Goal: Information Seeking & Learning: Learn about a topic

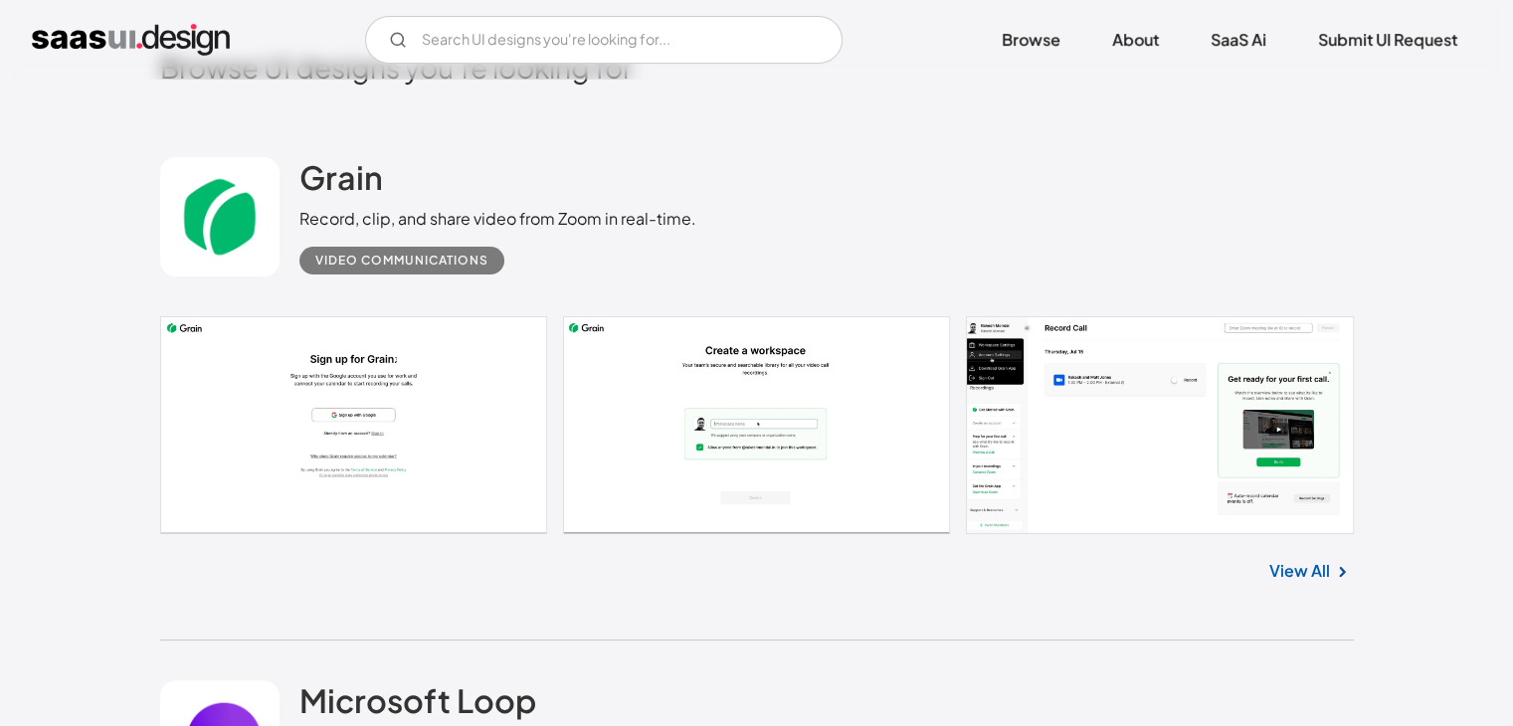
scroll to position [398, 0]
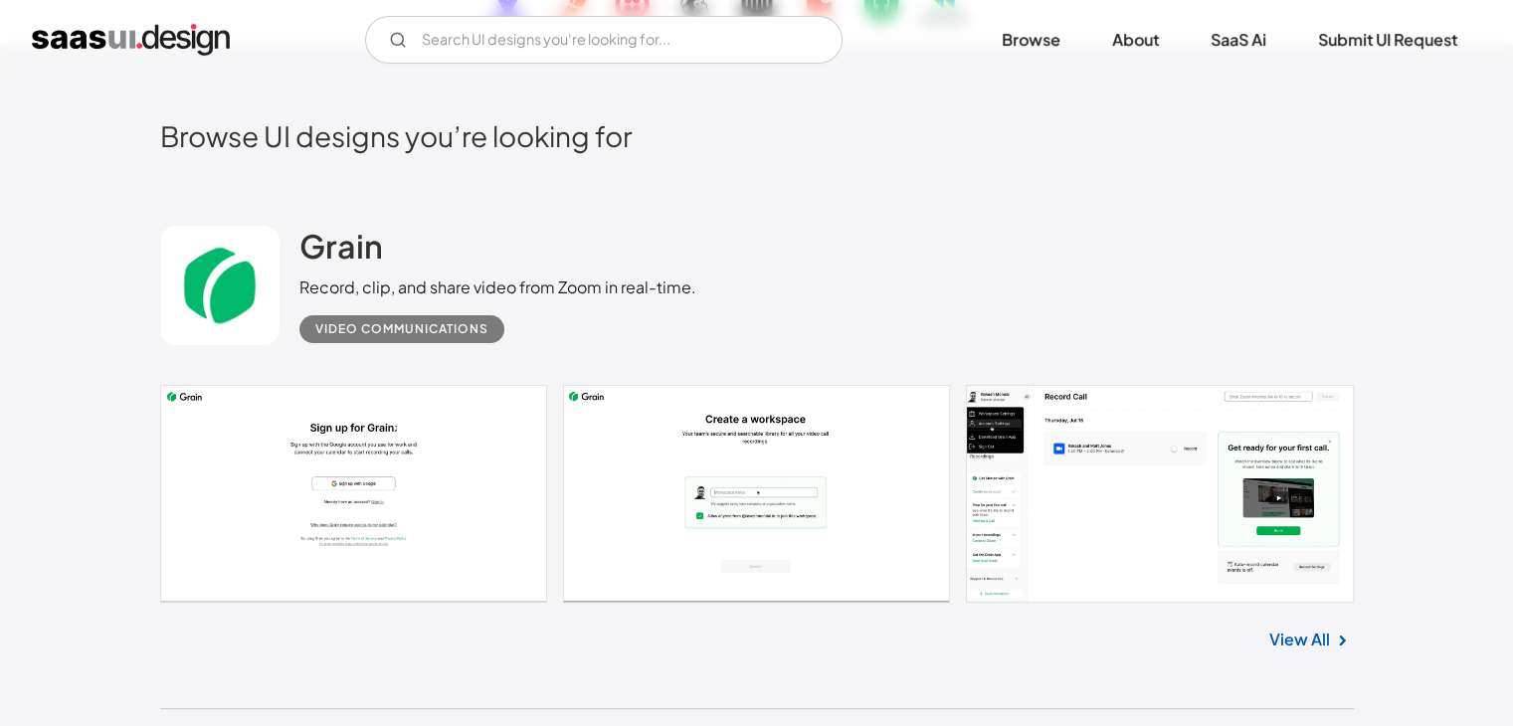
click at [380, 459] on link at bounding box center [757, 494] width 1194 height 219
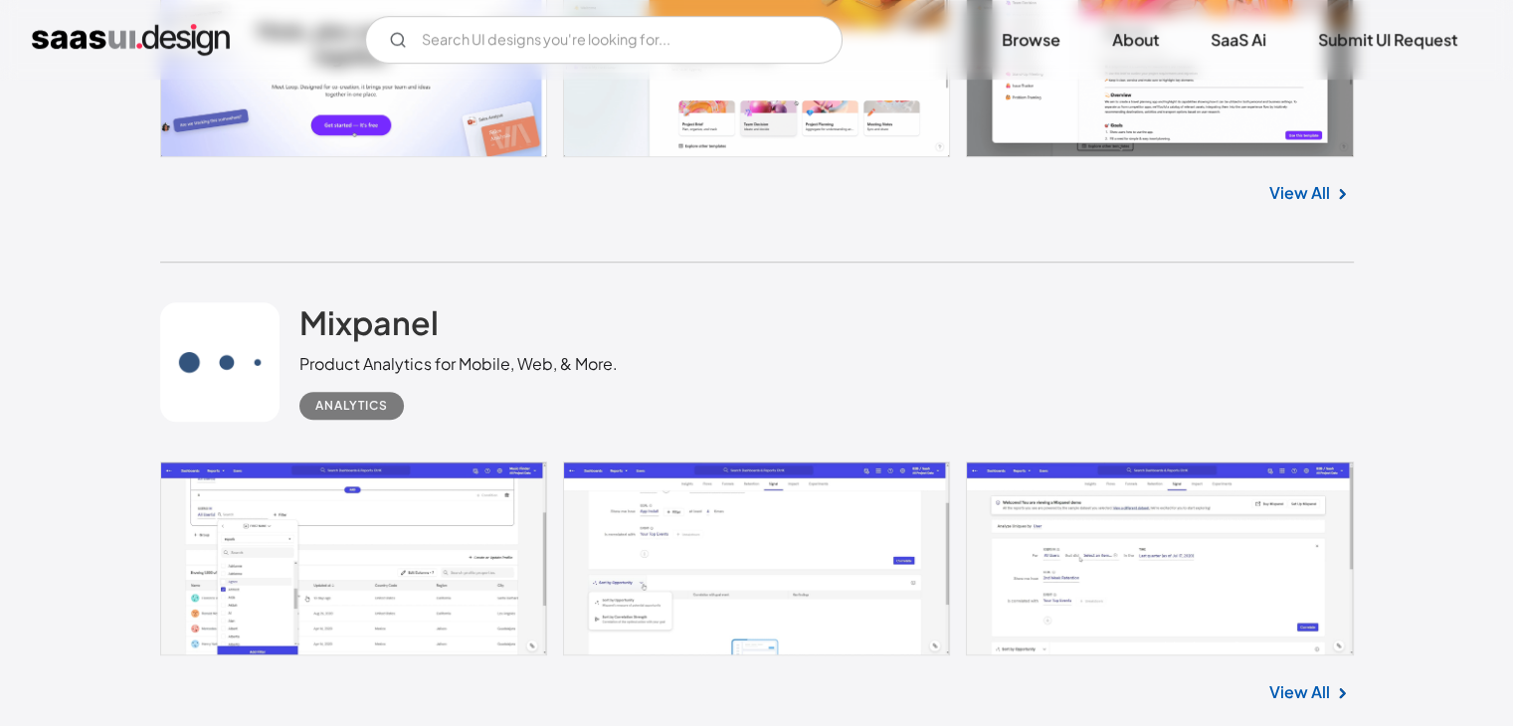
scroll to position [1393, 0]
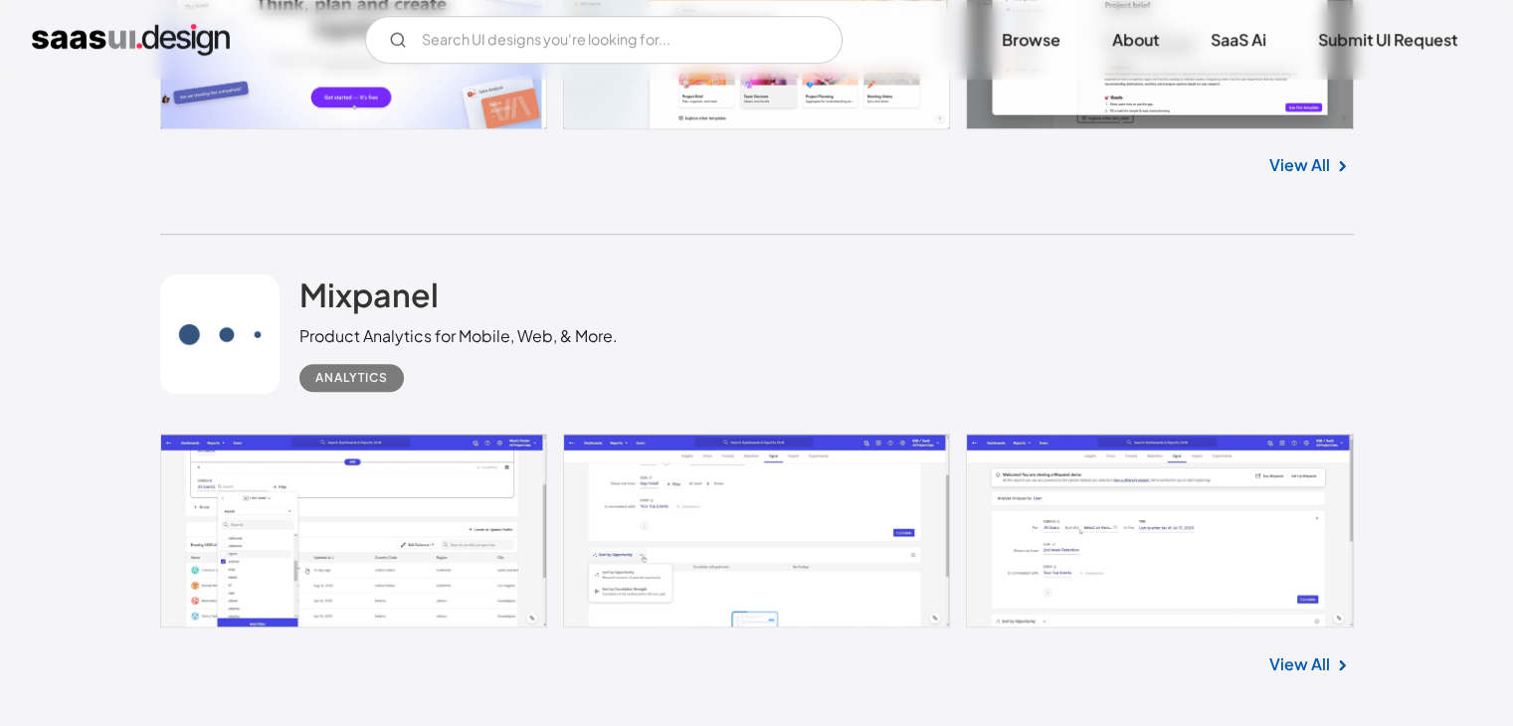
click at [454, 496] on link at bounding box center [757, 531] width 1194 height 194
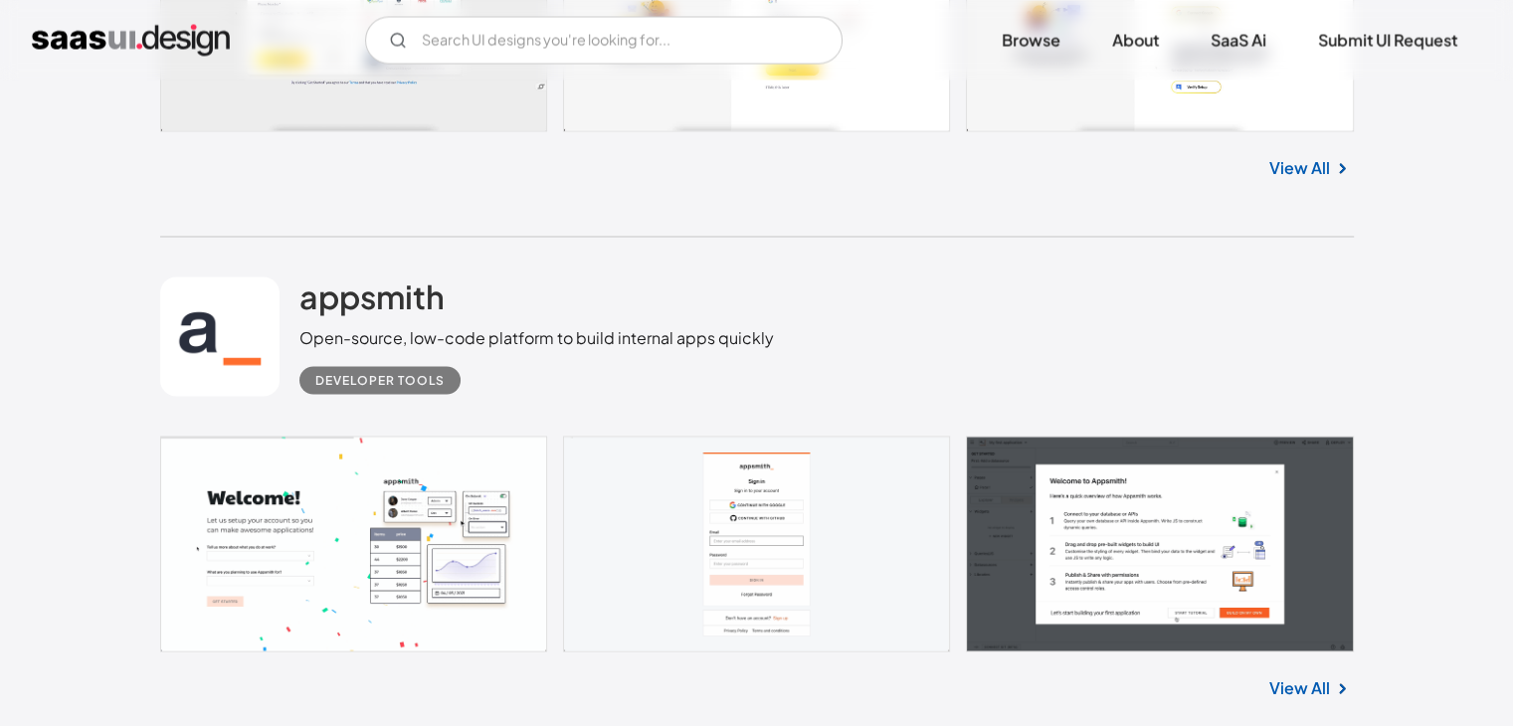
scroll to position [3482, 0]
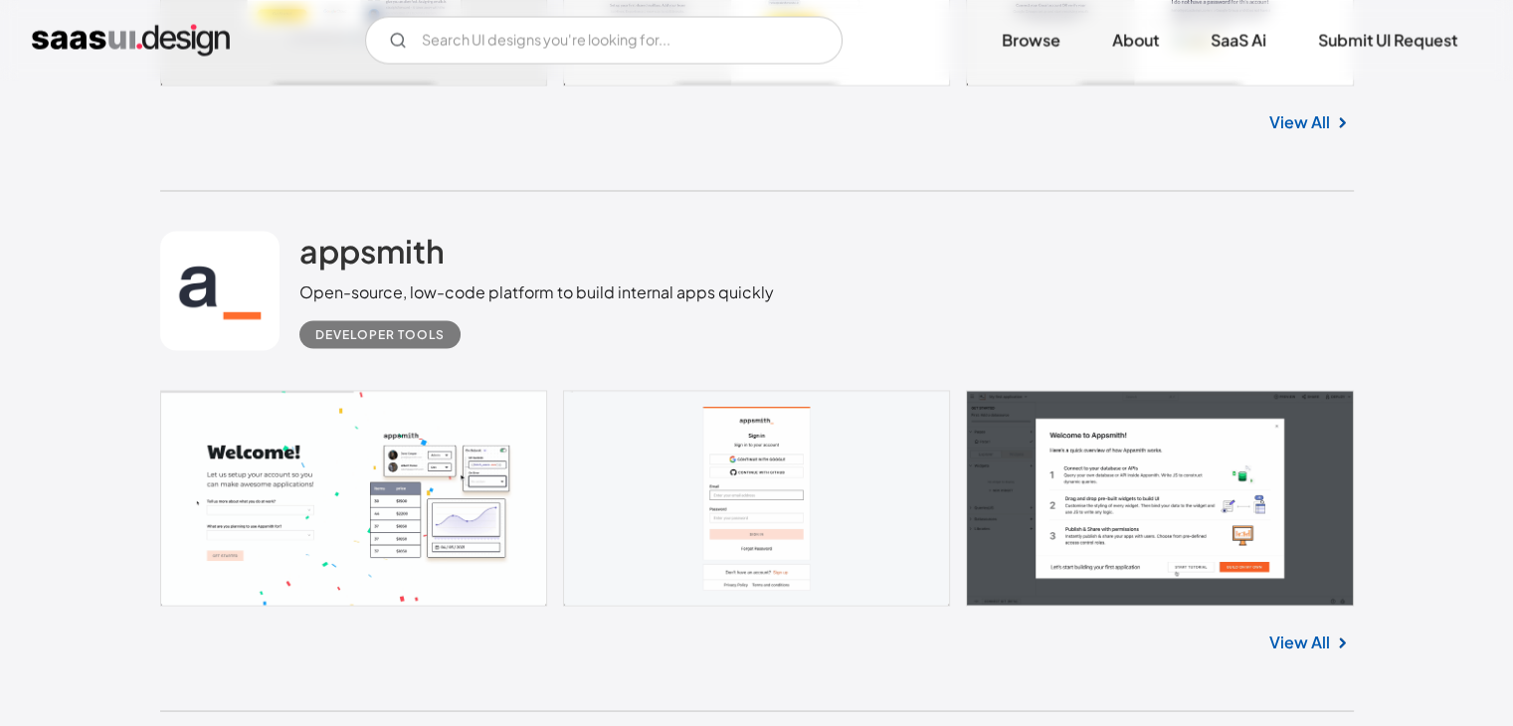
click at [447, 438] on link at bounding box center [757, 497] width 1194 height 215
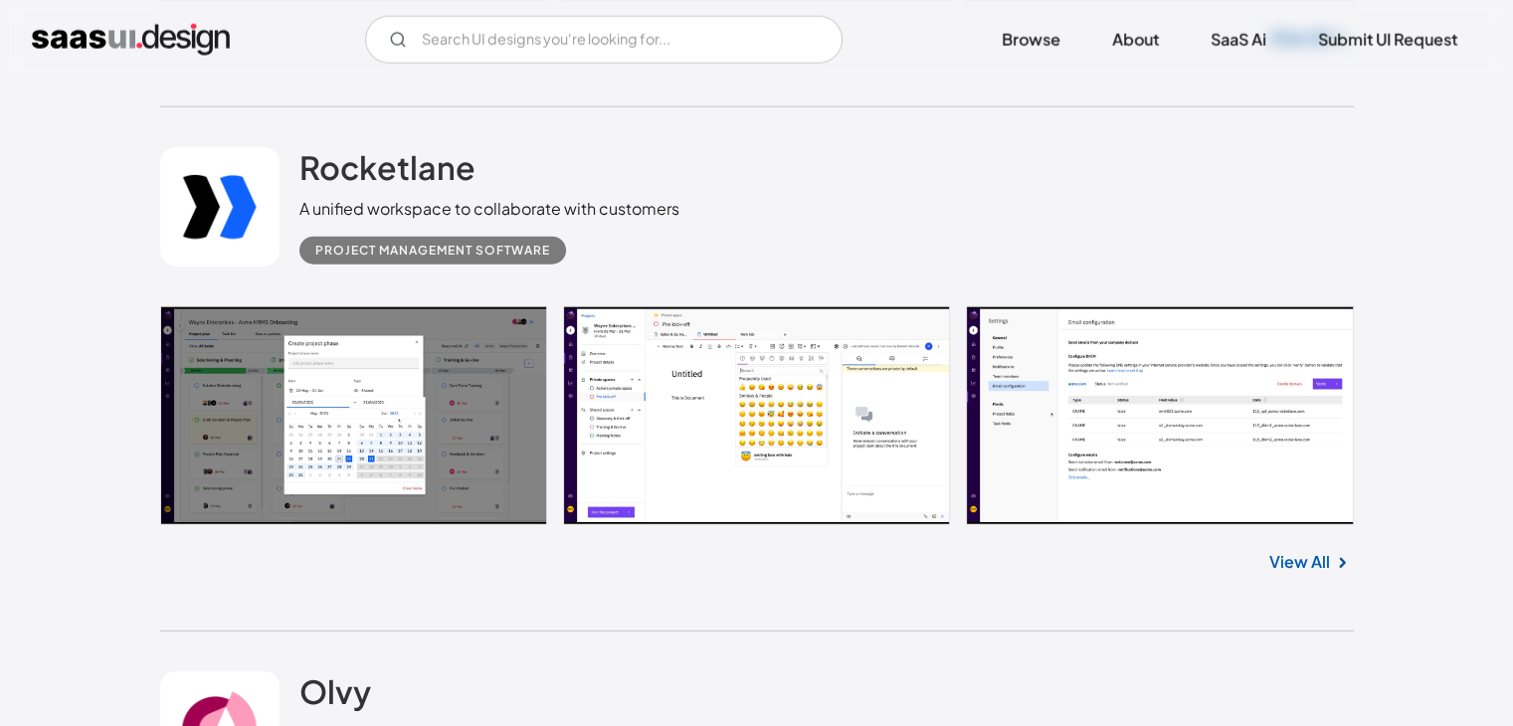
scroll to position [5173, 0]
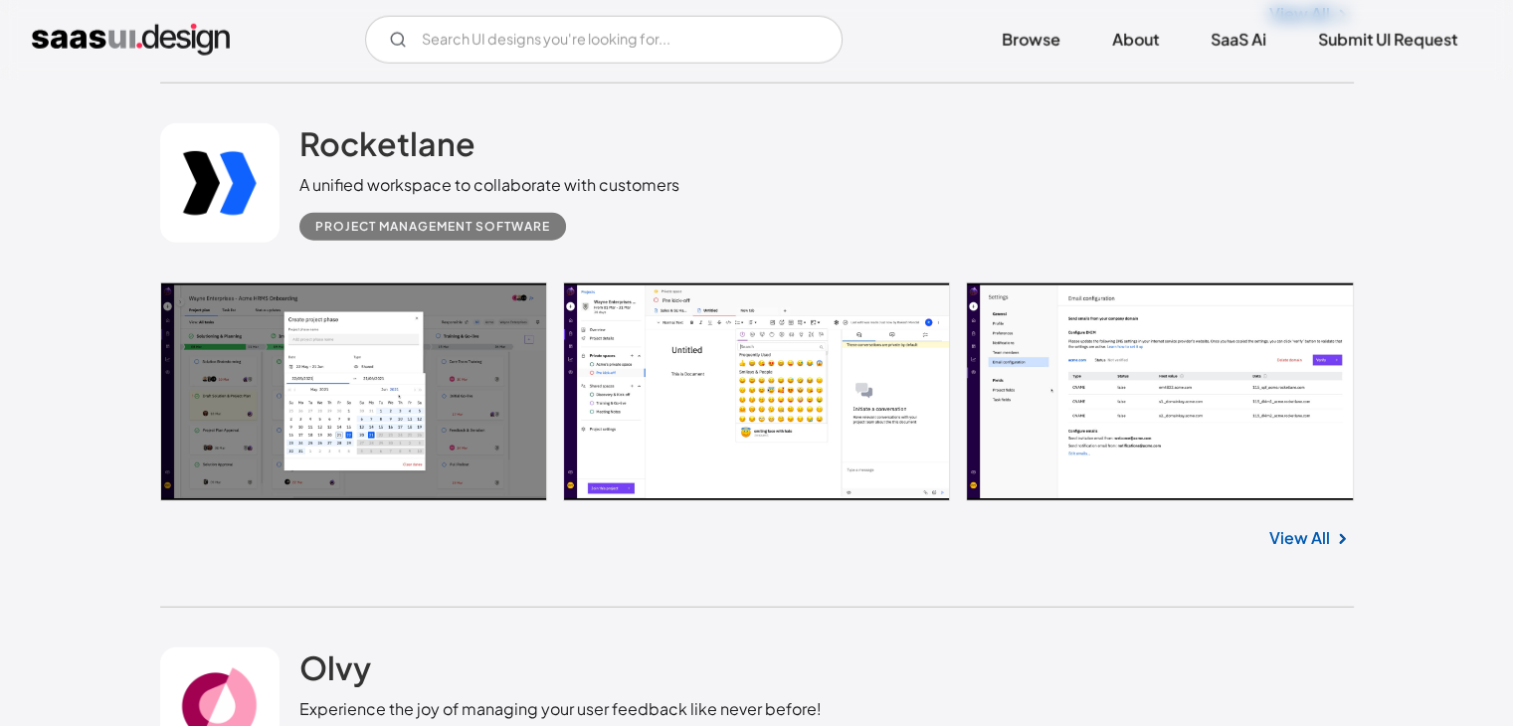
click at [390, 387] on link at bounding box center [757, 392] width 1194 height 219
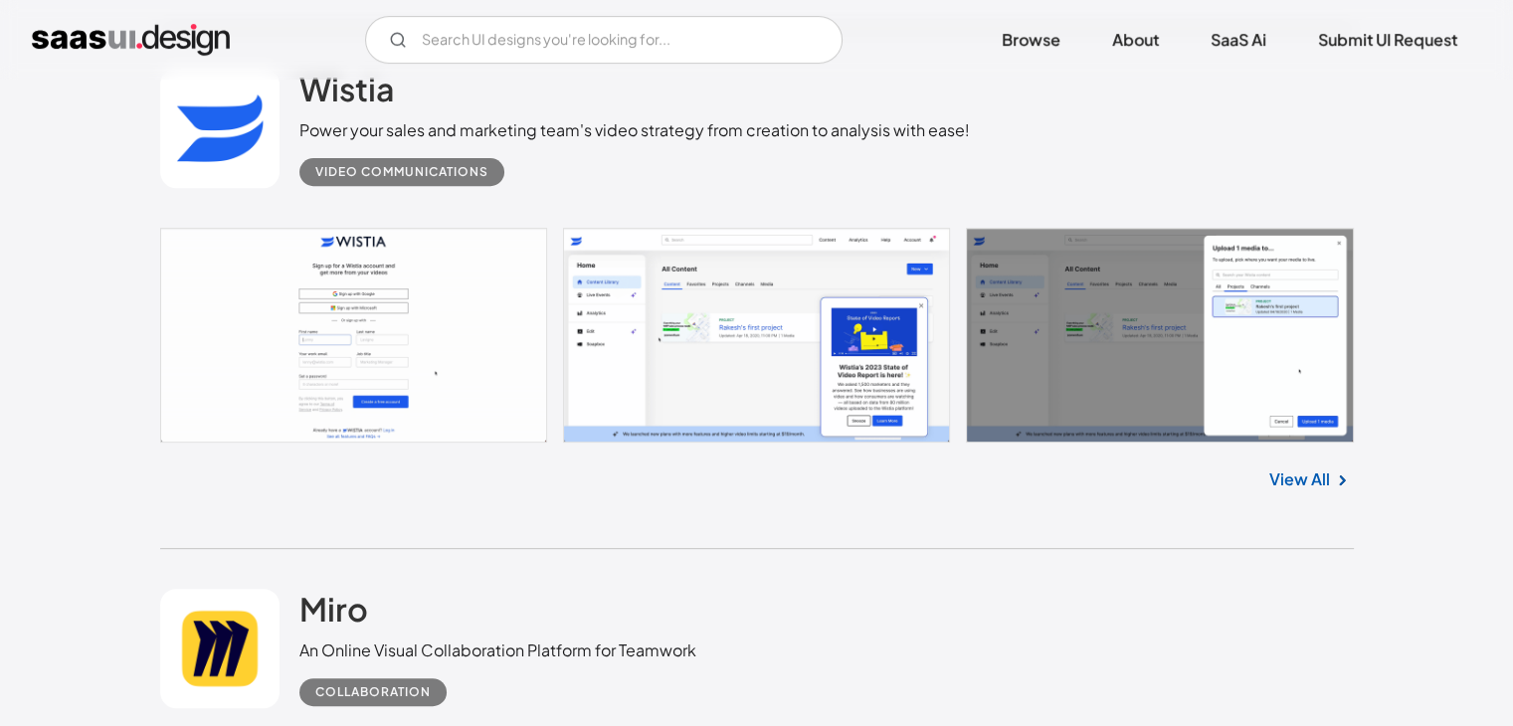
scroll to position [8356, 0]
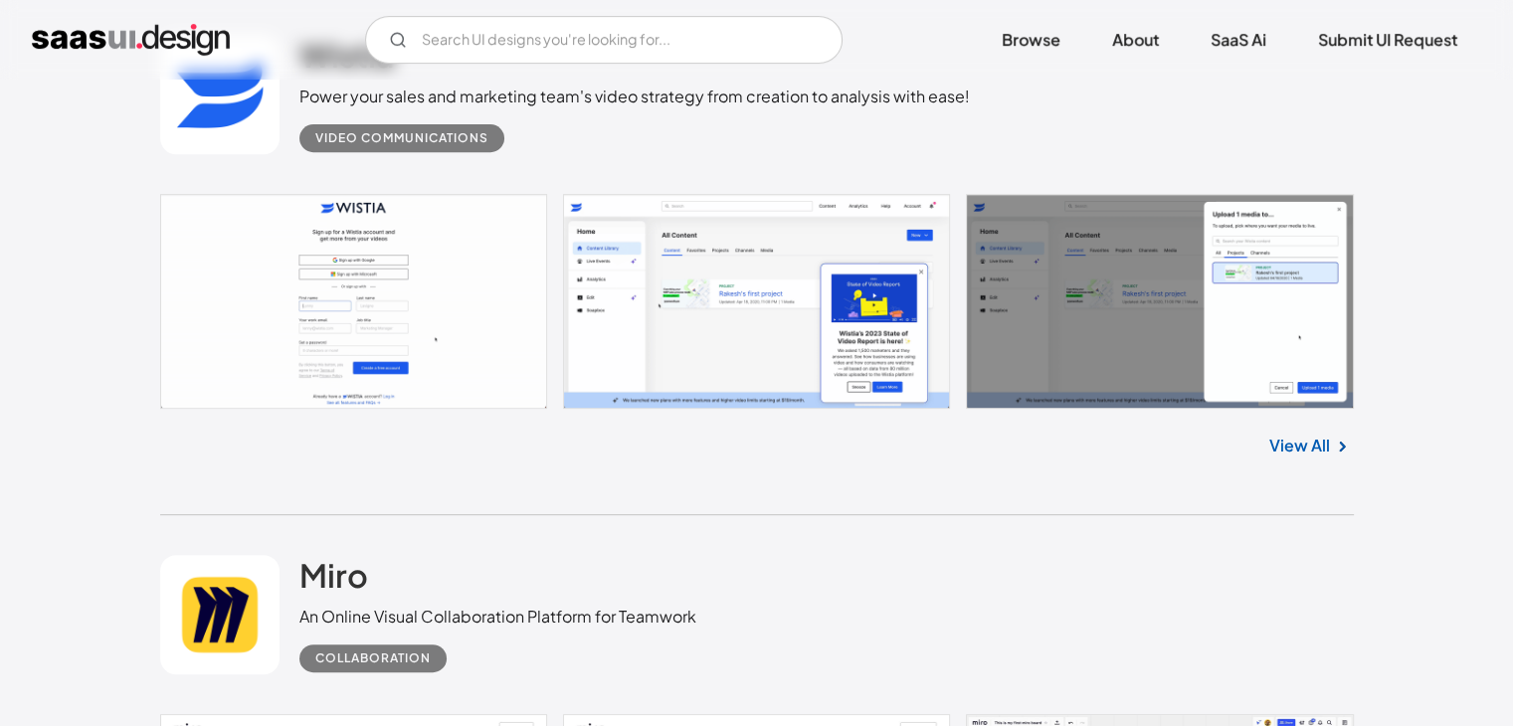
click at [771, 320] on link at bounding box center [757, 301] width 1194 height 215
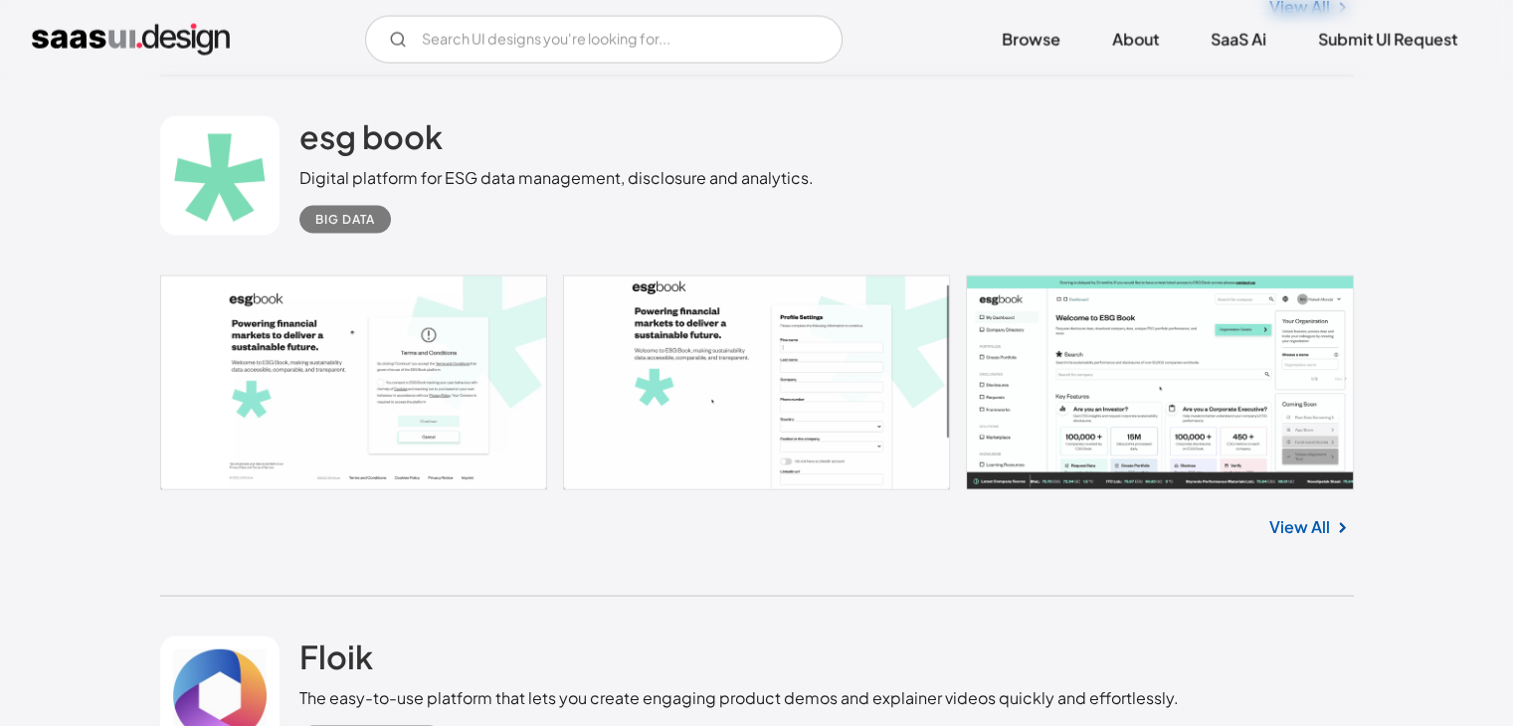
scroll to position [11440, 0]
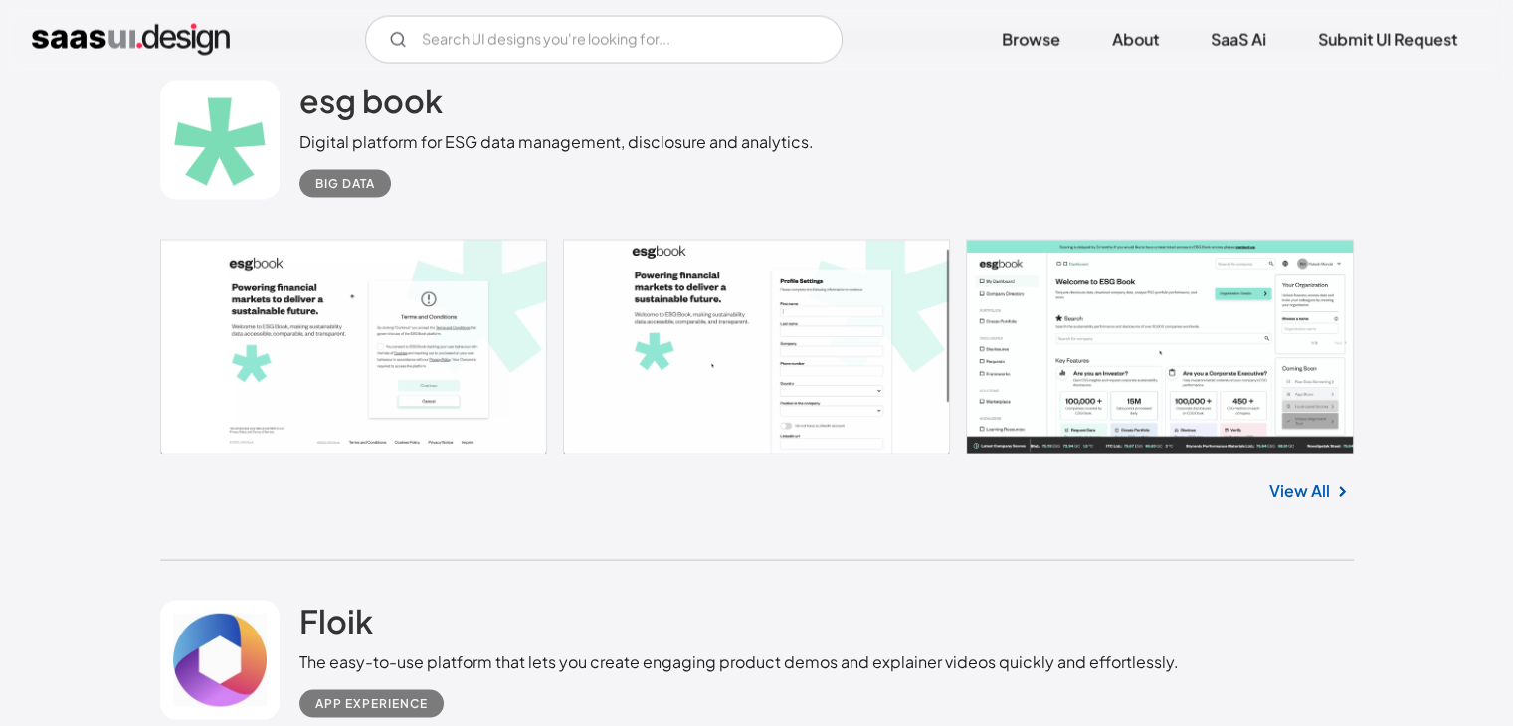
click at [1315, 494] on link "View All" at bounding box center [1299, 491] width 61 height 24
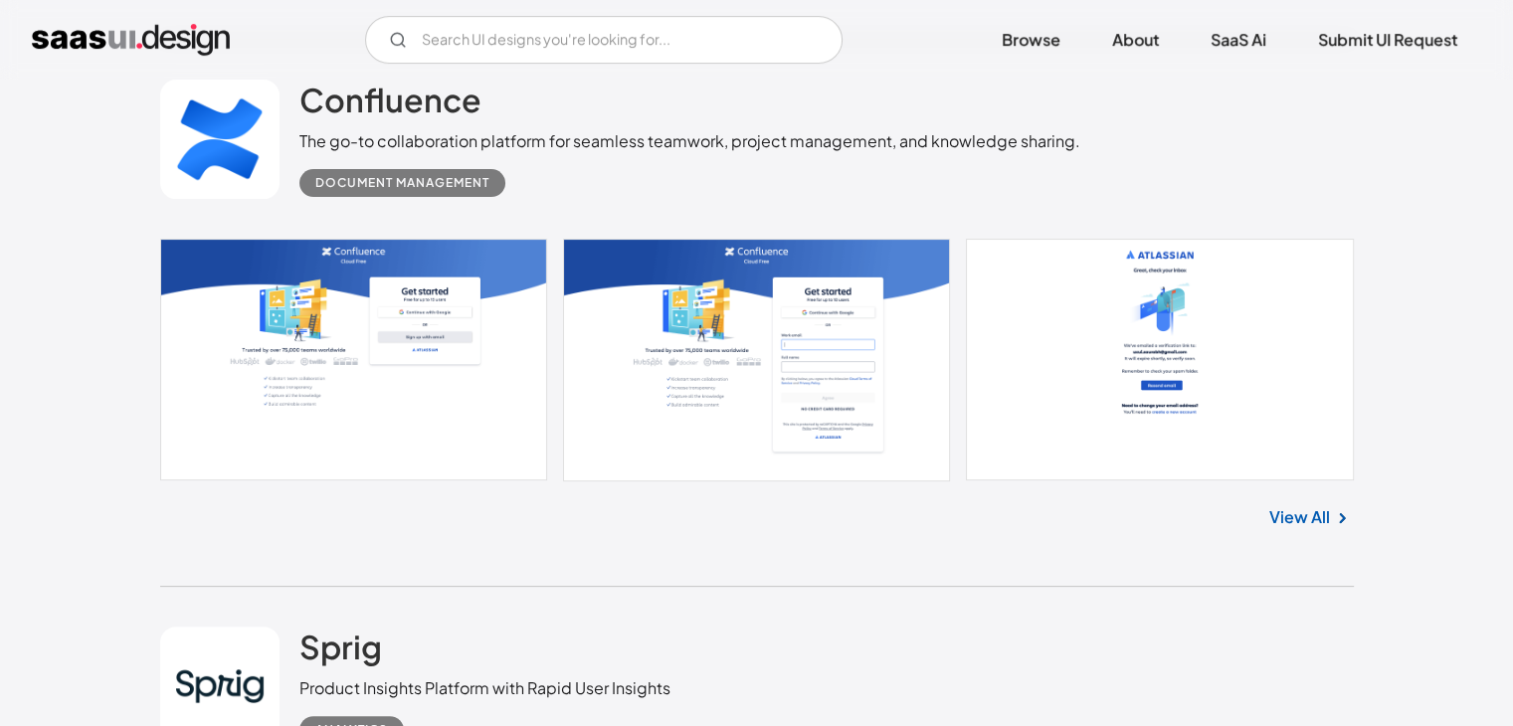
scroll to position [15518, 0]
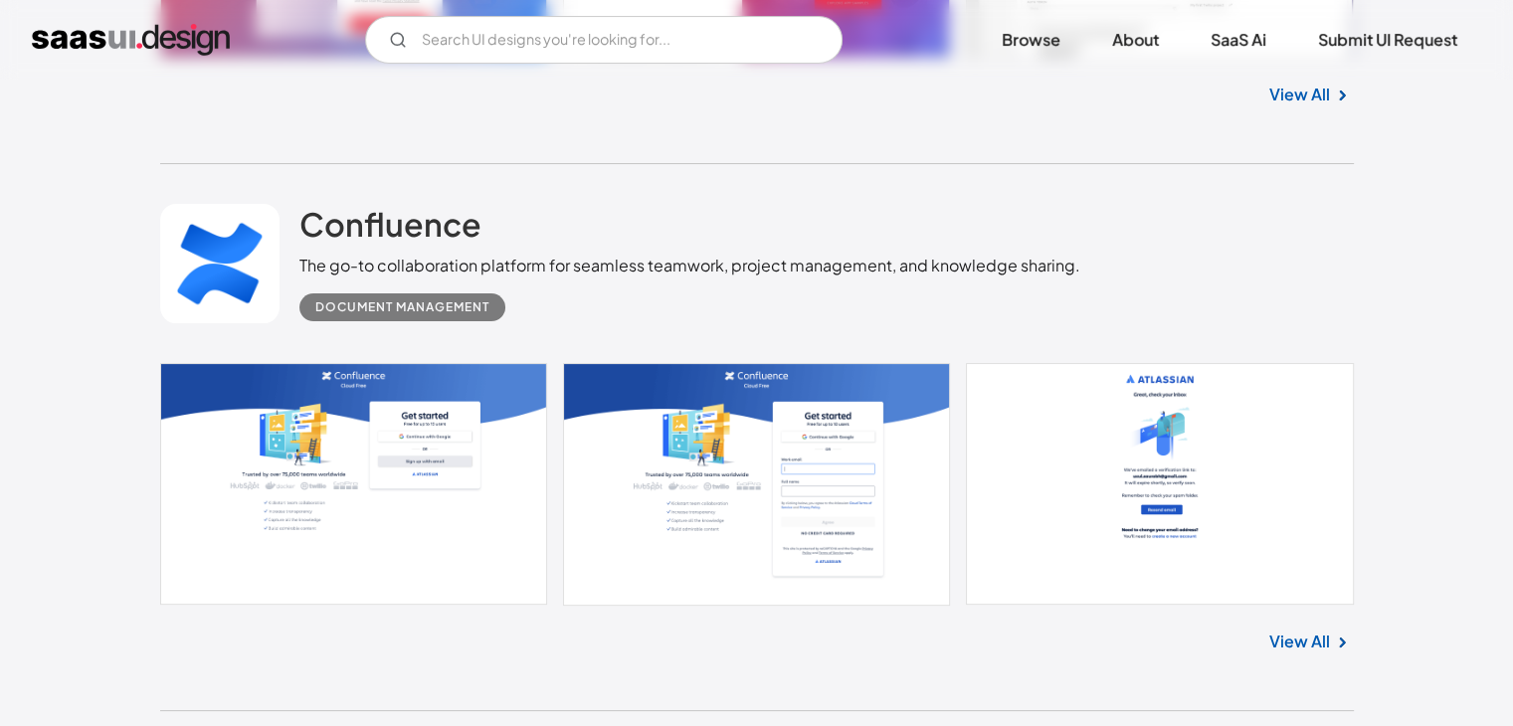
click at [1285, 638] on link "View All" at bounding box center [1299, 642] width 61 height 24
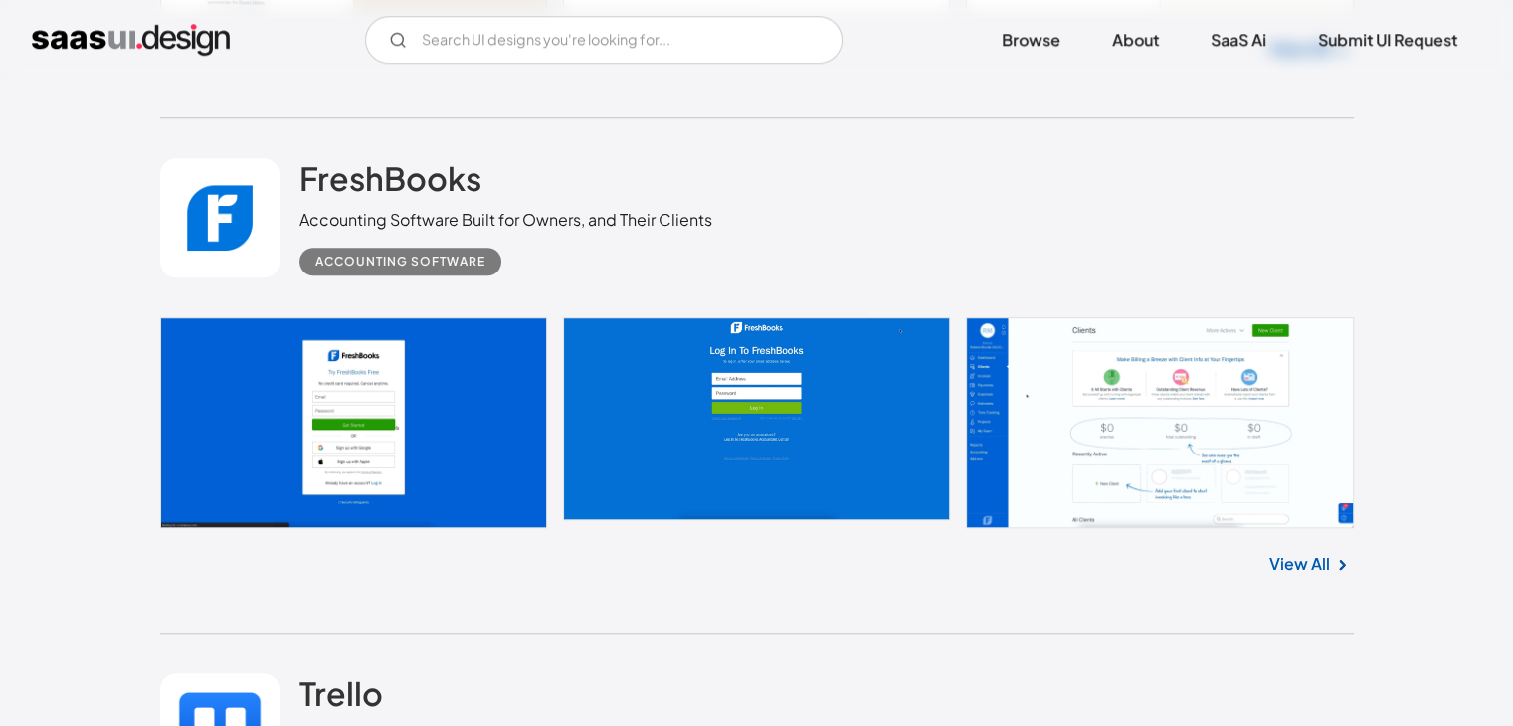
scroll to position [16612, 0]
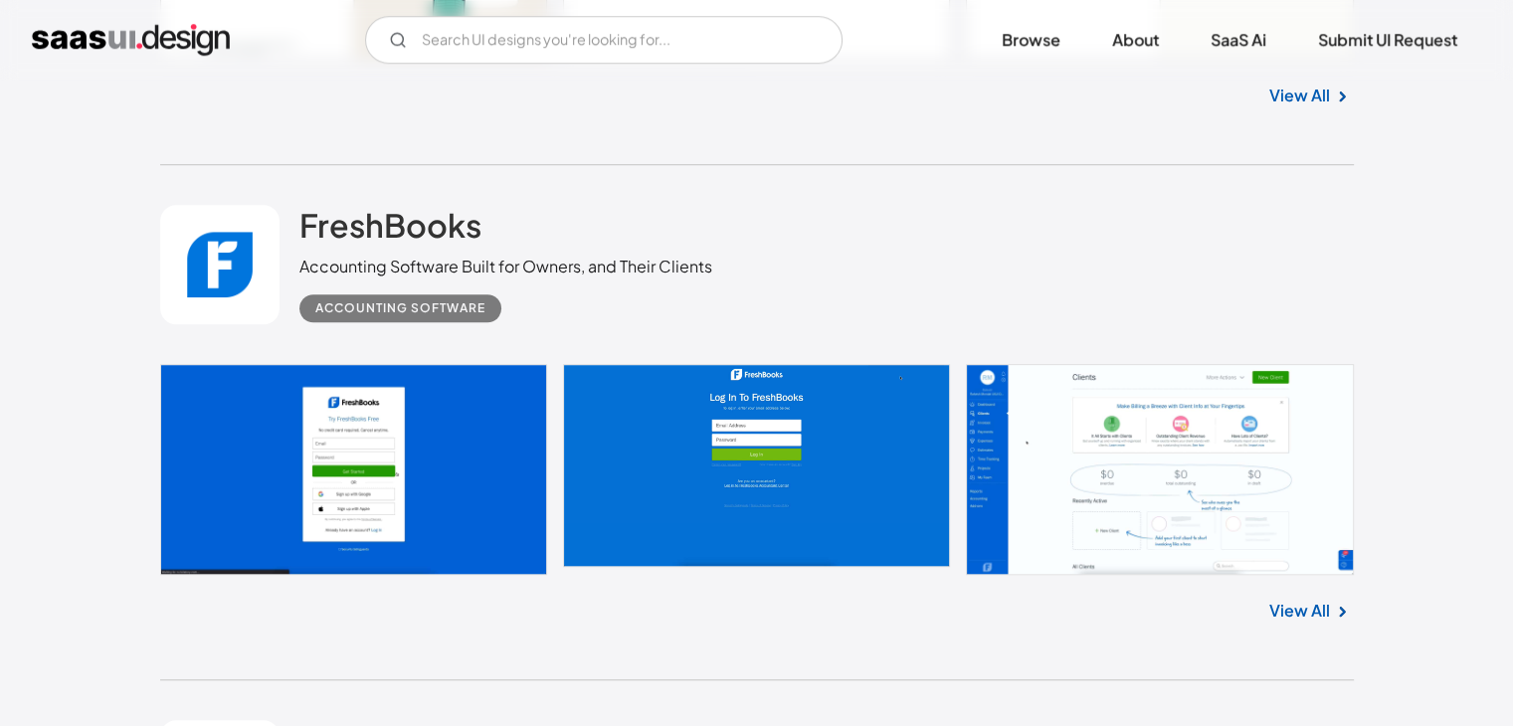
click at [494, 355] on div "FreshBooks Accounting Software Built for Owners, and Their Clients Accounting S…" at bounding box center [757, 264] width 1194 height 199
click at [493, 387] on link at bounding box center [757, 469] width 1194 height 210
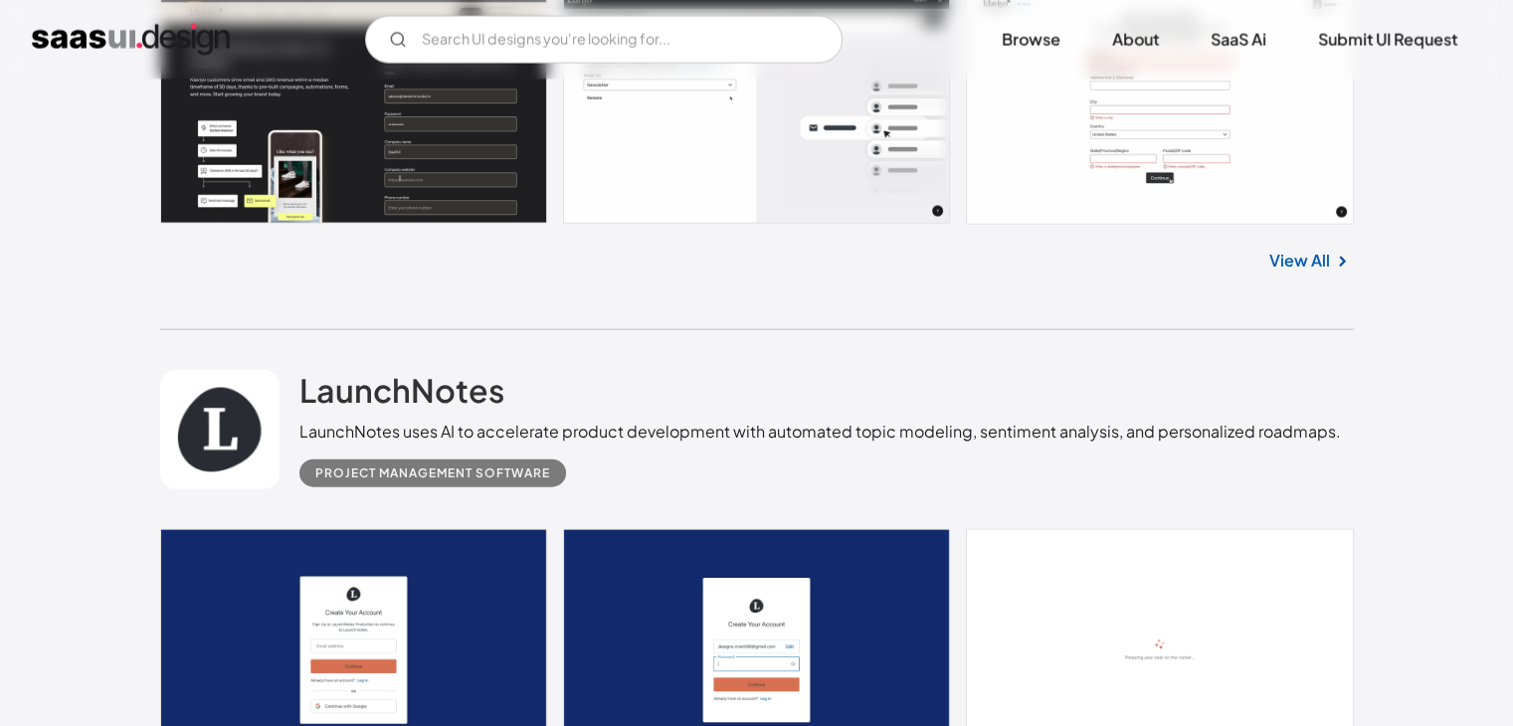
scroll to position [19696, 0]
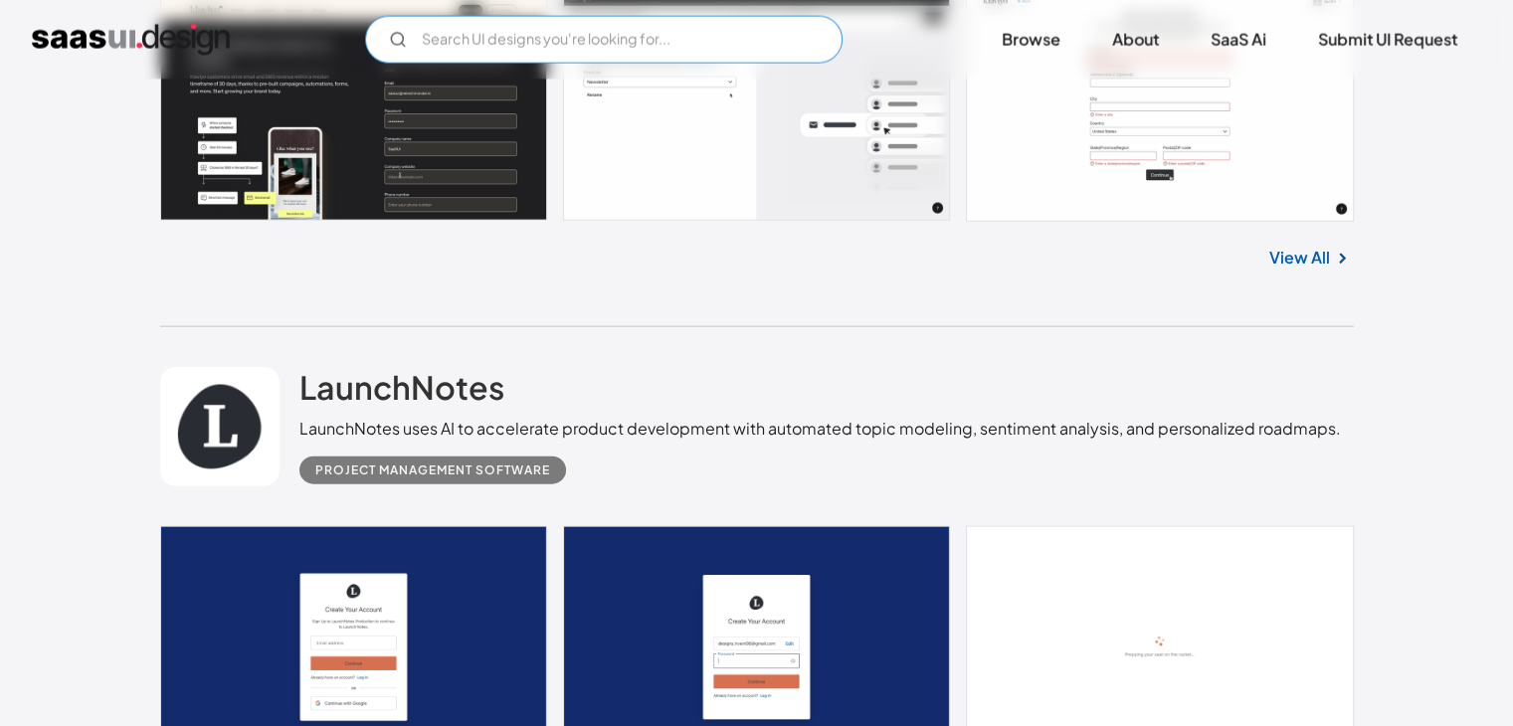
click at [728, 50] on input "Email Form" at bounding box center [603, 40] width 477 height 48
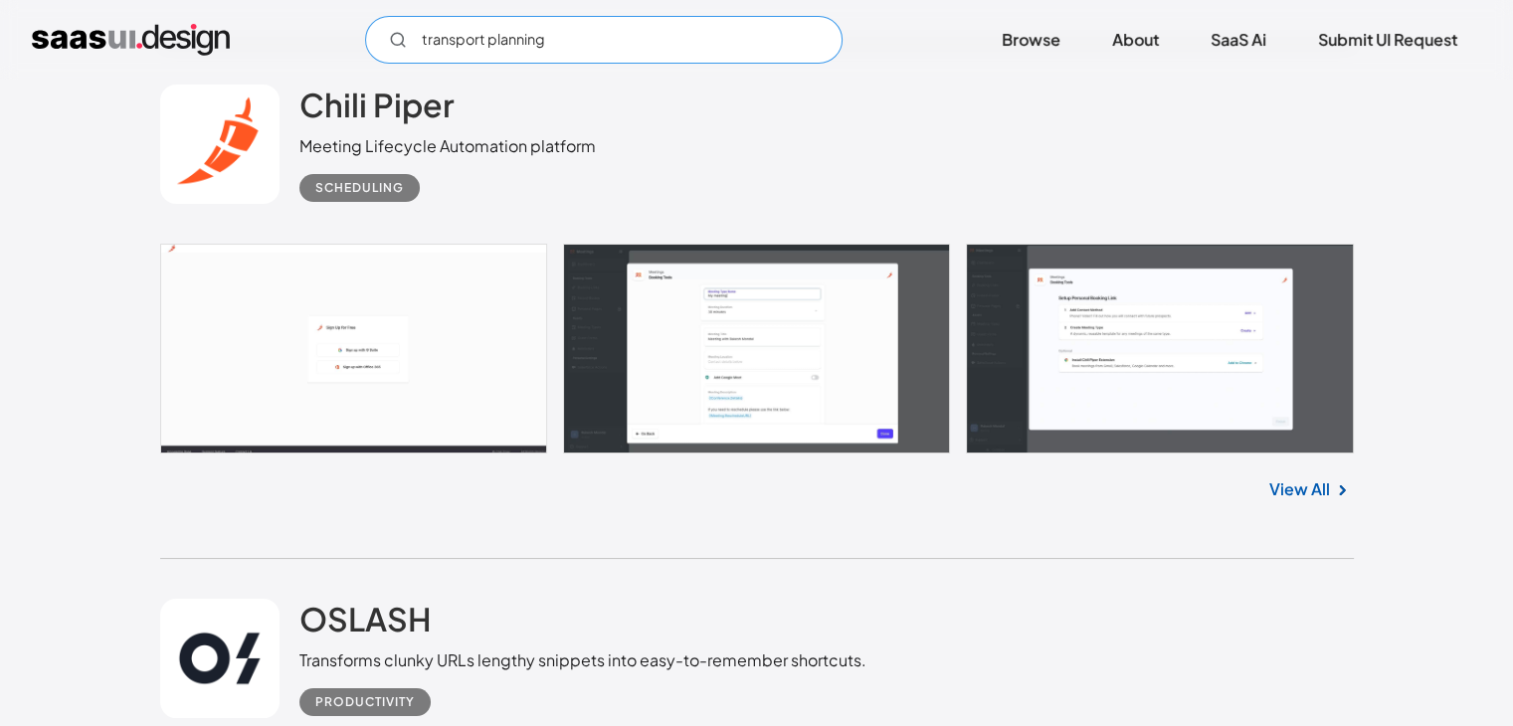
scroll to position [22780, 0]
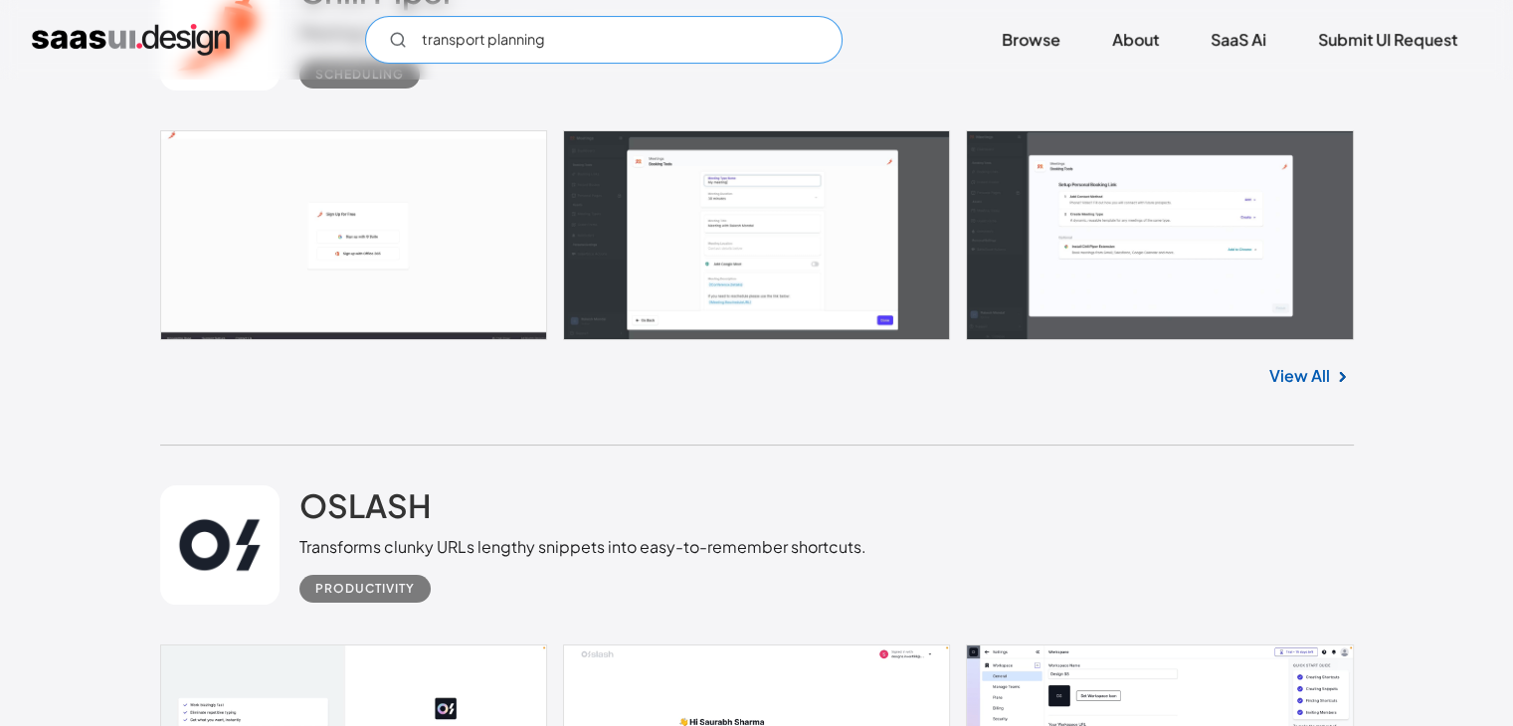
type input "transport planning"
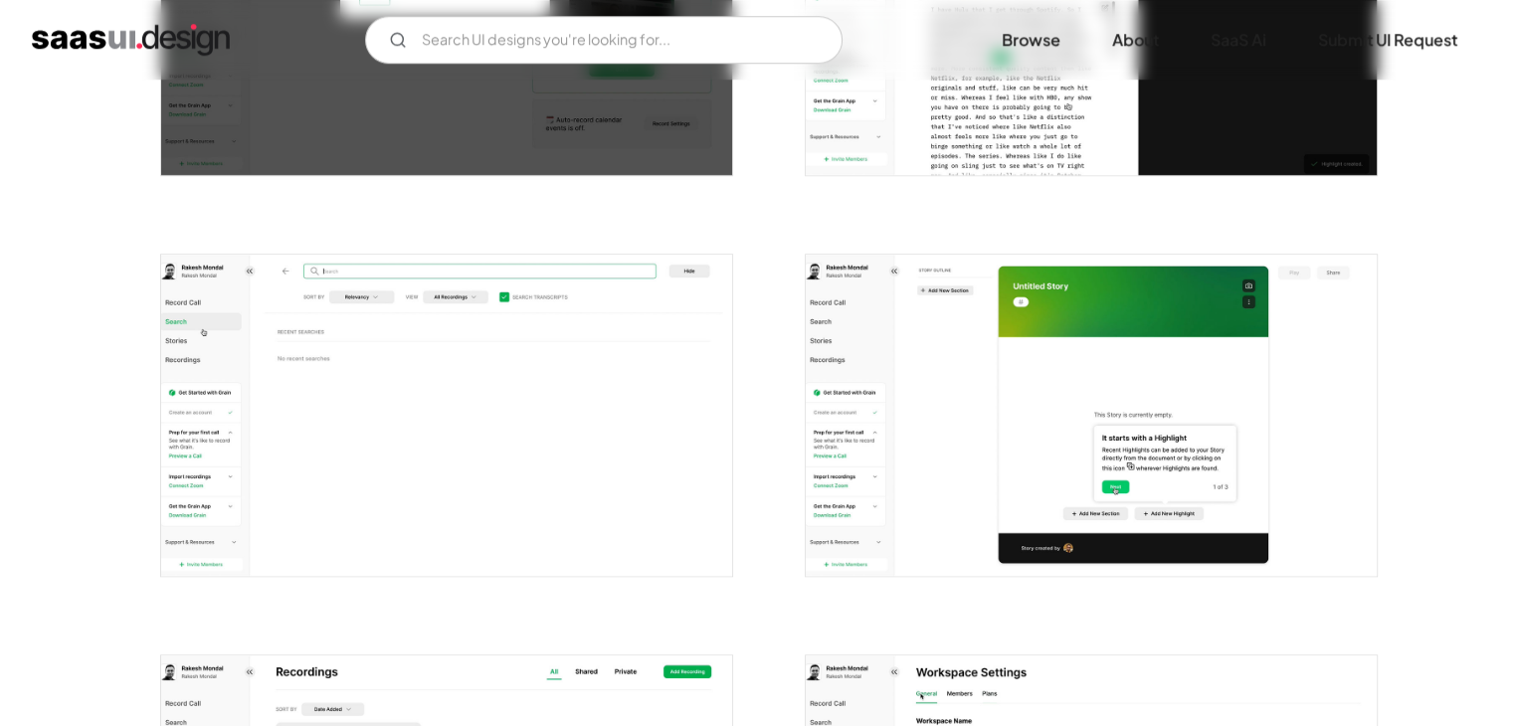
scroll to position [1592, 0]
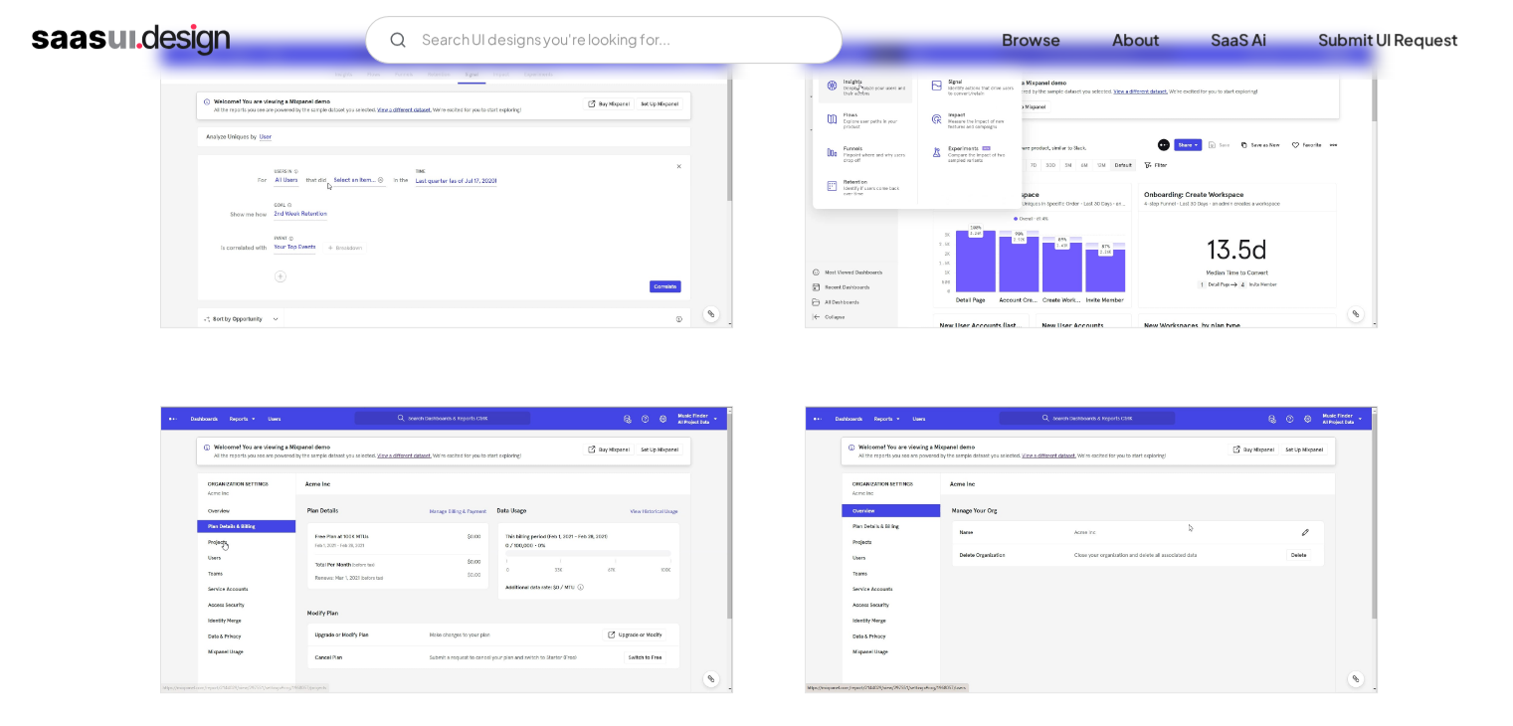
scroll to position [796, 0]
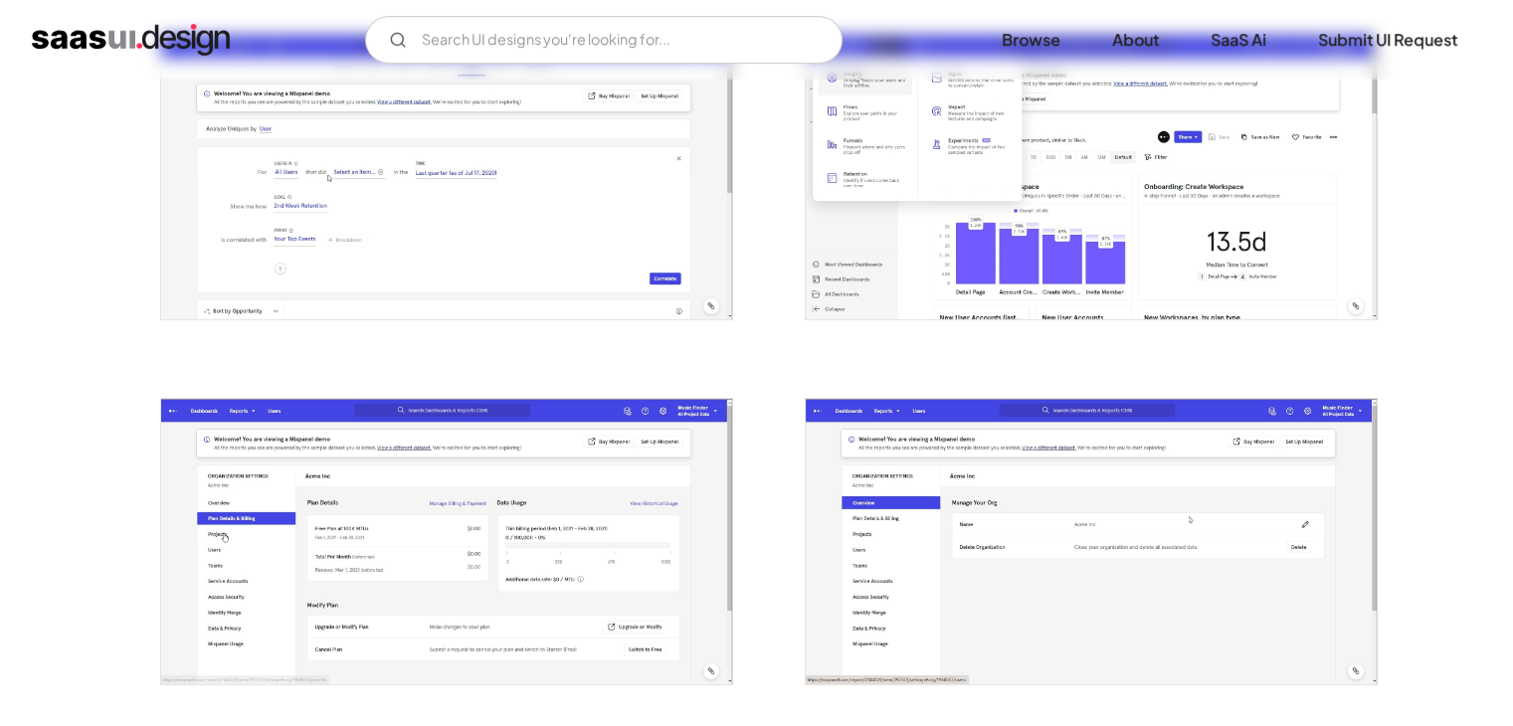
drag, startPoint x: 336, startPoint y: 474, endPoint x: 713, endPoint y: 343, distance: 399.2
click at [713, 343] on div at bounding box center [434, 165] width 597 height 364
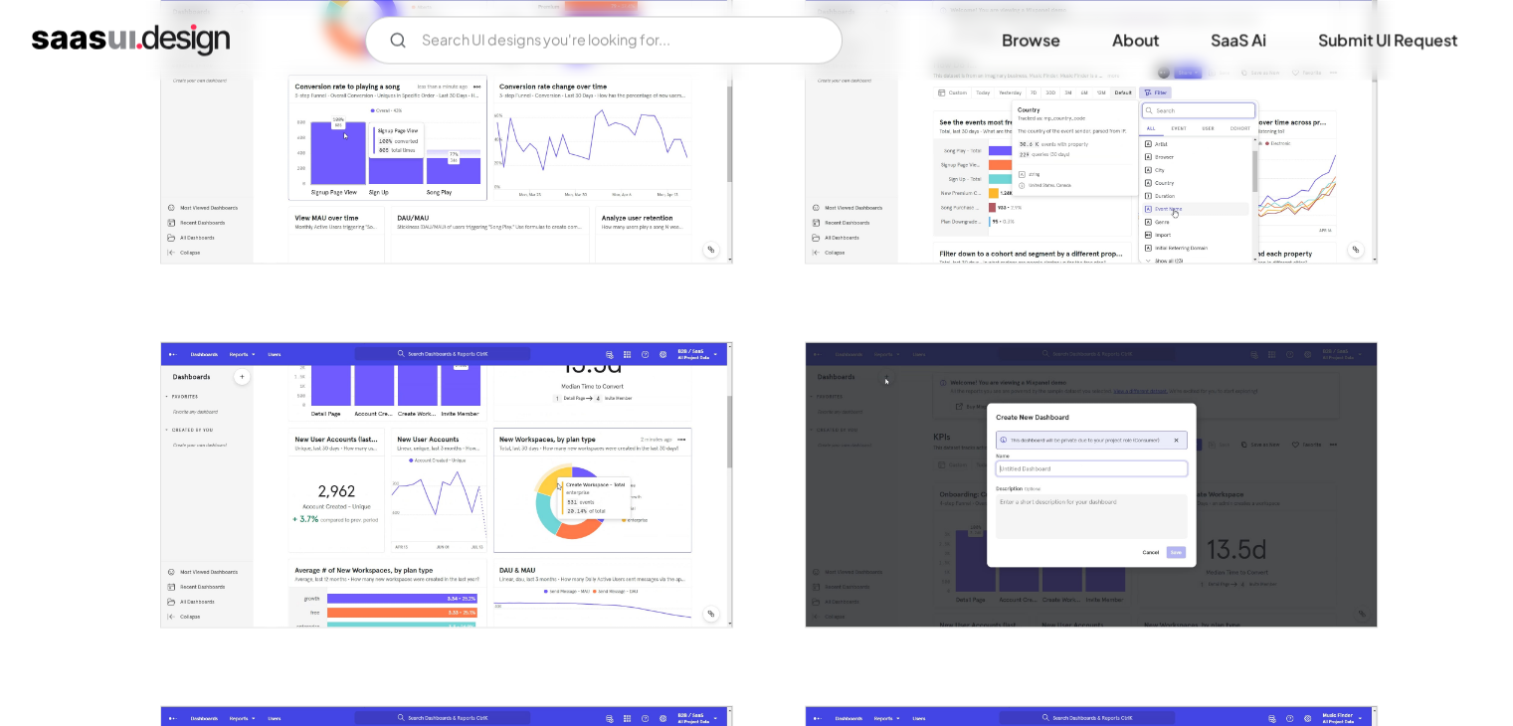
scroll to position [3084, 0]
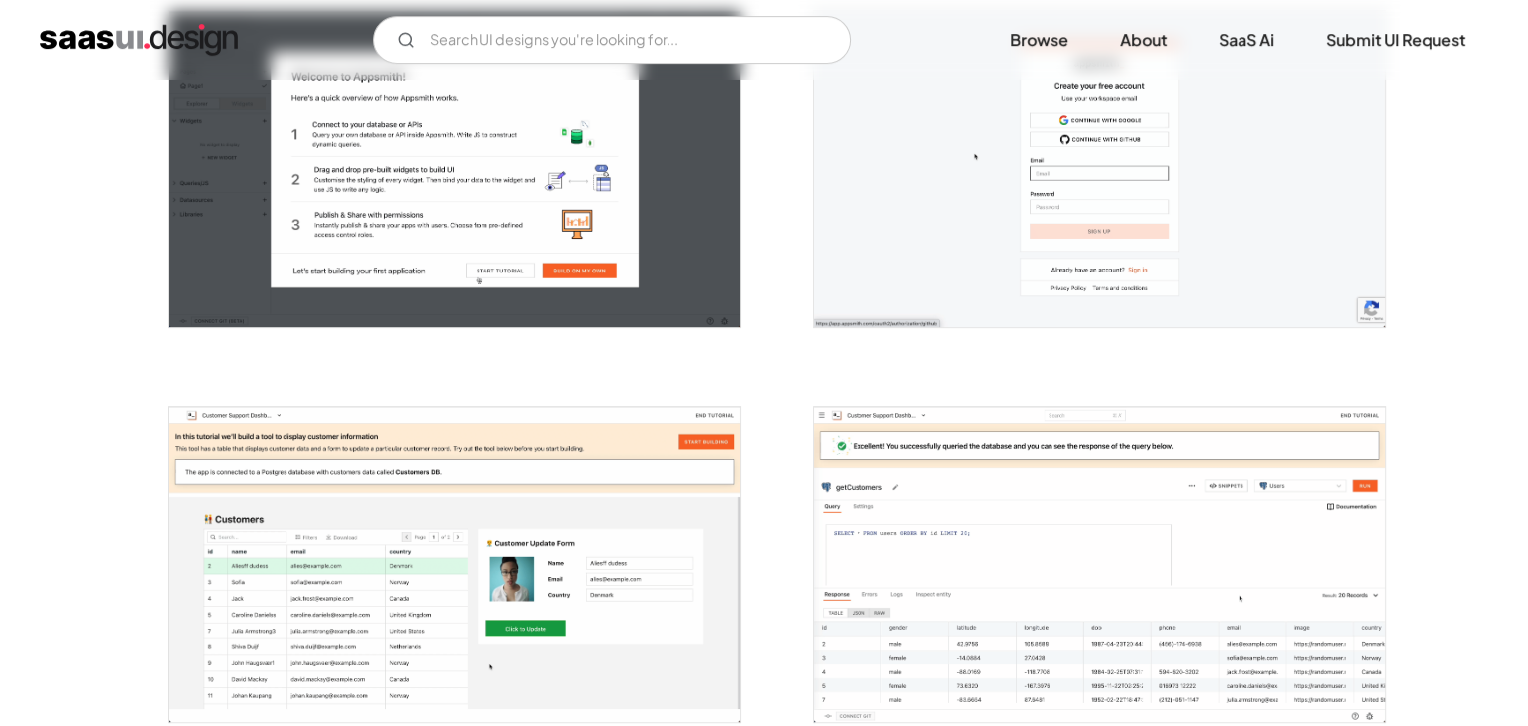
scroll to position [895, 0]
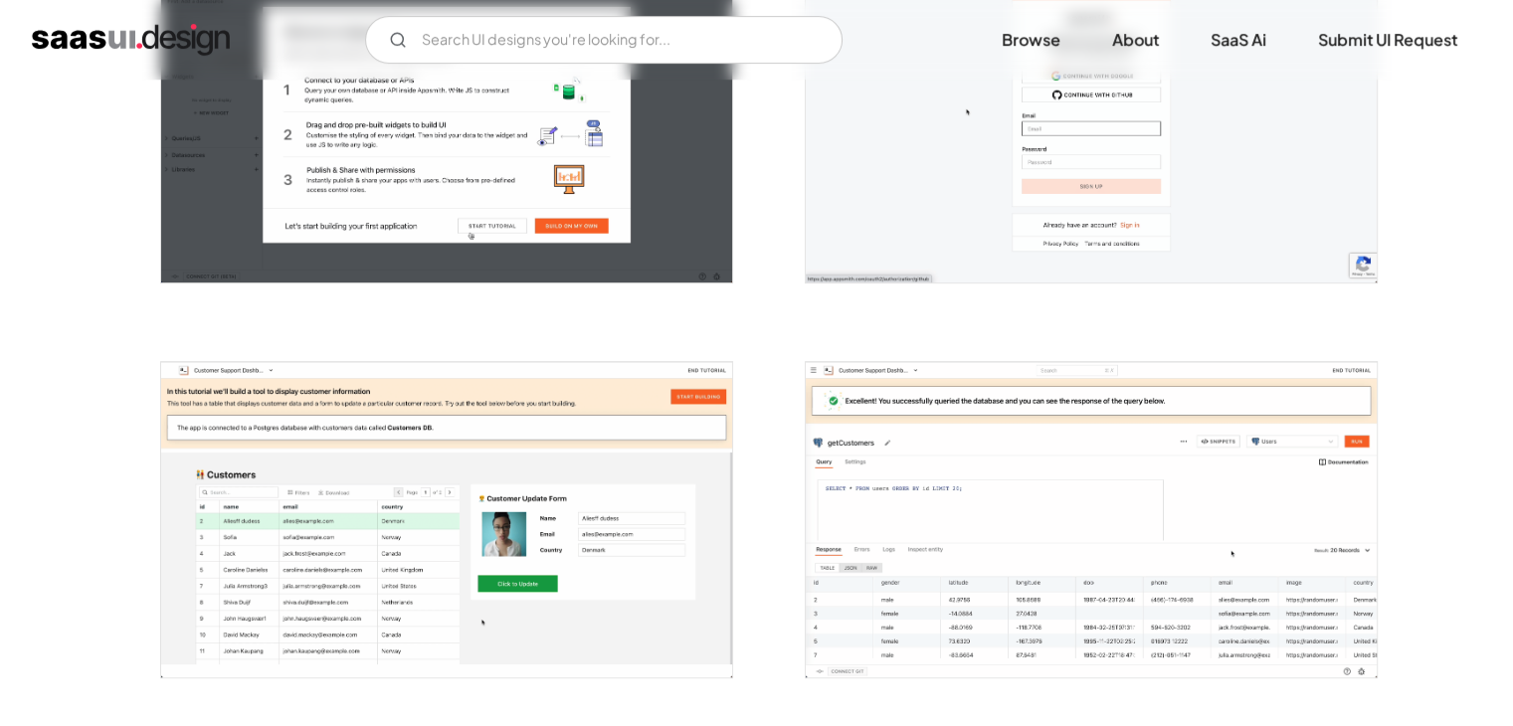
click at [576, 506] on img "open lightbox" at bounding box center [446, 520] width 571 height 316
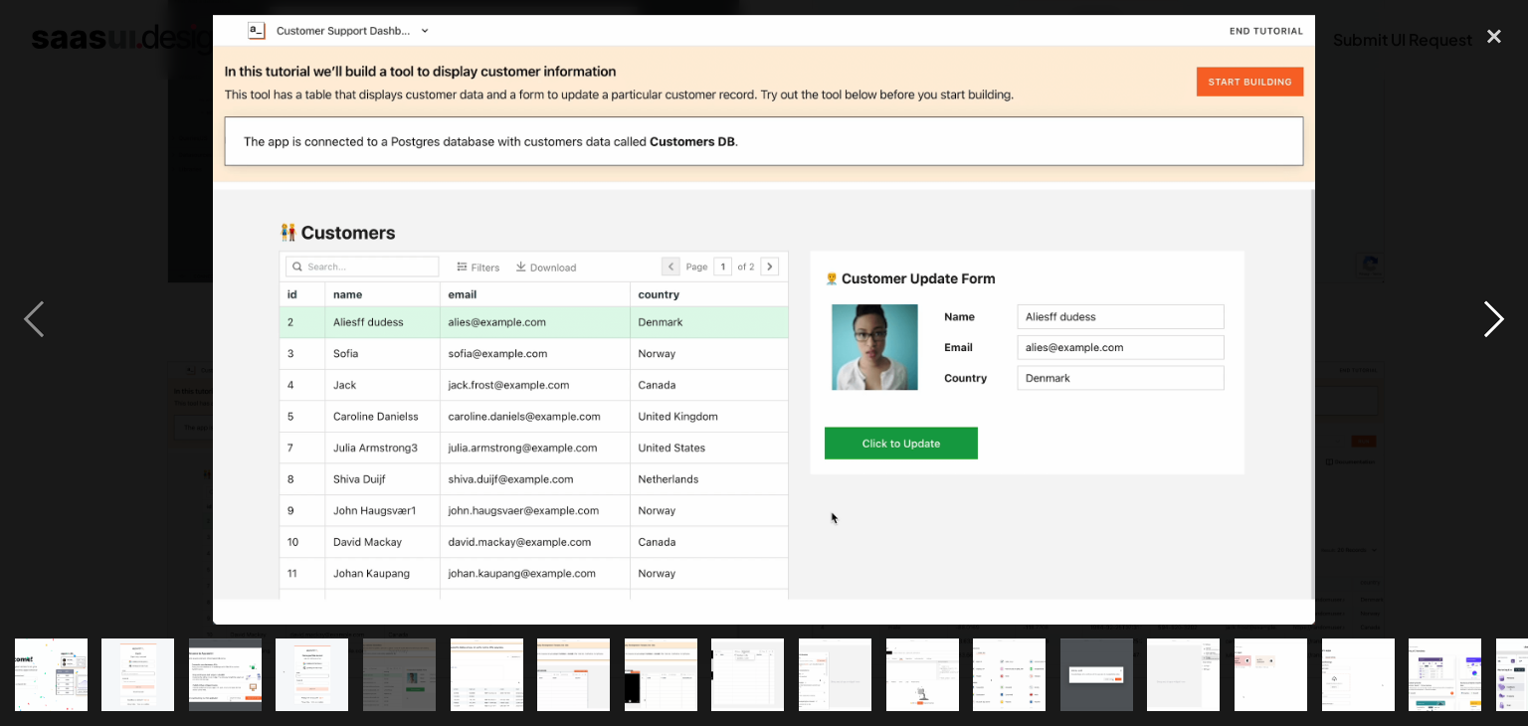
click at [1494, 314] on div "next image" at bounding box center [1494, 320] width 68 height 610
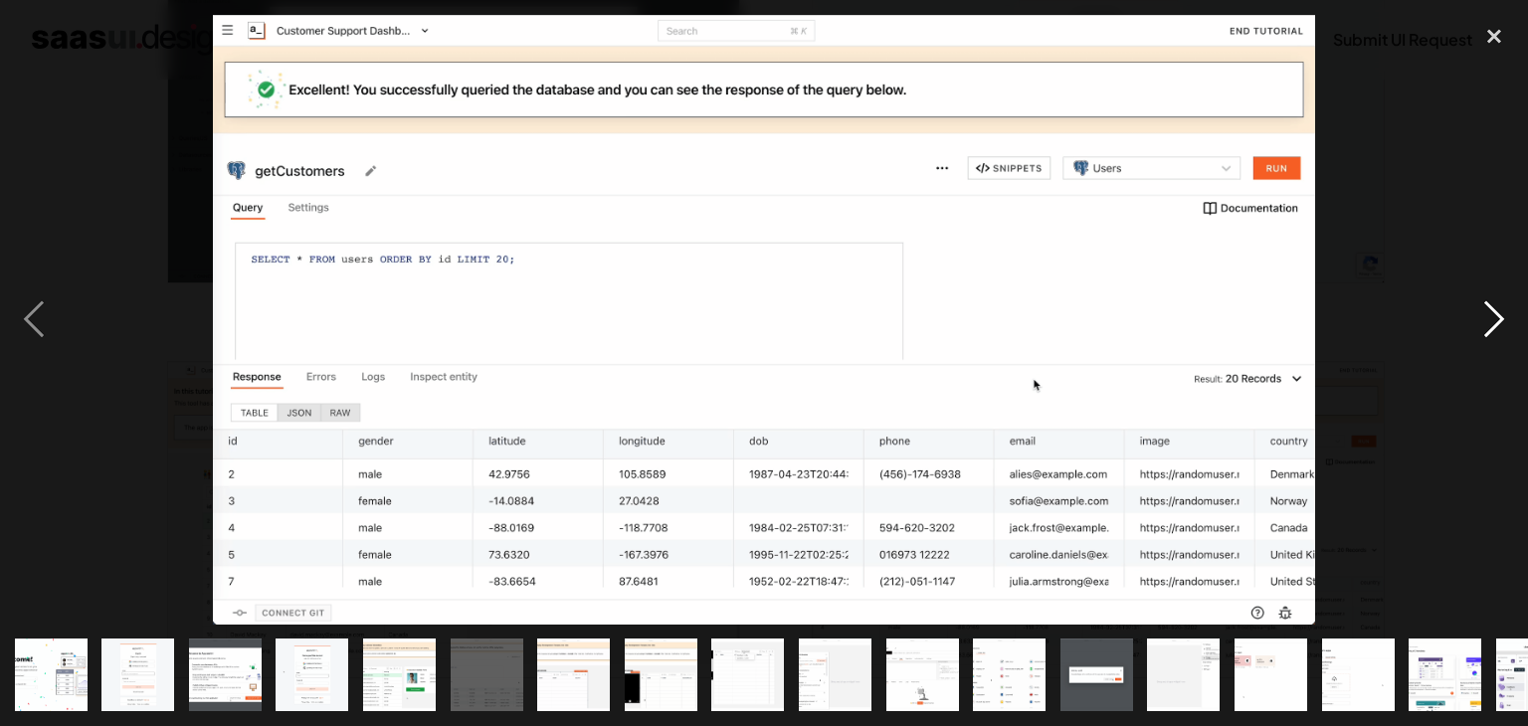
click at [1493, 314] on div "next image" at bounding box center [1494, 320] width 68 height 610
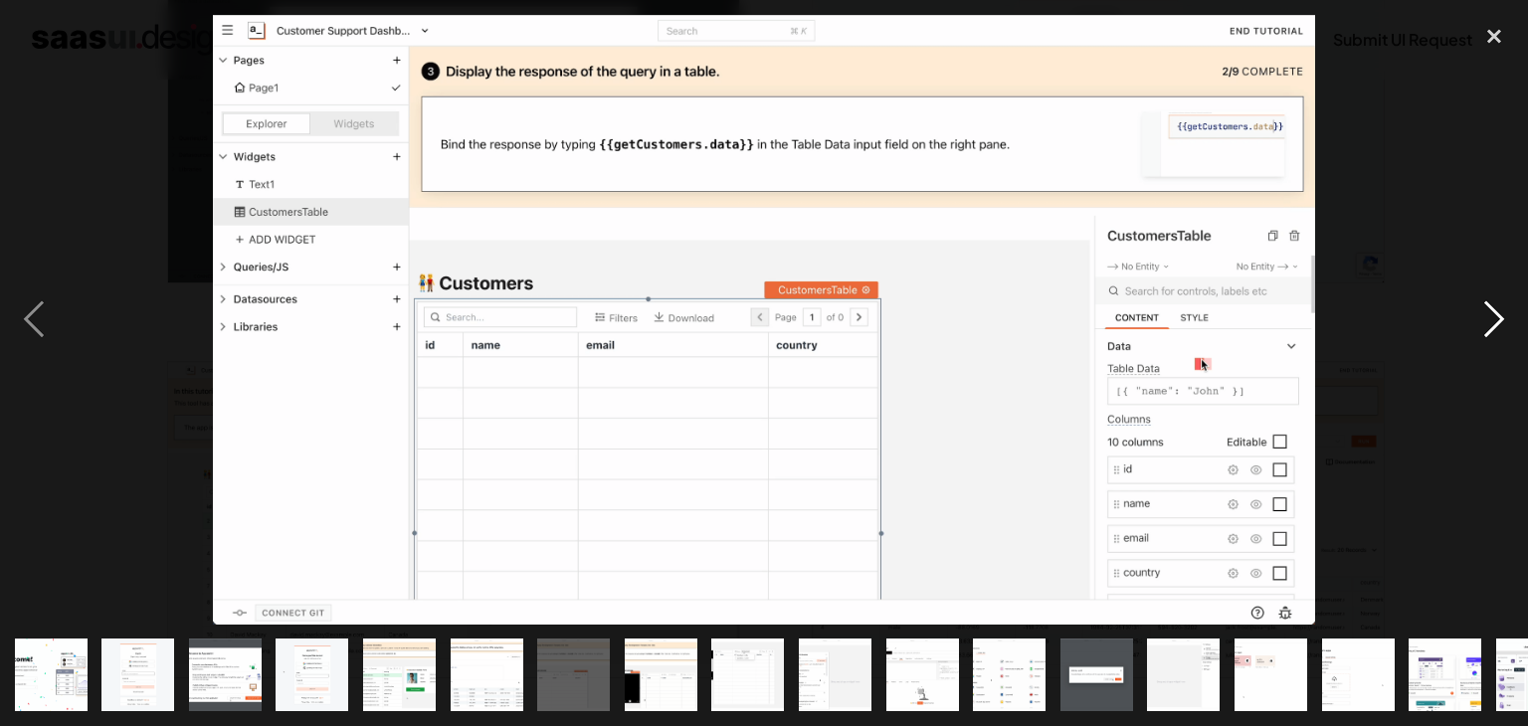
click at [1462, 315] on div "next image" at bounding box center [1494, 320] width 68 height 610
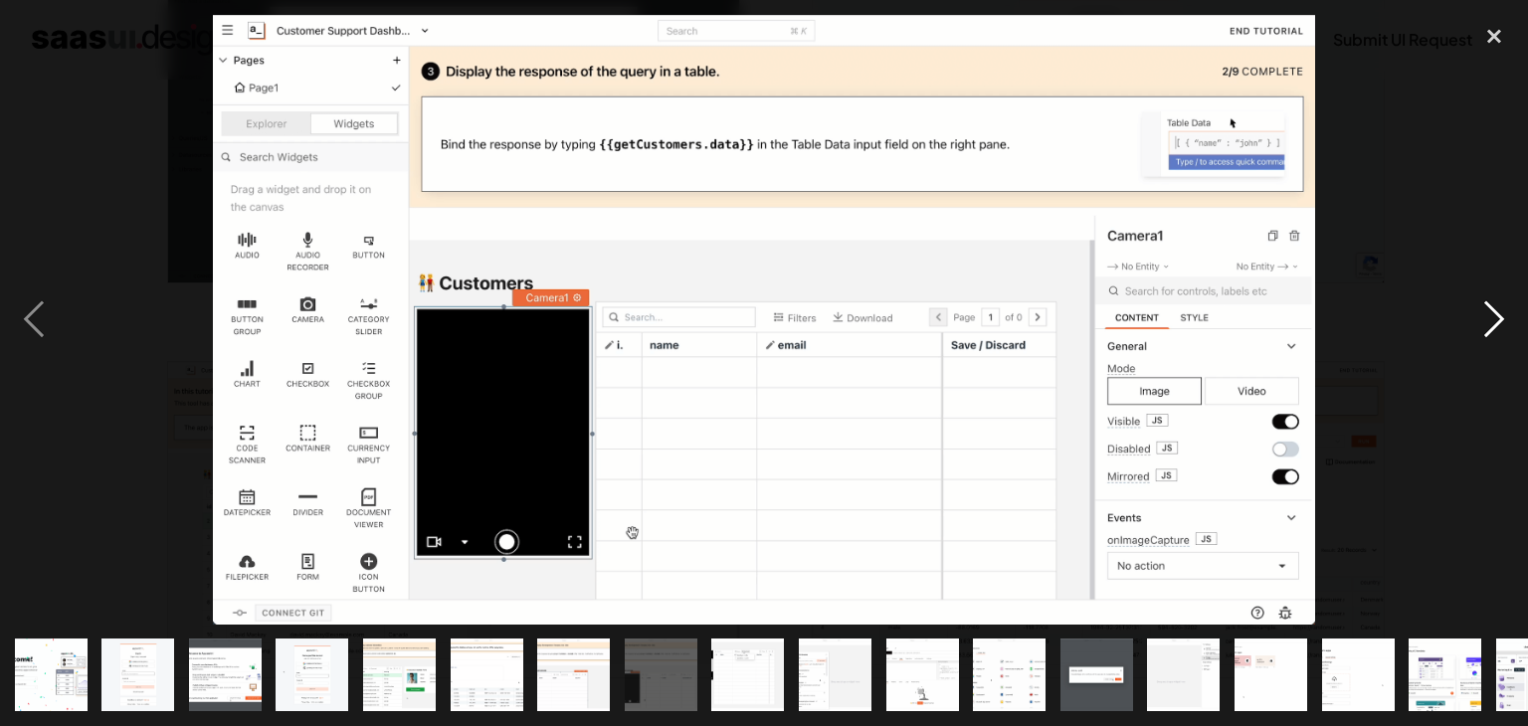
click at [1473, 315] on div "next image" at bounding box center [1494, 320] width 68 height 610
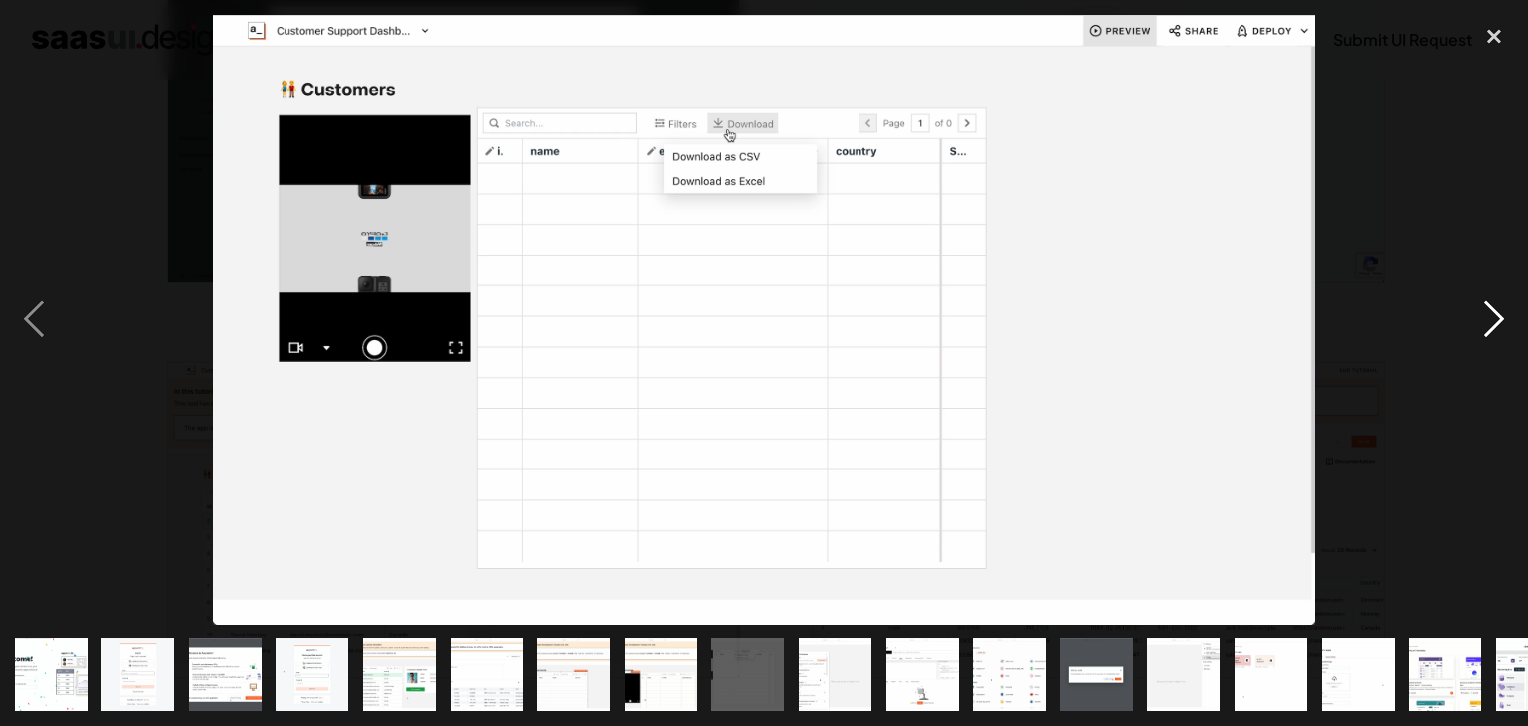
click at [1473, 315] on div "next image" at bounding box center [1494, 320] width 68 height 610
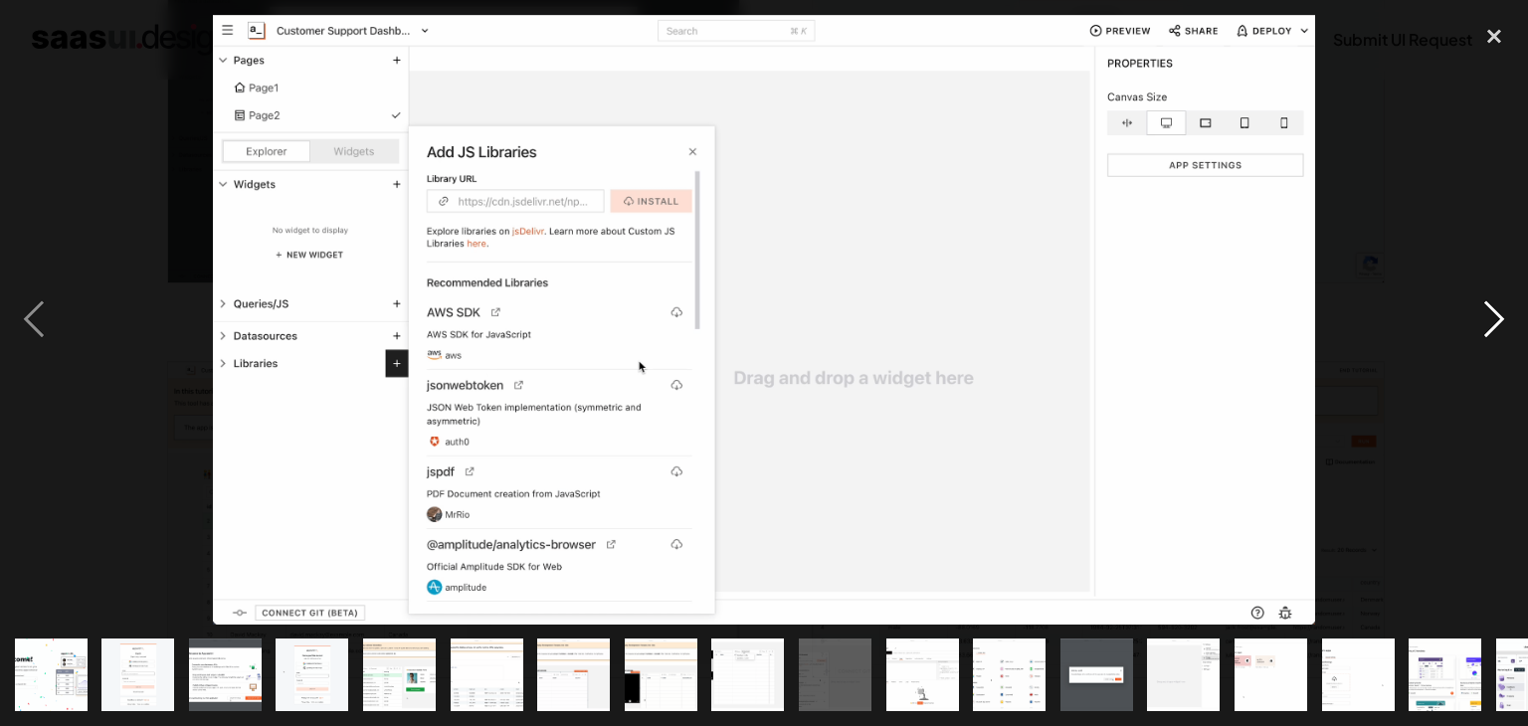
click at [1473, 315] on div "next image" at bounding box center [1494, 320] width 68 height 610
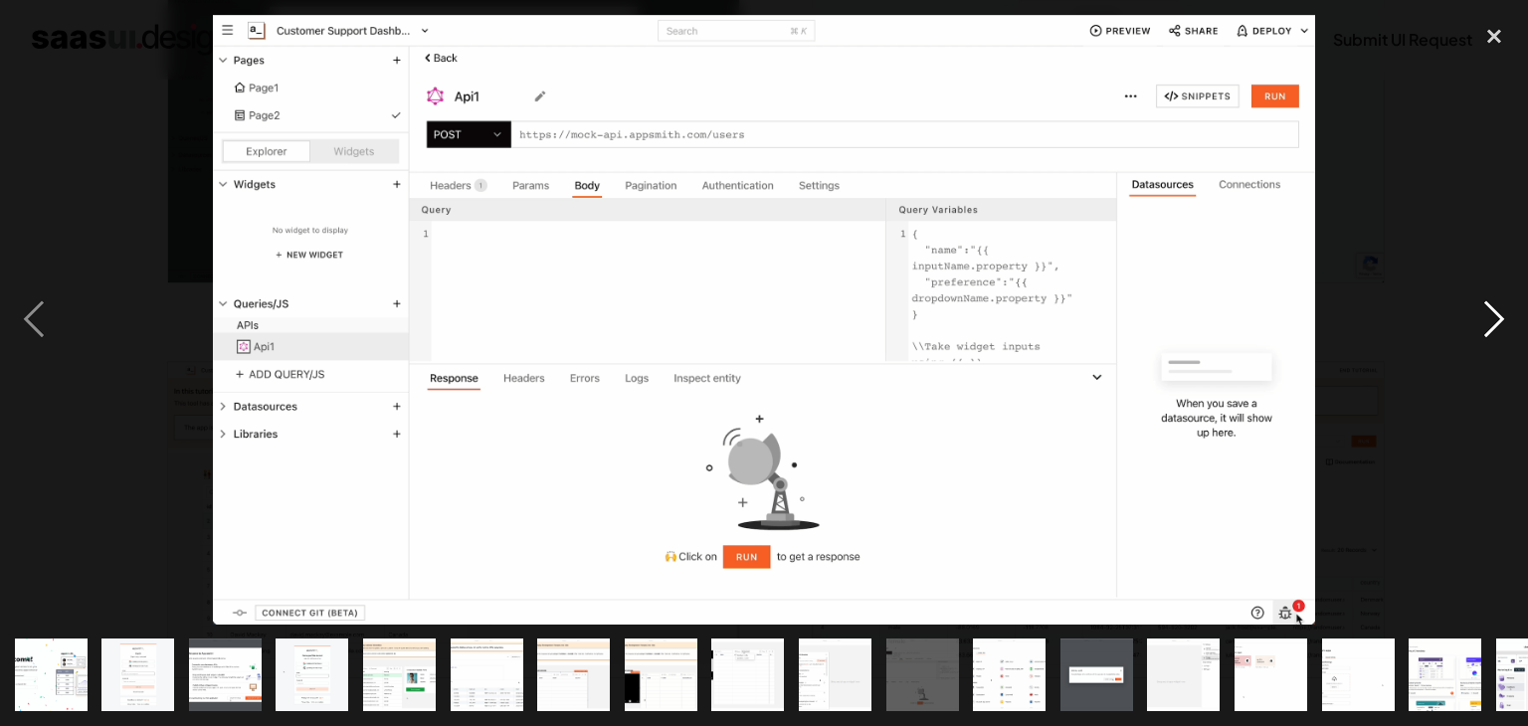
click at [1473, 315] on div "next image" at bounding box center [1494, 320] width 68 height 610
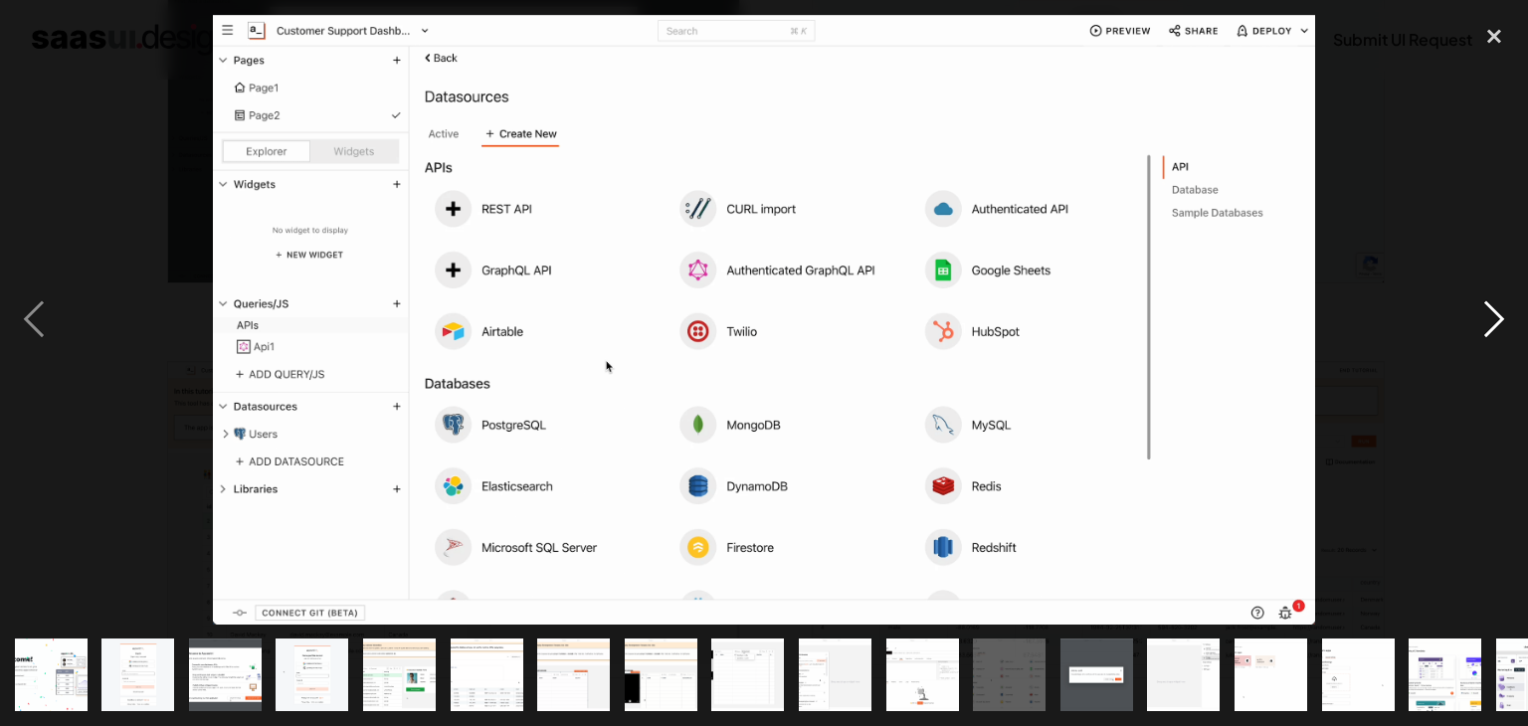
click at [1473, 315] on div "next image" at bounding box center [1494, 320] width 68 height 610
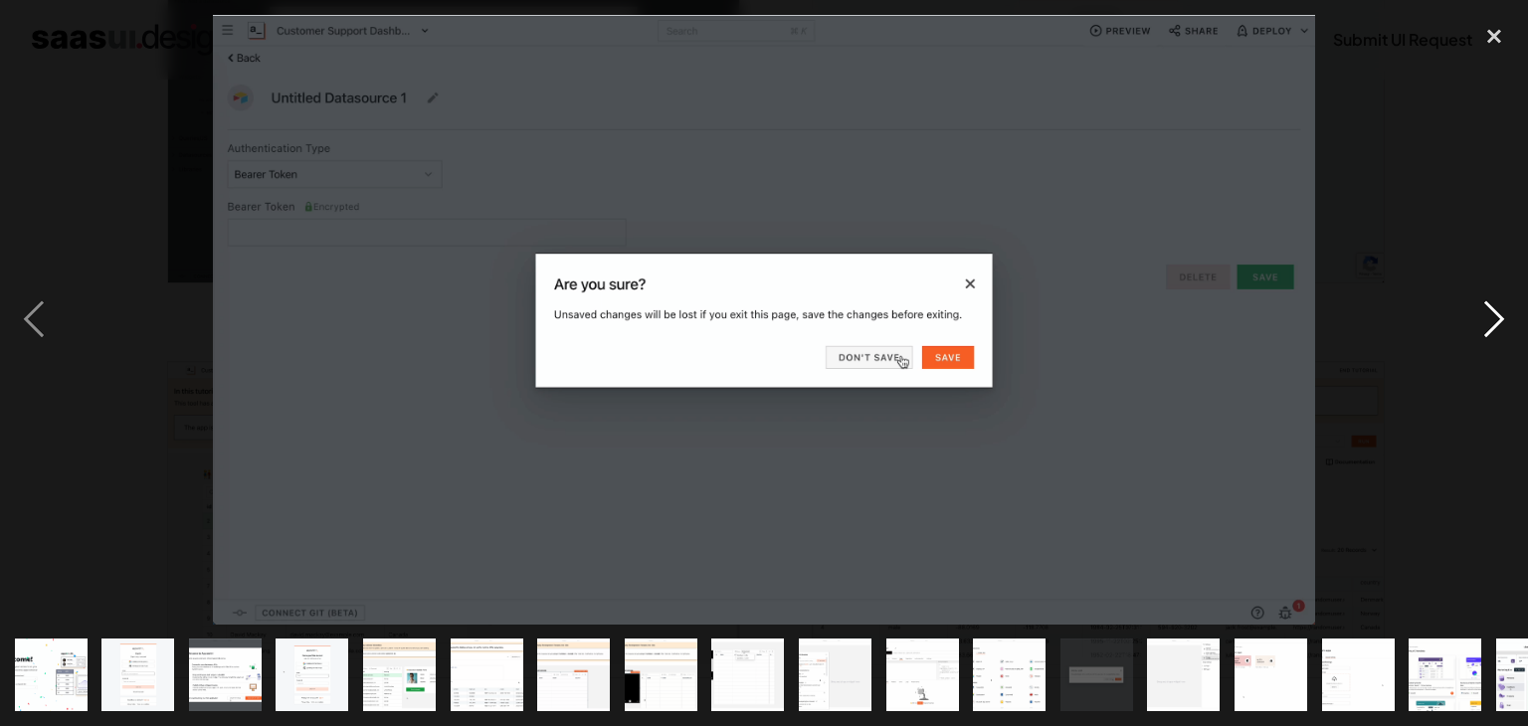
click at [1473, 315] on div "next image" at bounding box center [1494, 320] width 68 height 610
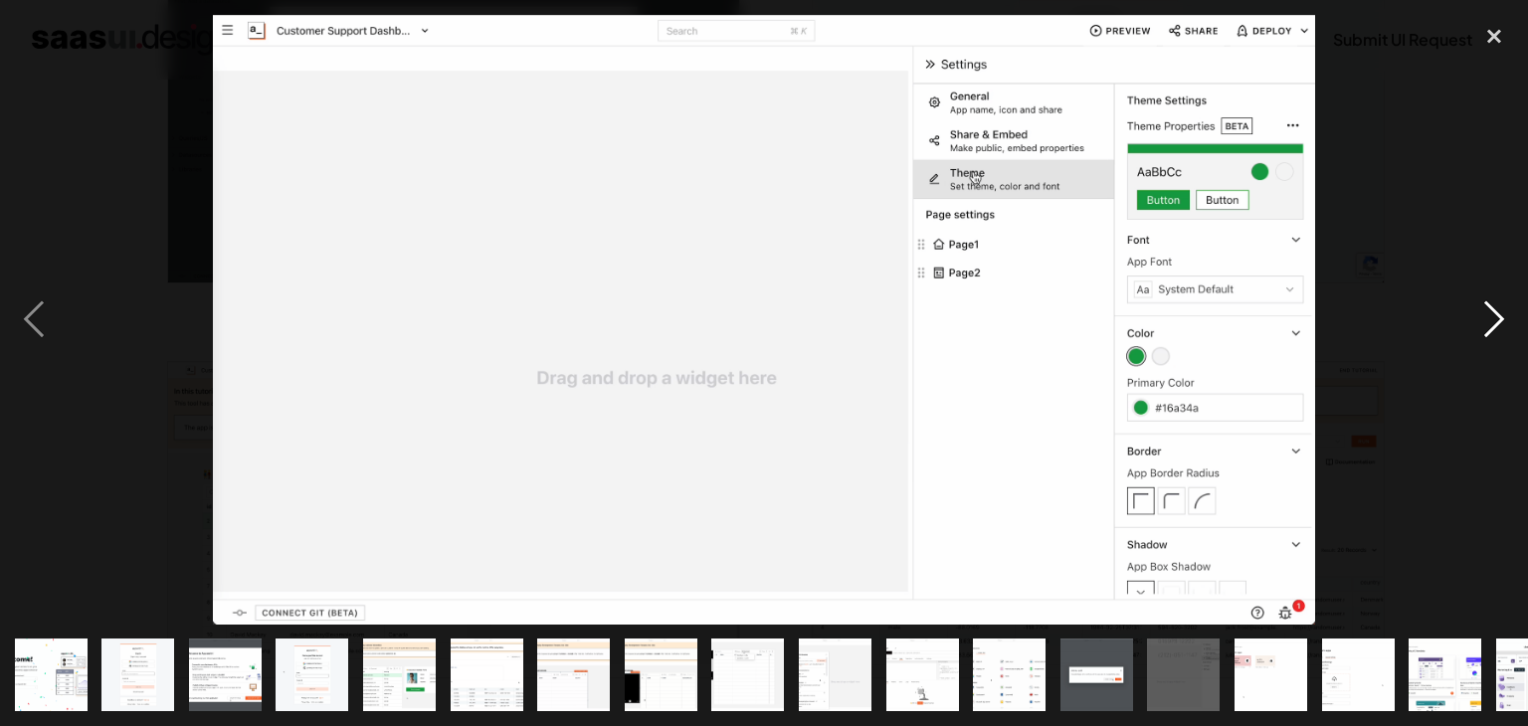
click at [1473, 315] on div "next image" at bounding box center [1494, 320] width 68 height 610
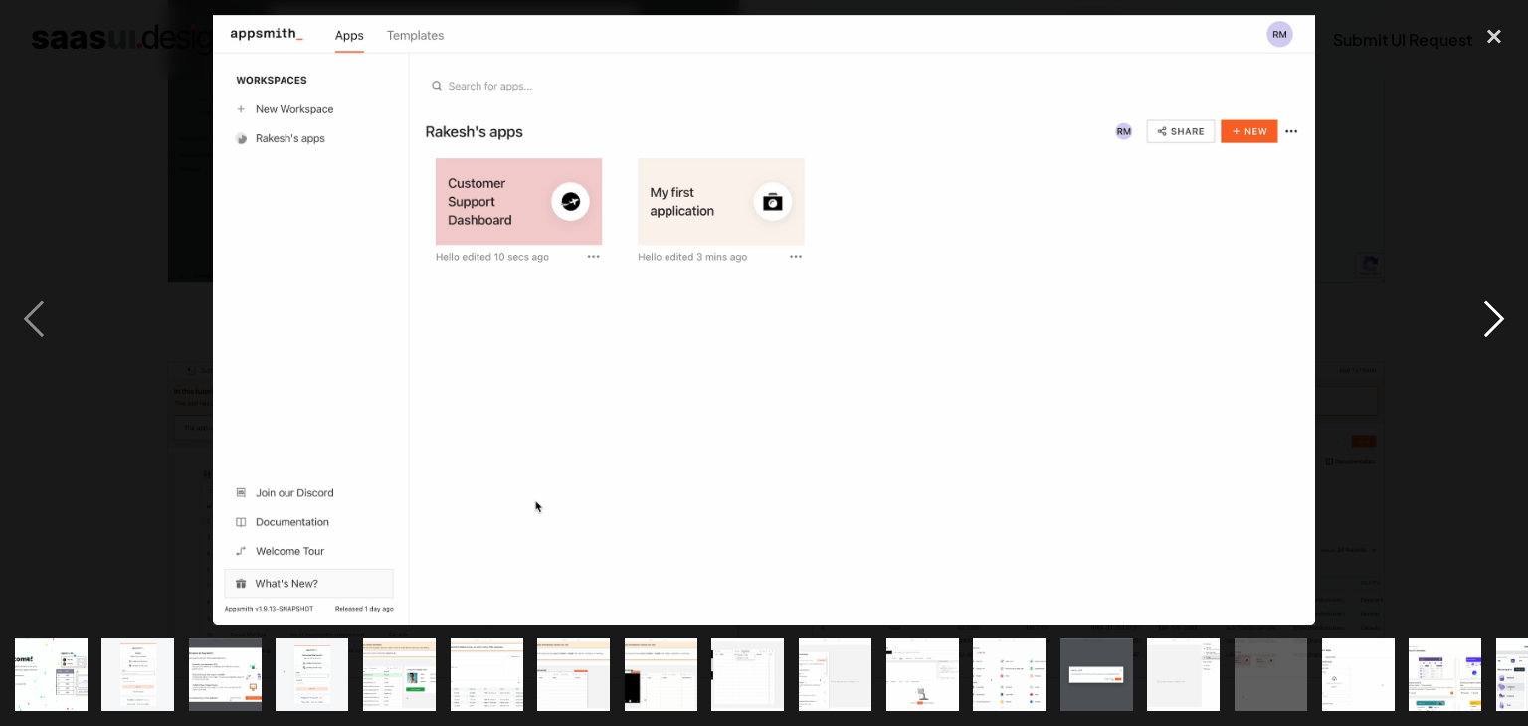
click at [1473, 315] on div "next image" at bounding box center [1494, 320] width 68 height 610
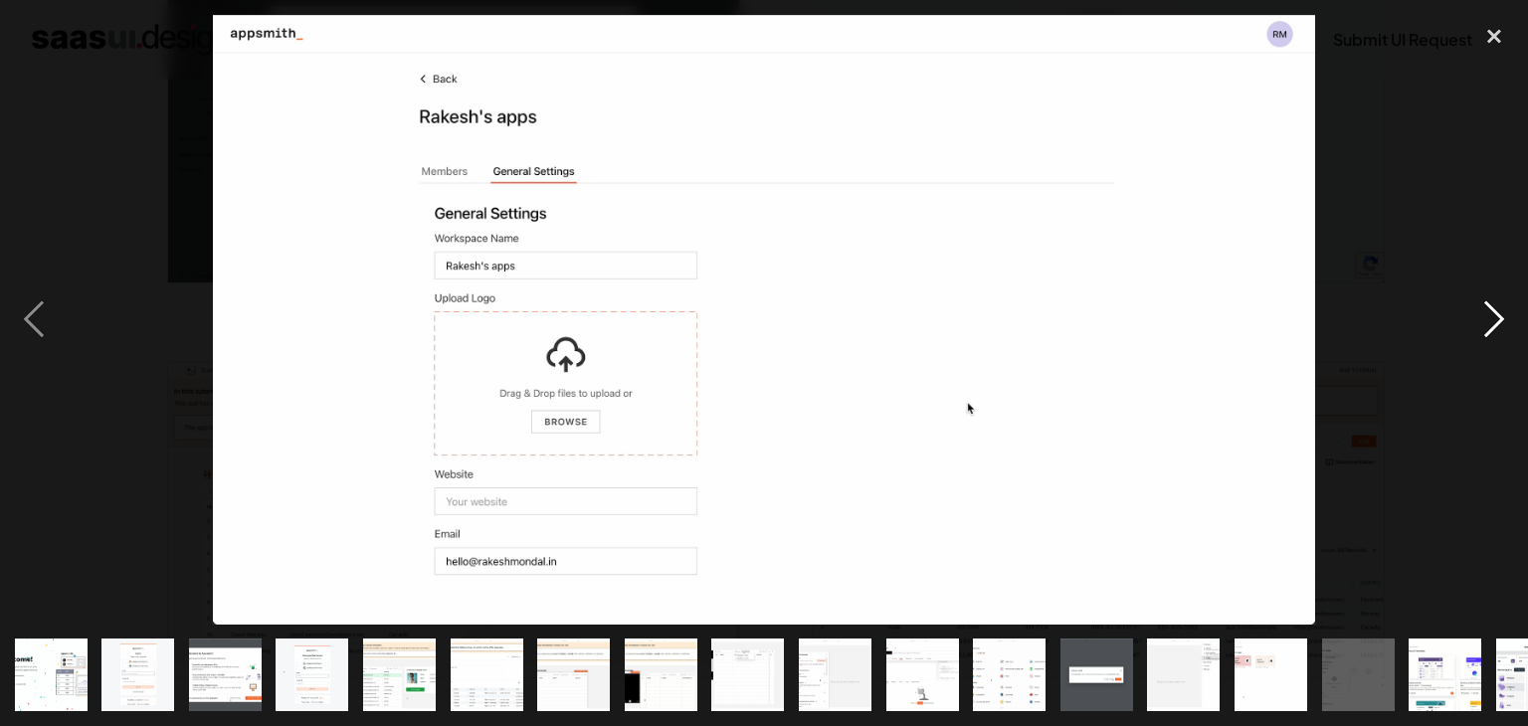
click at [1473, 315] on div "next image" at bounding box center [1494, 320] width 68 height 610
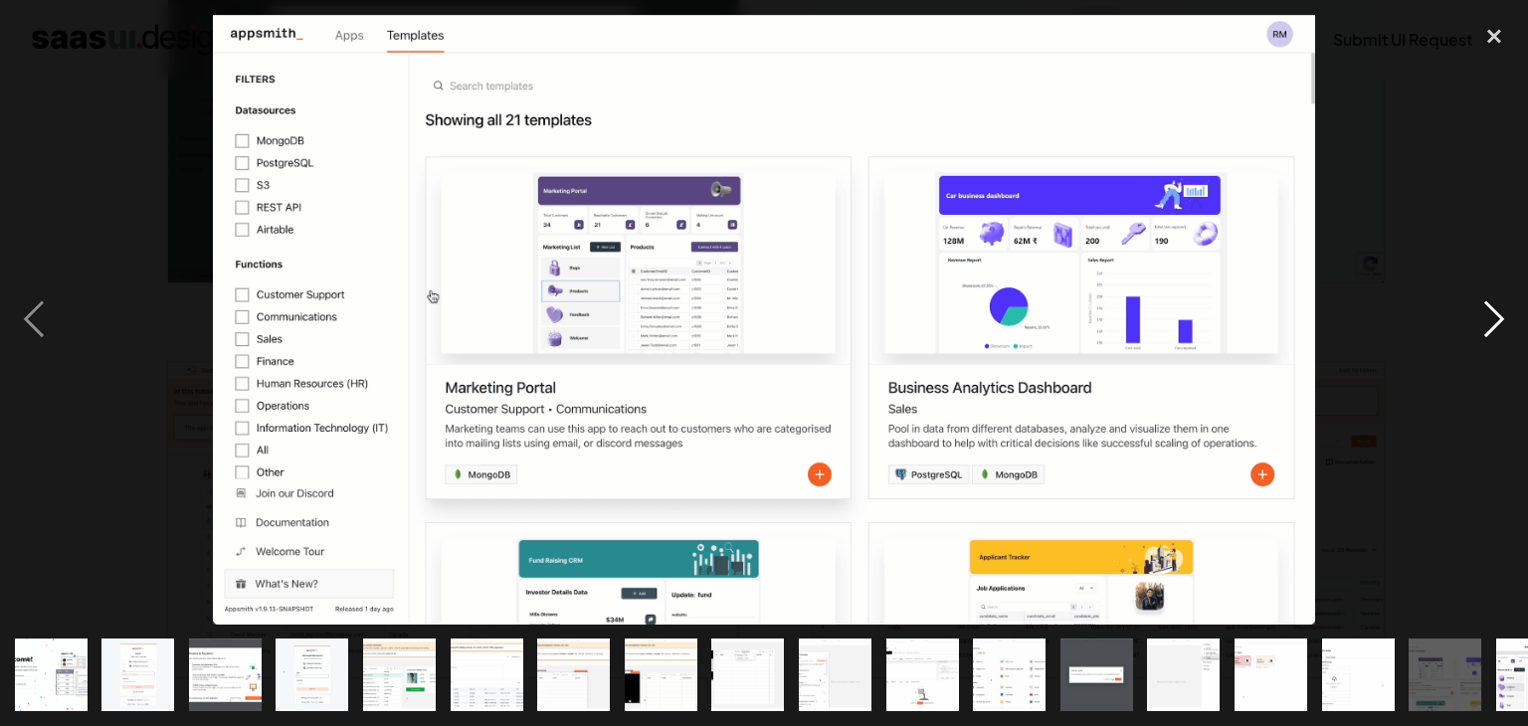
click at [1473, 315] on div "next image" at bounding box center [1494, 320] width 68 height 610
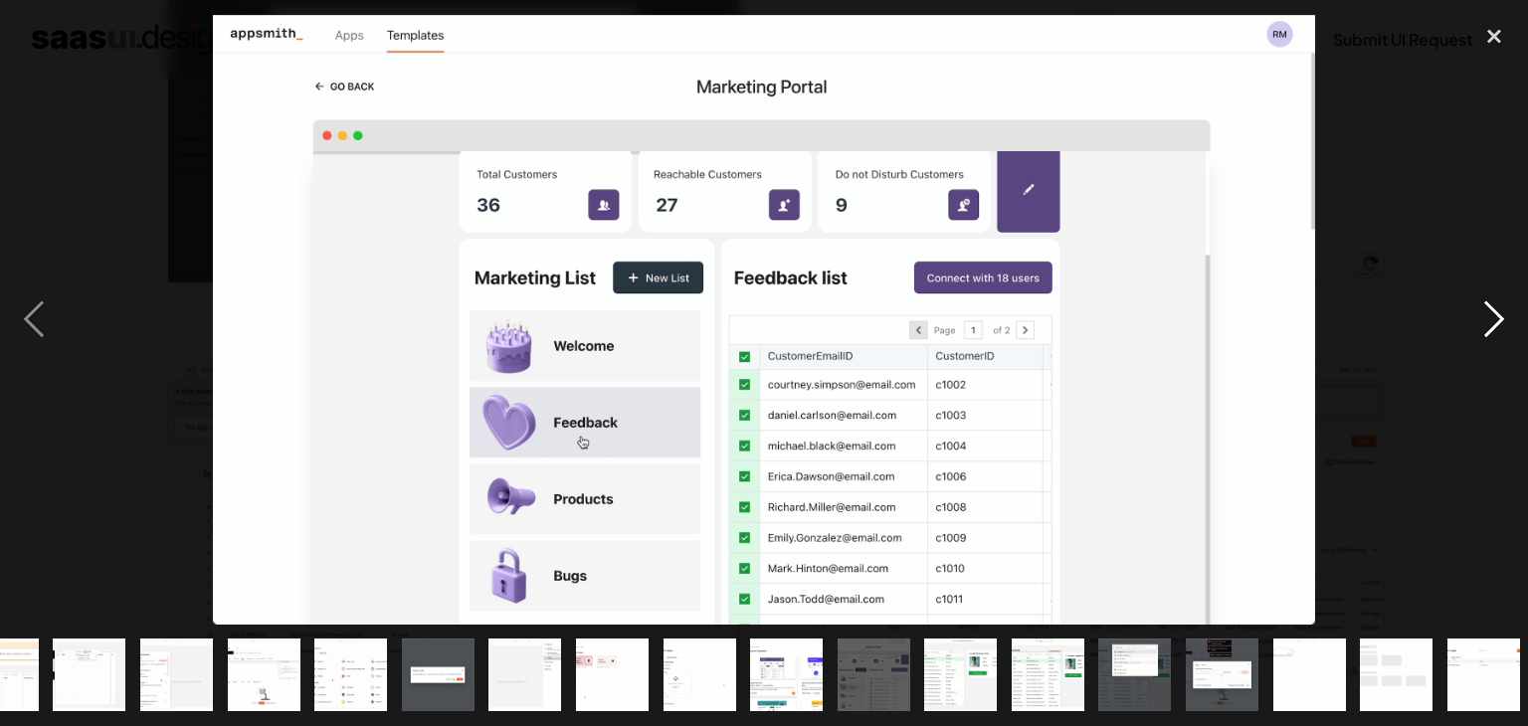
scroll to position [0, 663]
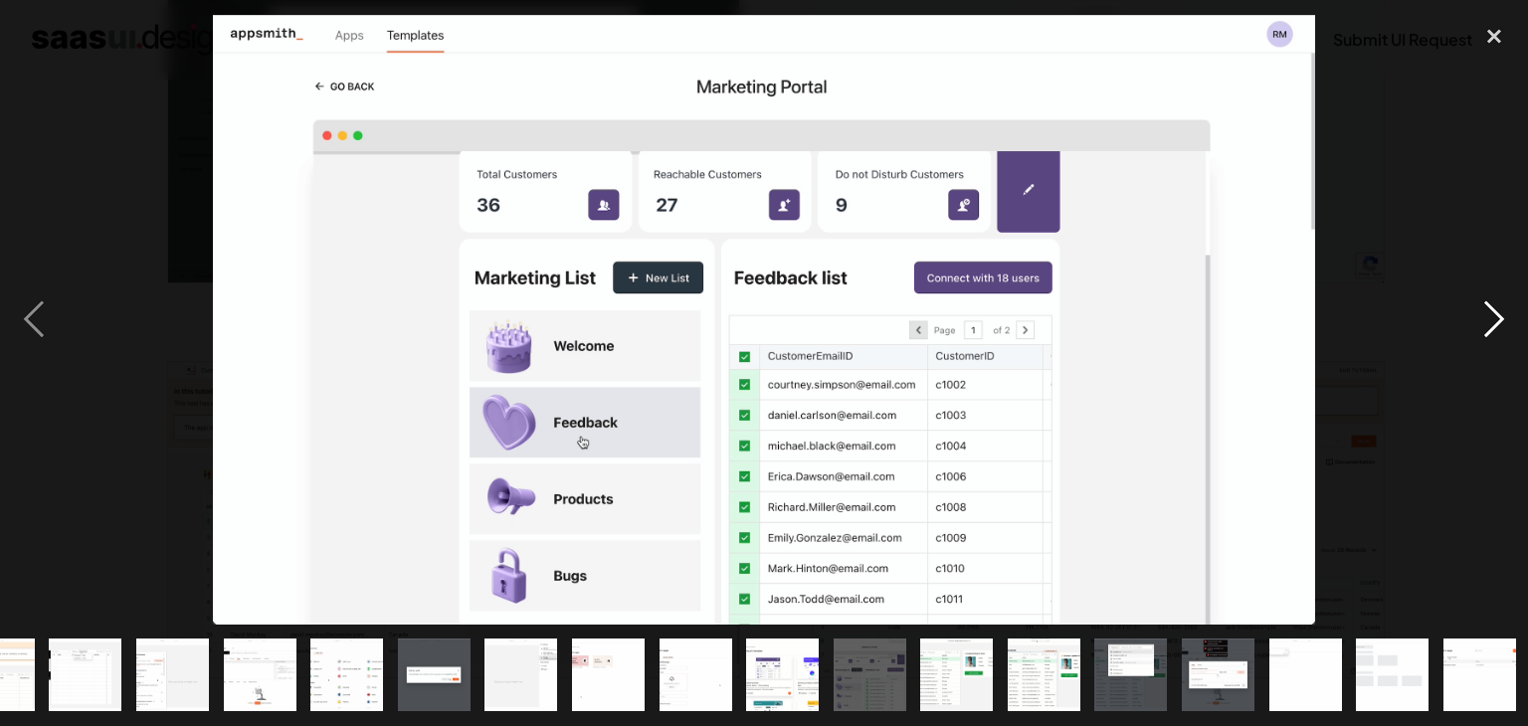
click at [1473, 315] on div "next image" at bounding box center [1494, 320] width 68 height 610
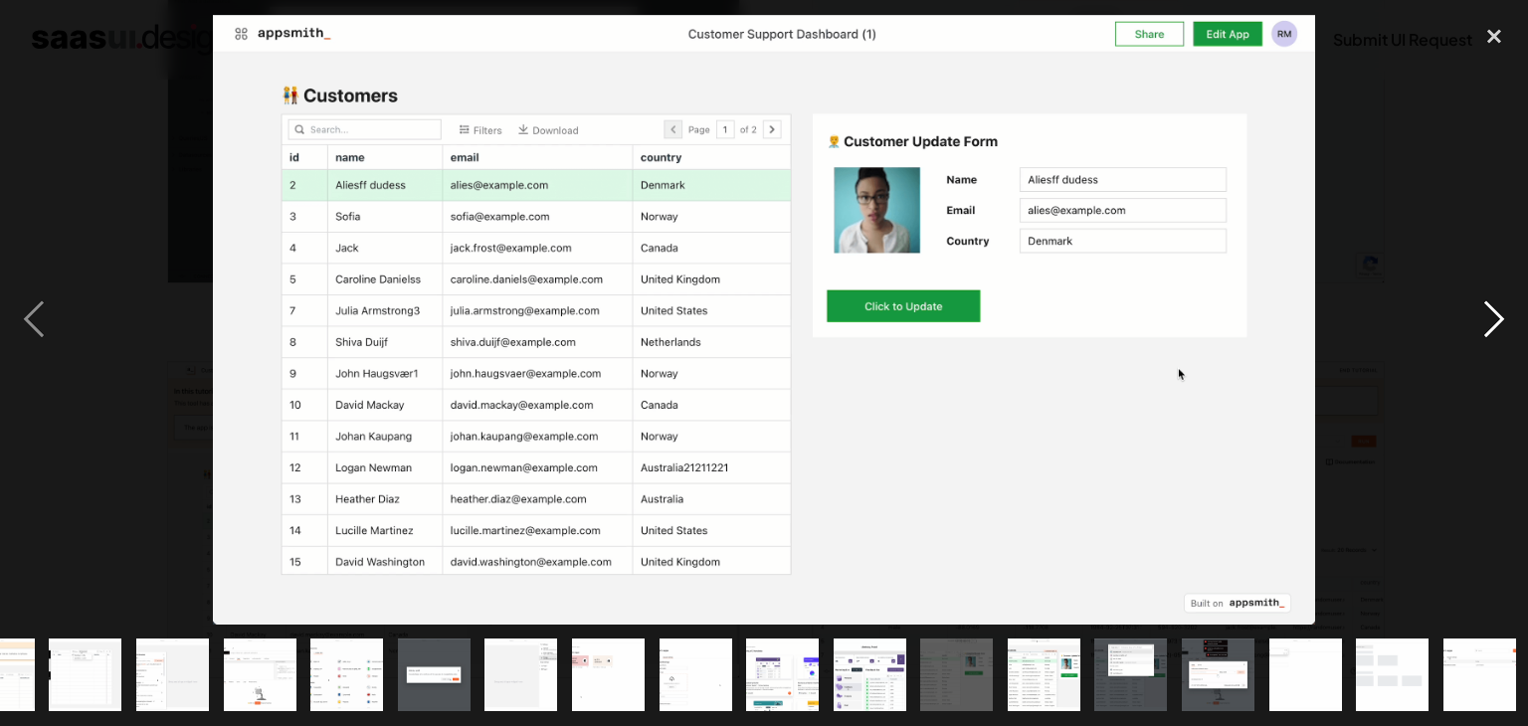
click at [1473, 315] on div "next image" at bounding box center [1494, 320] width 68 height 610
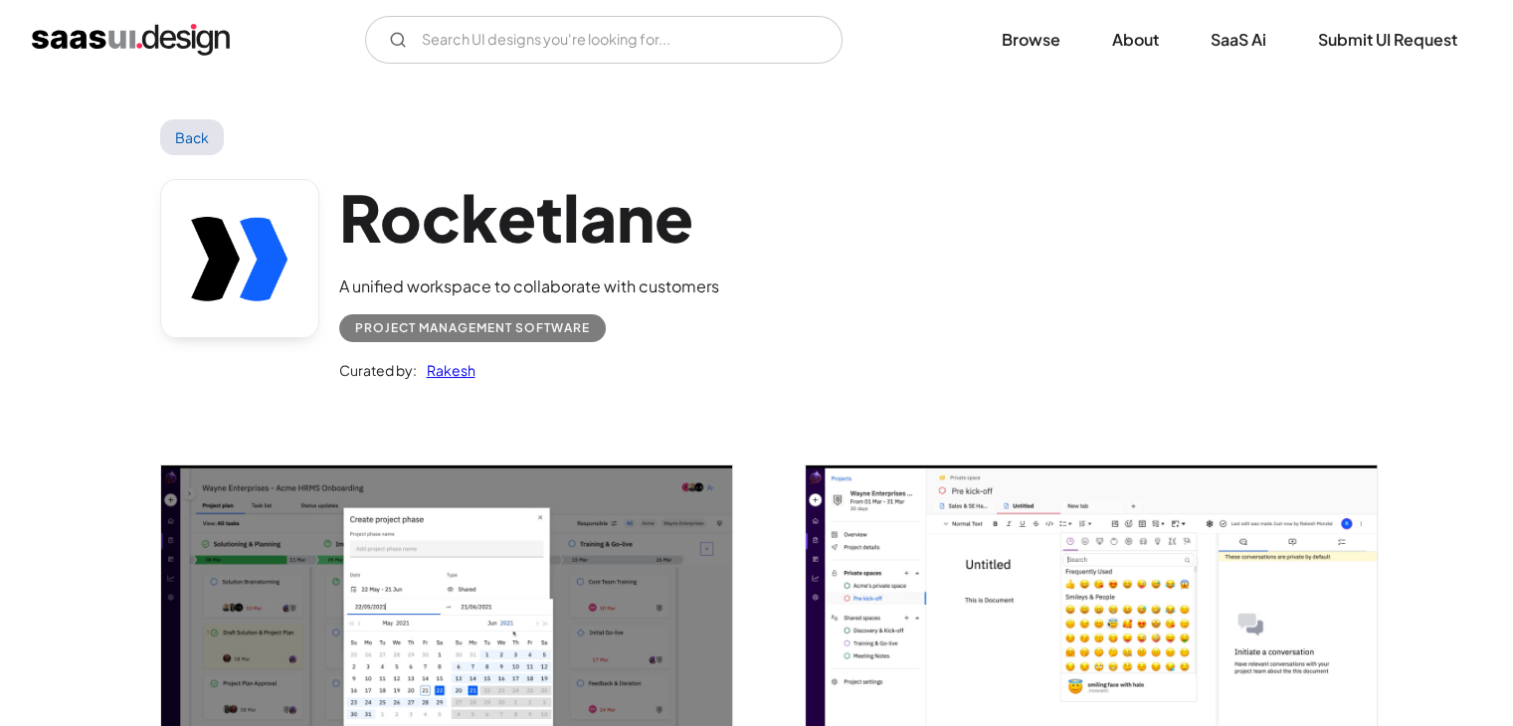
click at [422, 634] on img "open lightbox" at bounding box center [446, 626] width 571 height 321
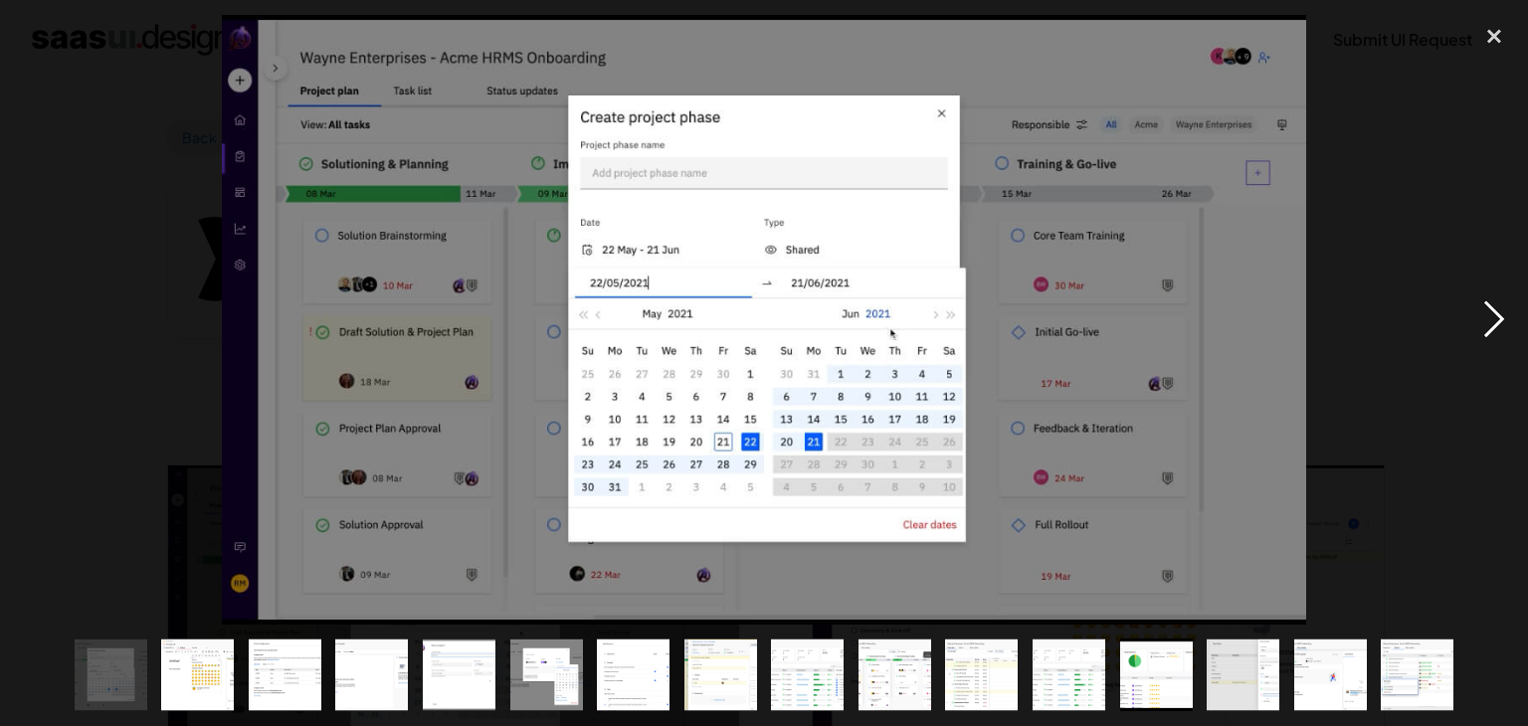
click at [1491, 314] on div "next image" at bounding box center [1494, 320] width 68 height 610
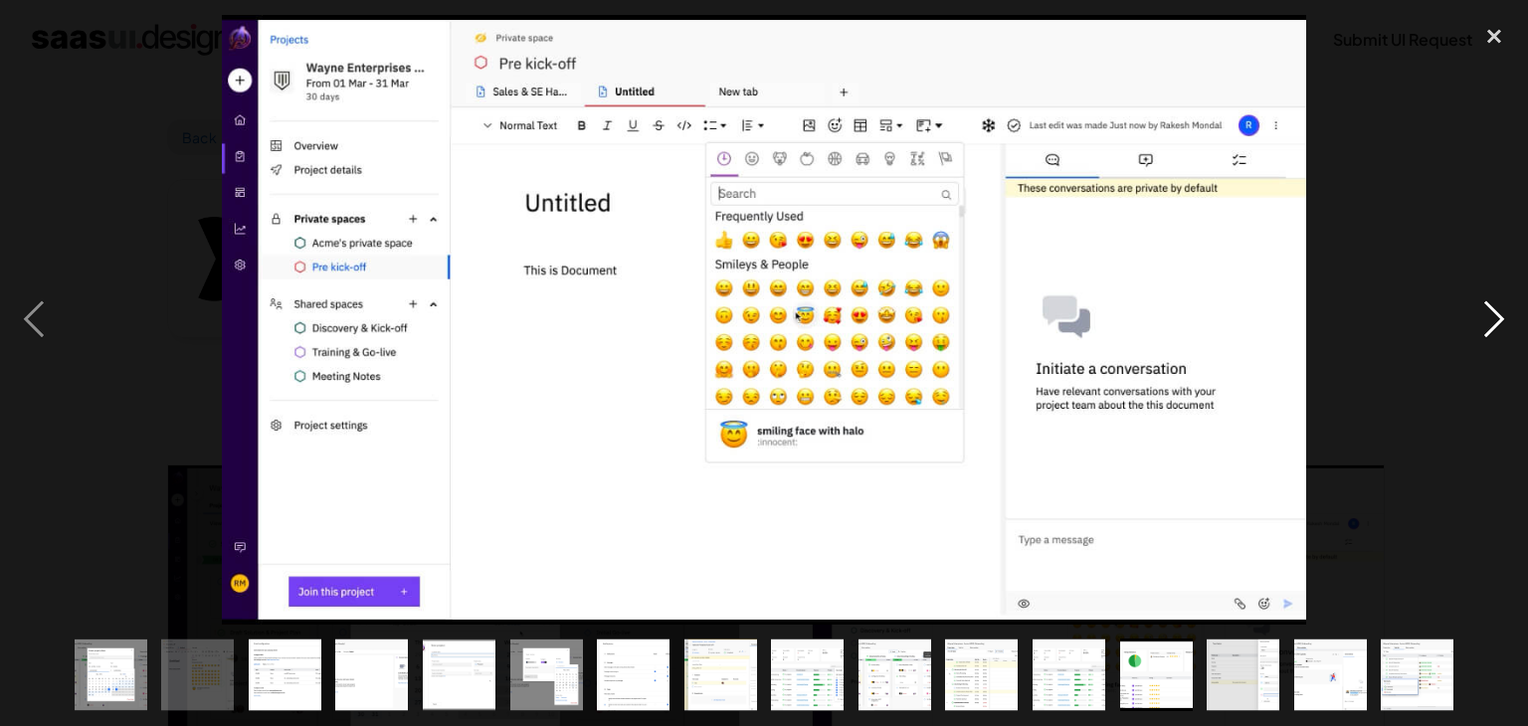
click at [1476, 322] on div "next image" at bounding box center [1494, 320] width 68 height 610
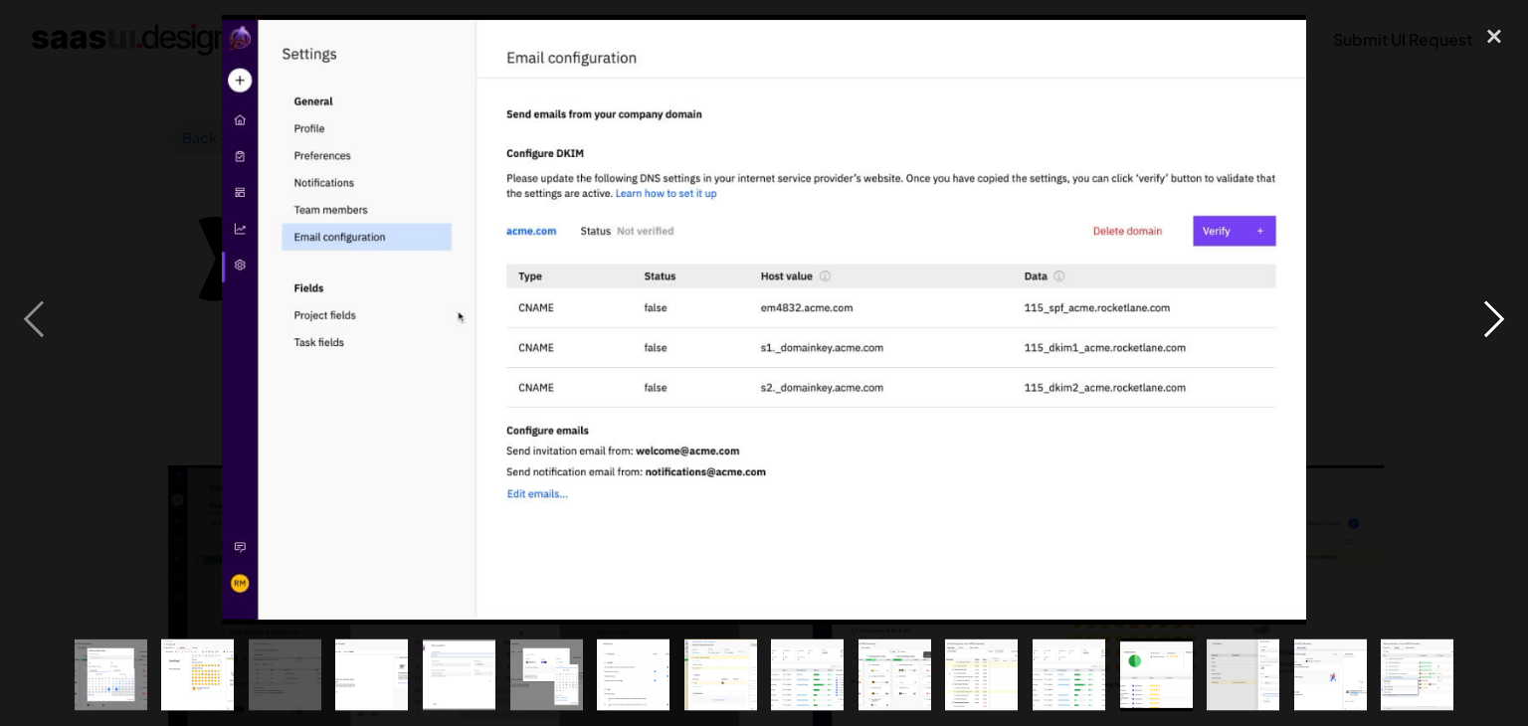
click at [1474, 322] on div "next image" at bounding box center [1494, 320] width 68 height 610
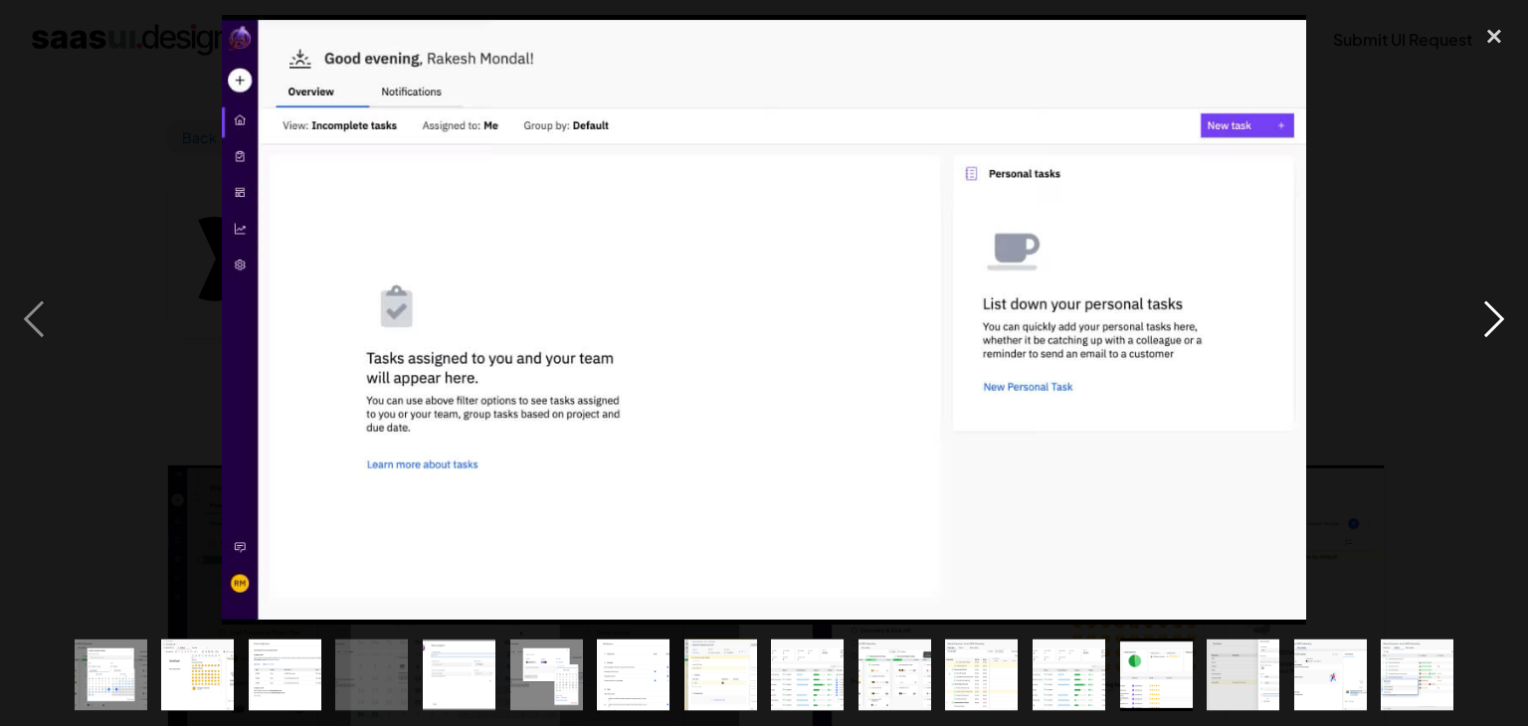
click at [1466, 323] on div "next image" at bounding box center [1494, 320] width 68 height 610
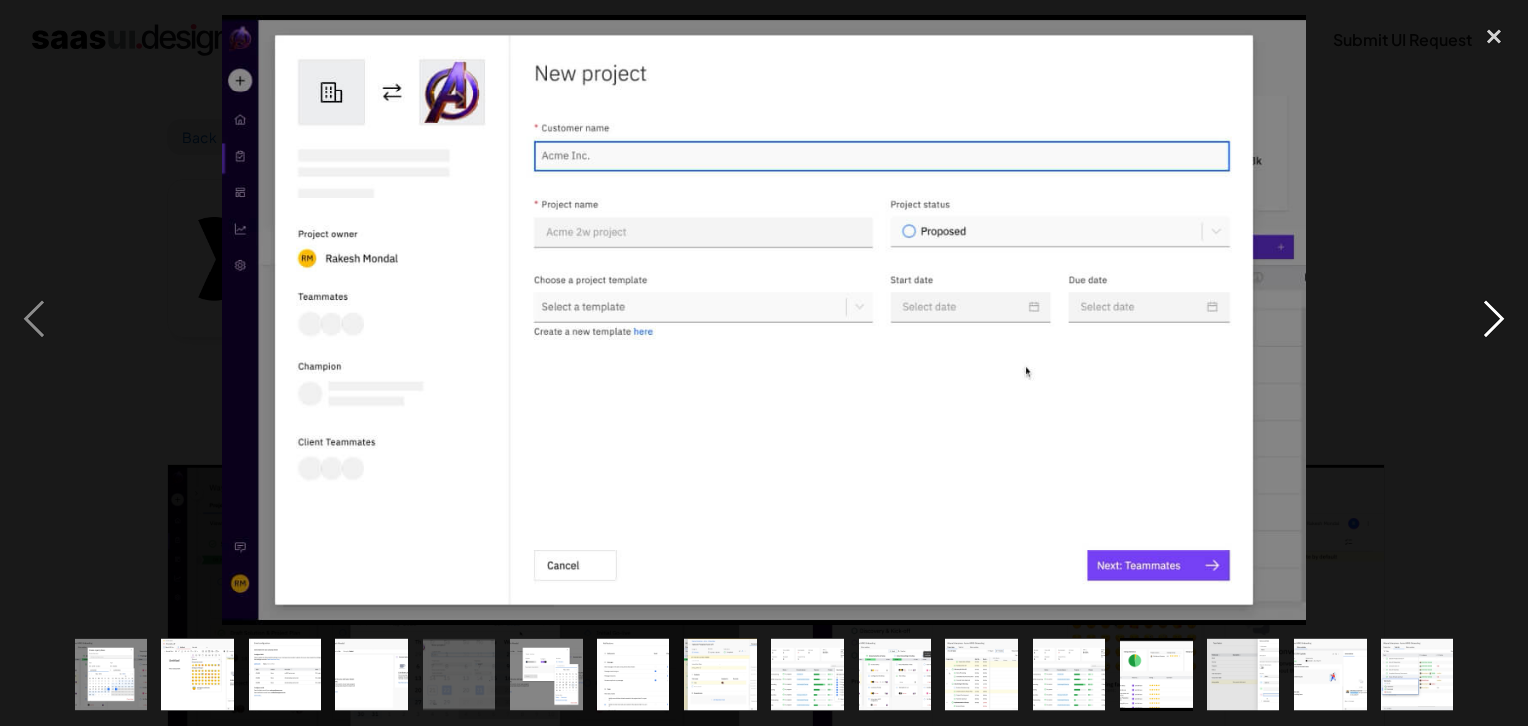
click at [1464, 323] on div "next image" at bounding box center [1494, 320] width 68 height 610
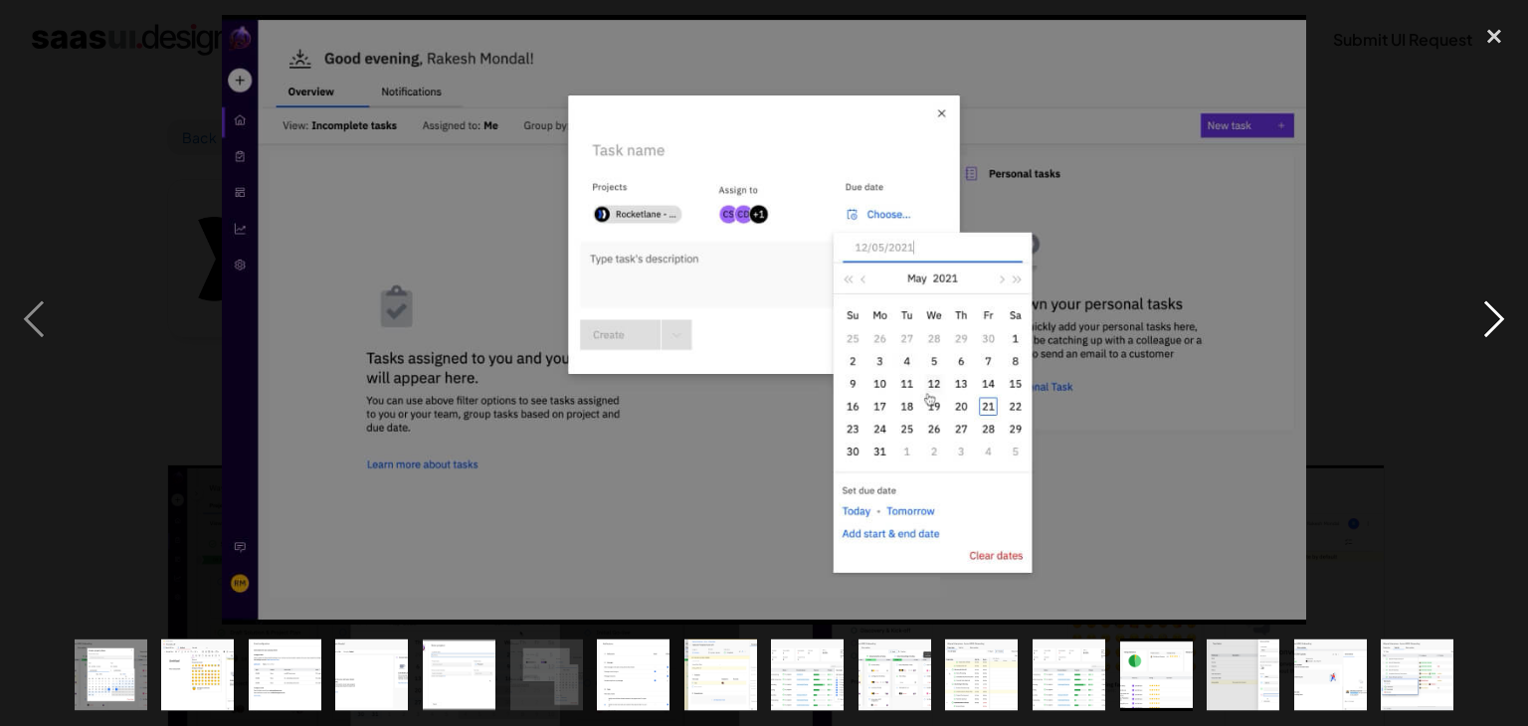
click at [1460, 323] on div "next image" at bounding box center [1494, 320] width 68 height 610
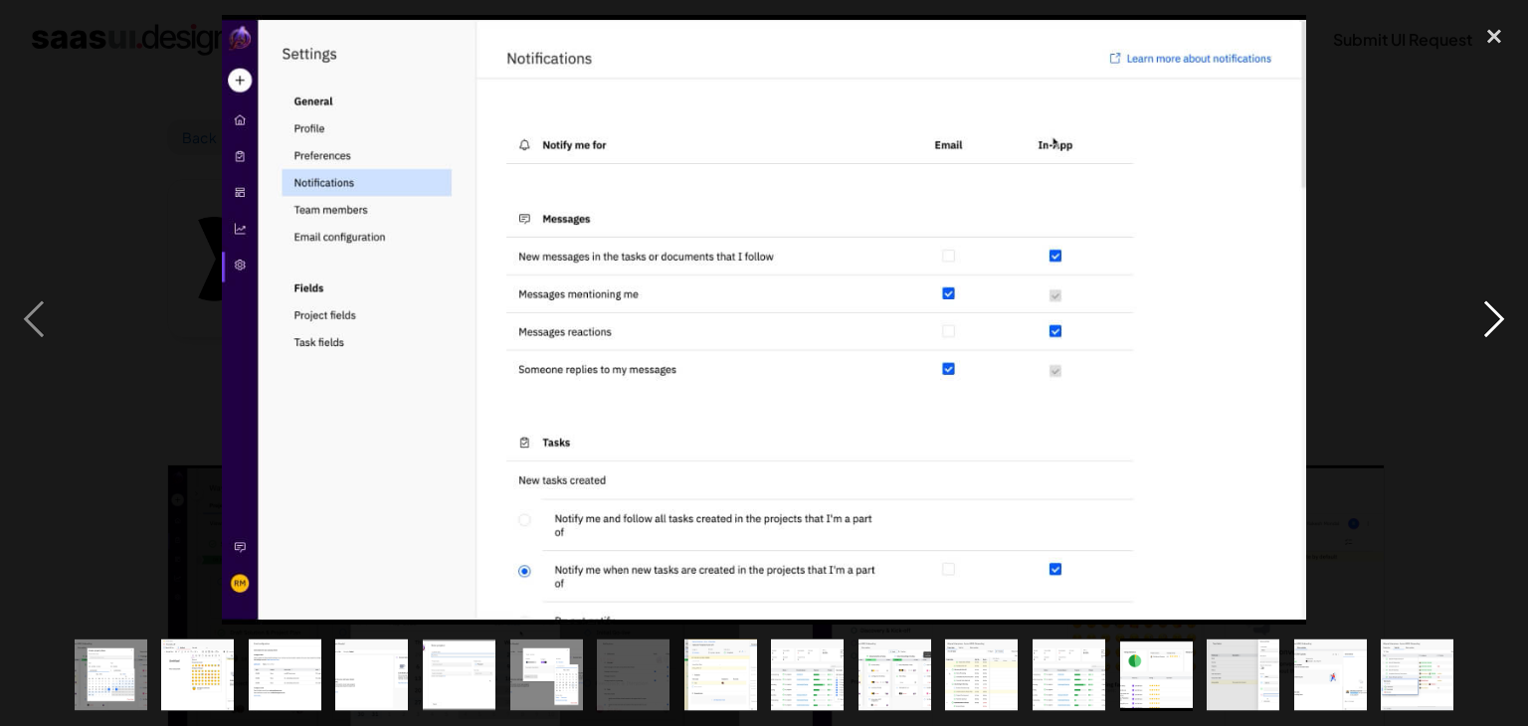
click at [1460, 323] on div "next image" at bounding box center [1494, 320] width 68 height 610
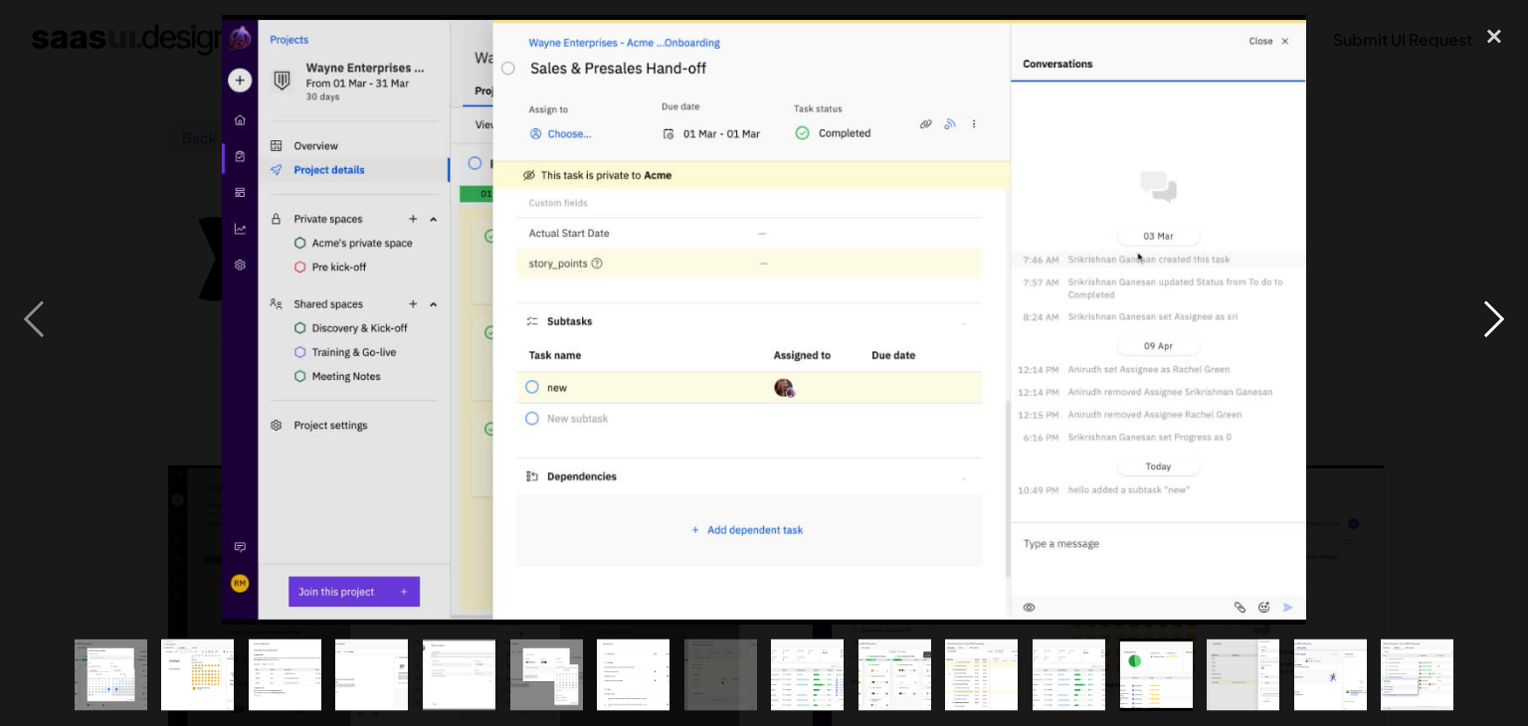
click at [1460, 323] on div "next image" at bounding box center [1494, 320] width 68 height 610
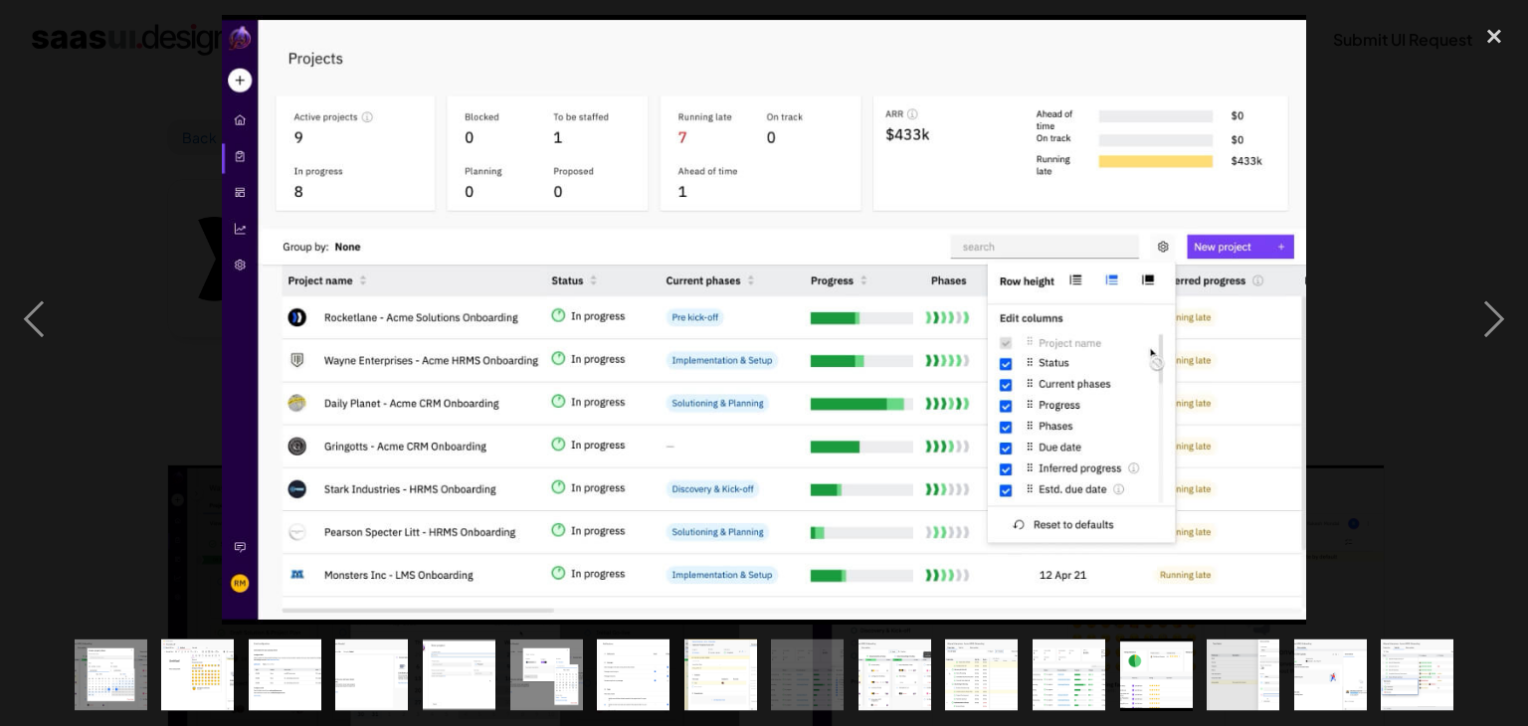
drag, startPoint x: 1460, startPoint y: 323, endPoint x: 1385, endPoint y: 427, distance: 128.1
click at [1385, 427] on div at bounding box center [764, 320] width 1528 height 610
click at [1490, 316] on div "next image" at bounding box center [1494, 320] width 68 height 610
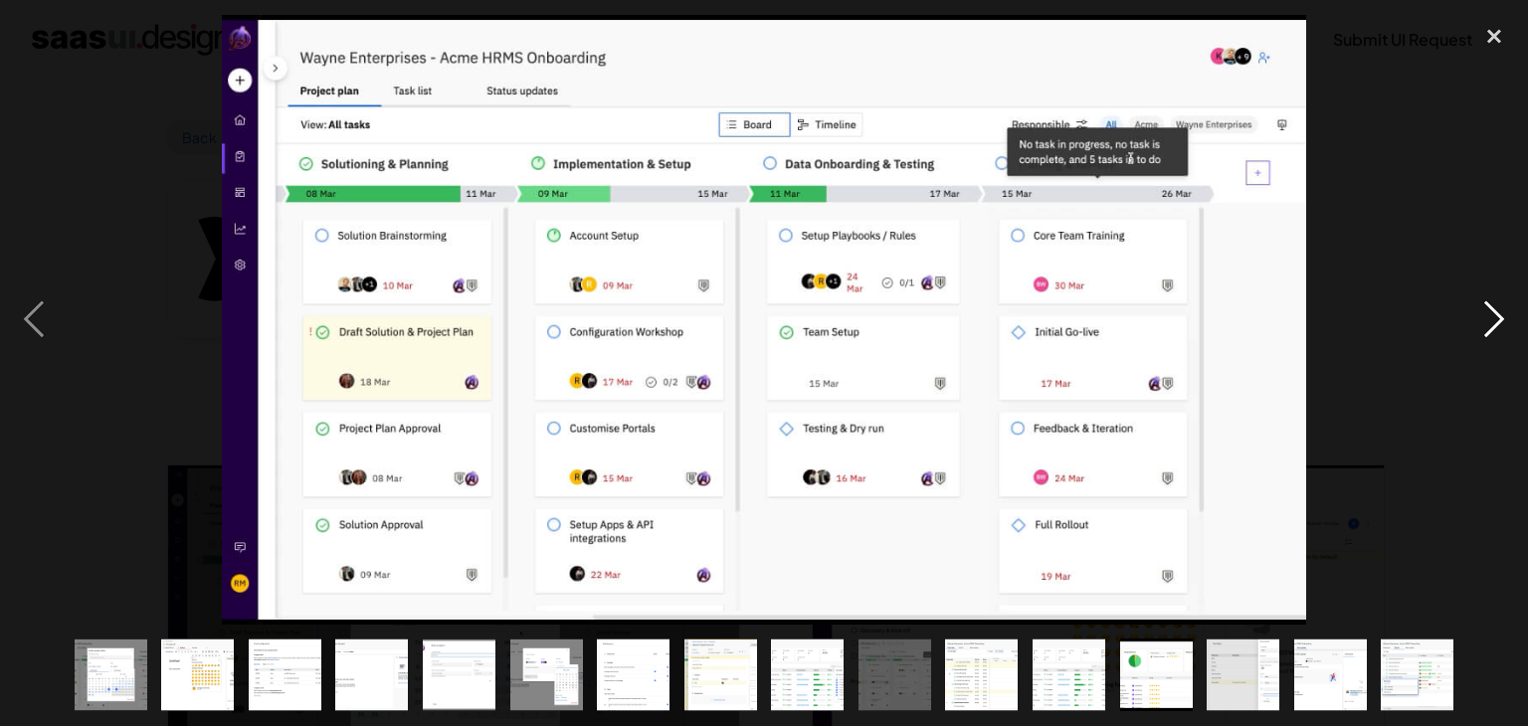
click at [1490, 316] on div "next image" at bounding box center [1494, 320] width 68 height 610
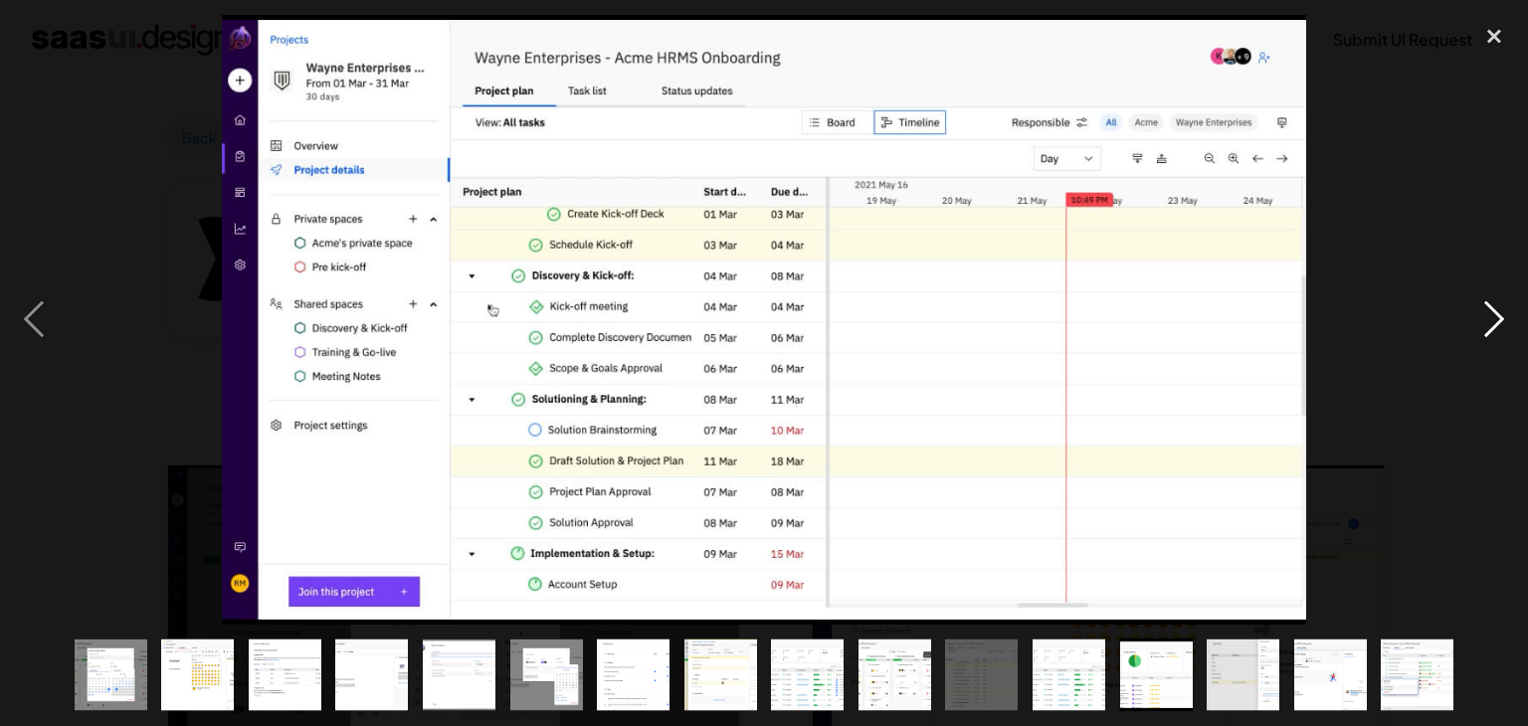
click at [1490, 316] on div "next image" at bounding box center [1494, 320] width 68 height 610
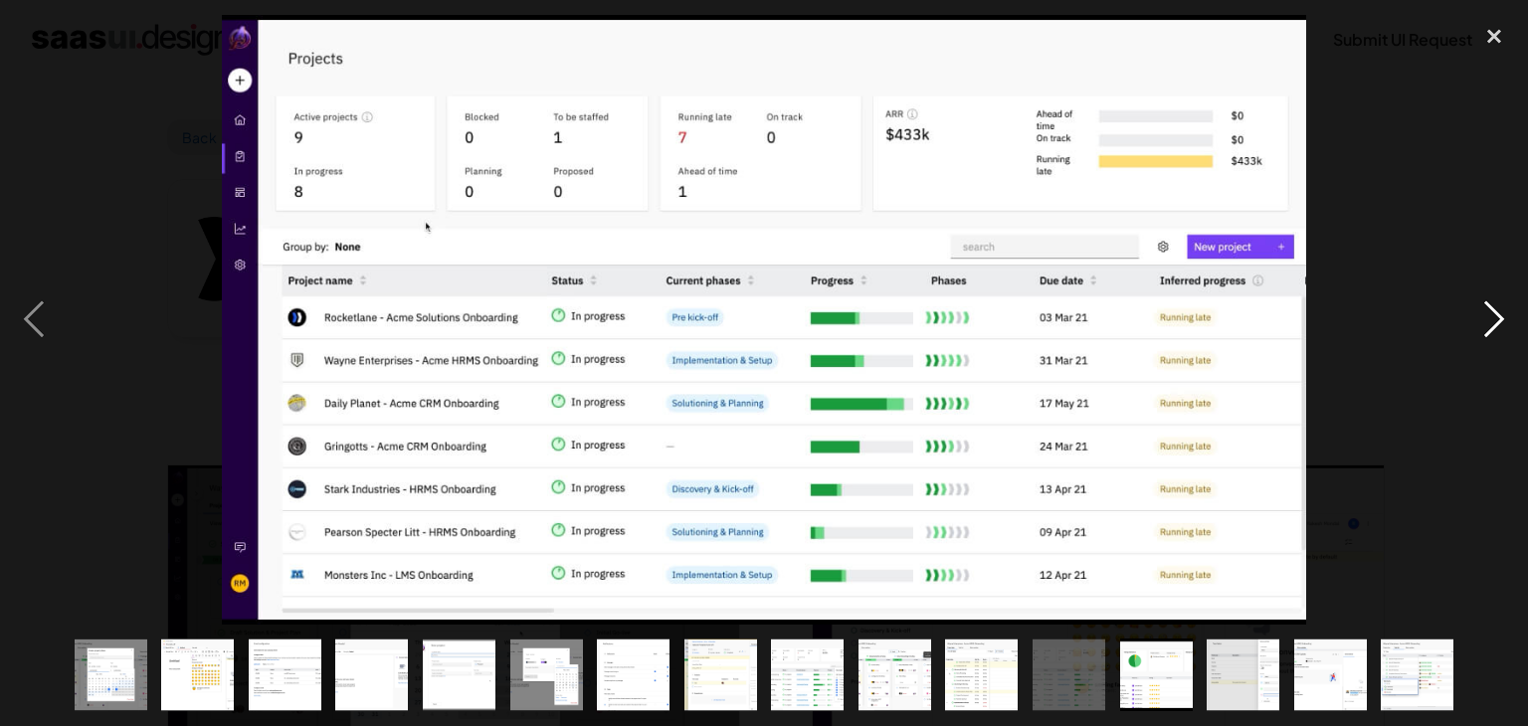
click at [1490, 316] on div "next image" at bounding box center [1494, 320] width 68 height 610
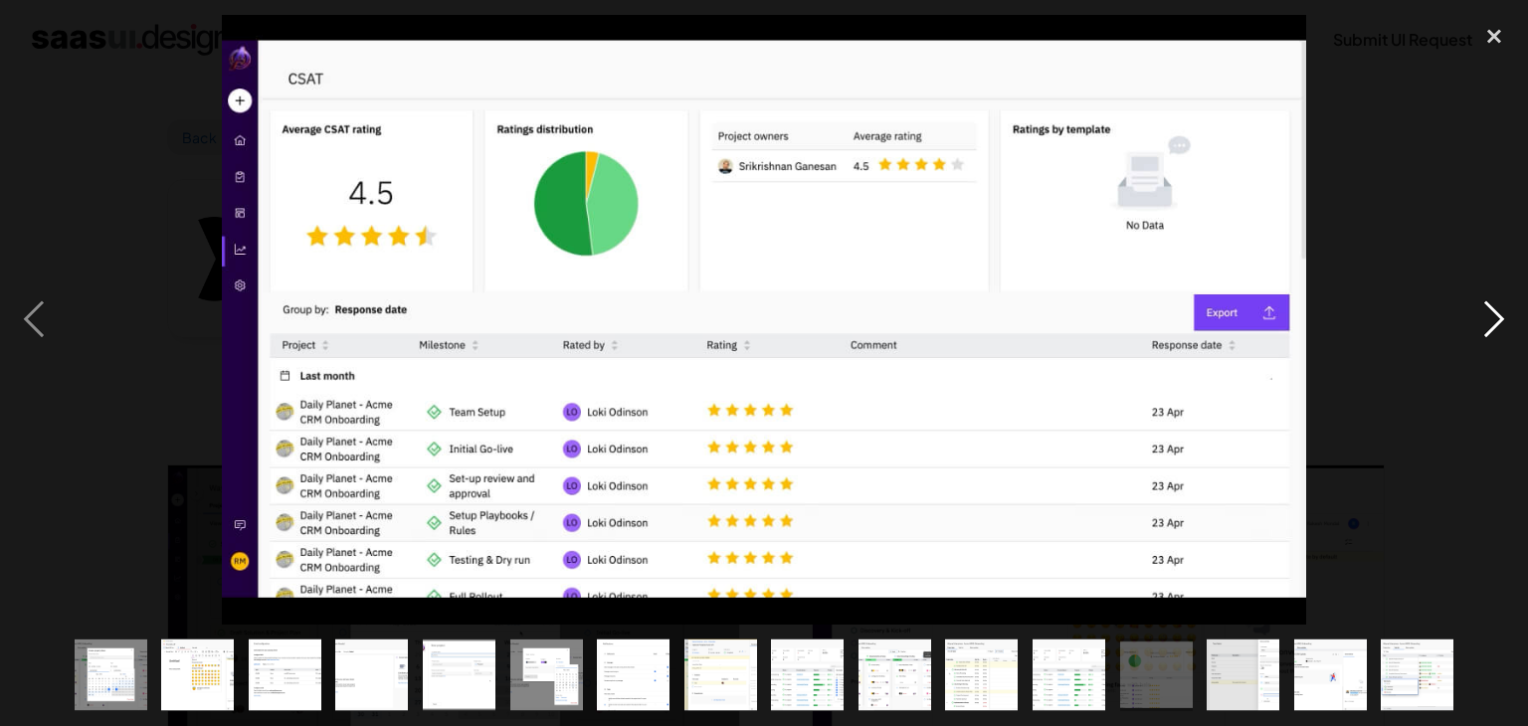
click at [1490, 316] on div "next image" at bounding box center [1494, 320] width 68 height 610
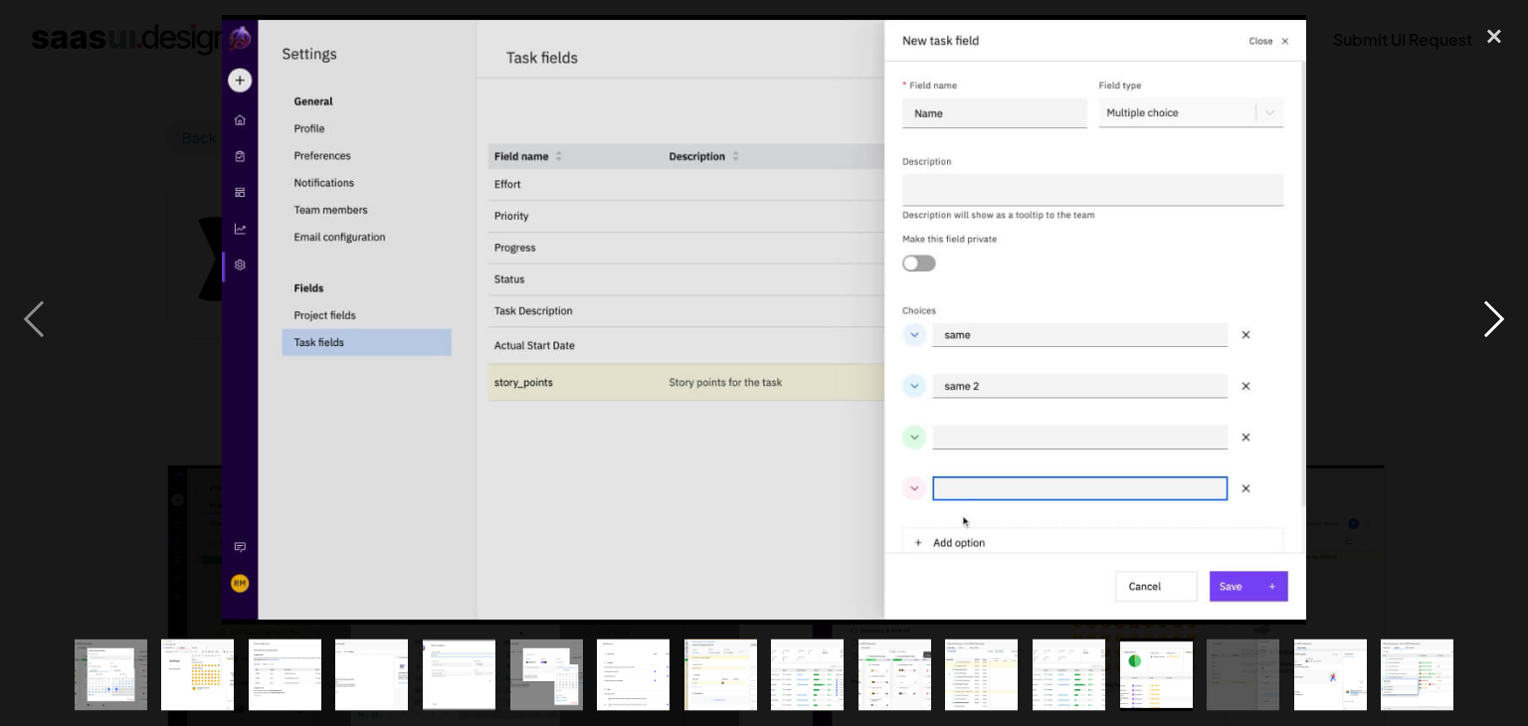
click at [1490, 316] on div "next image" at bounding box center [1494, 320] width 68 height 610
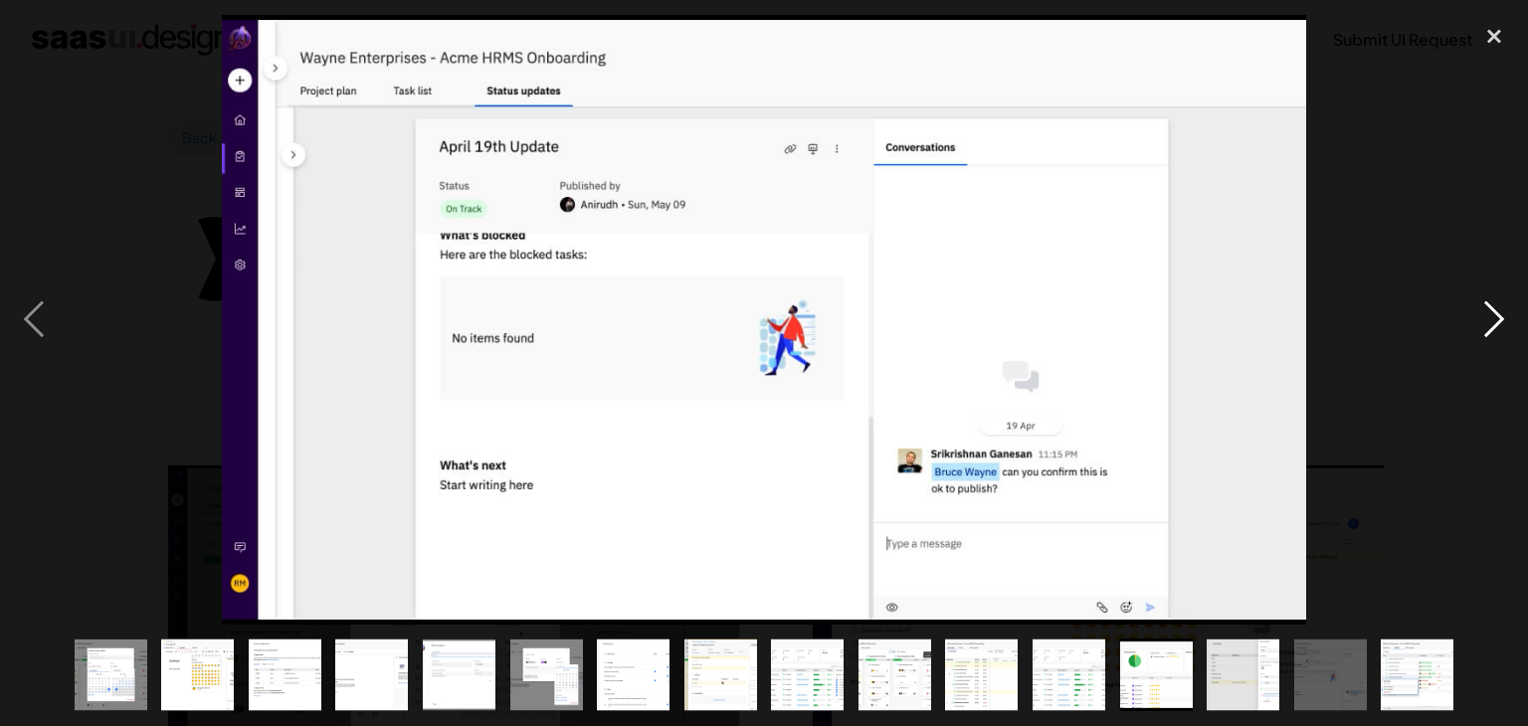
click at [1490, 316] on div "next image" at bounding box center [1494, 320] width 68 height 610
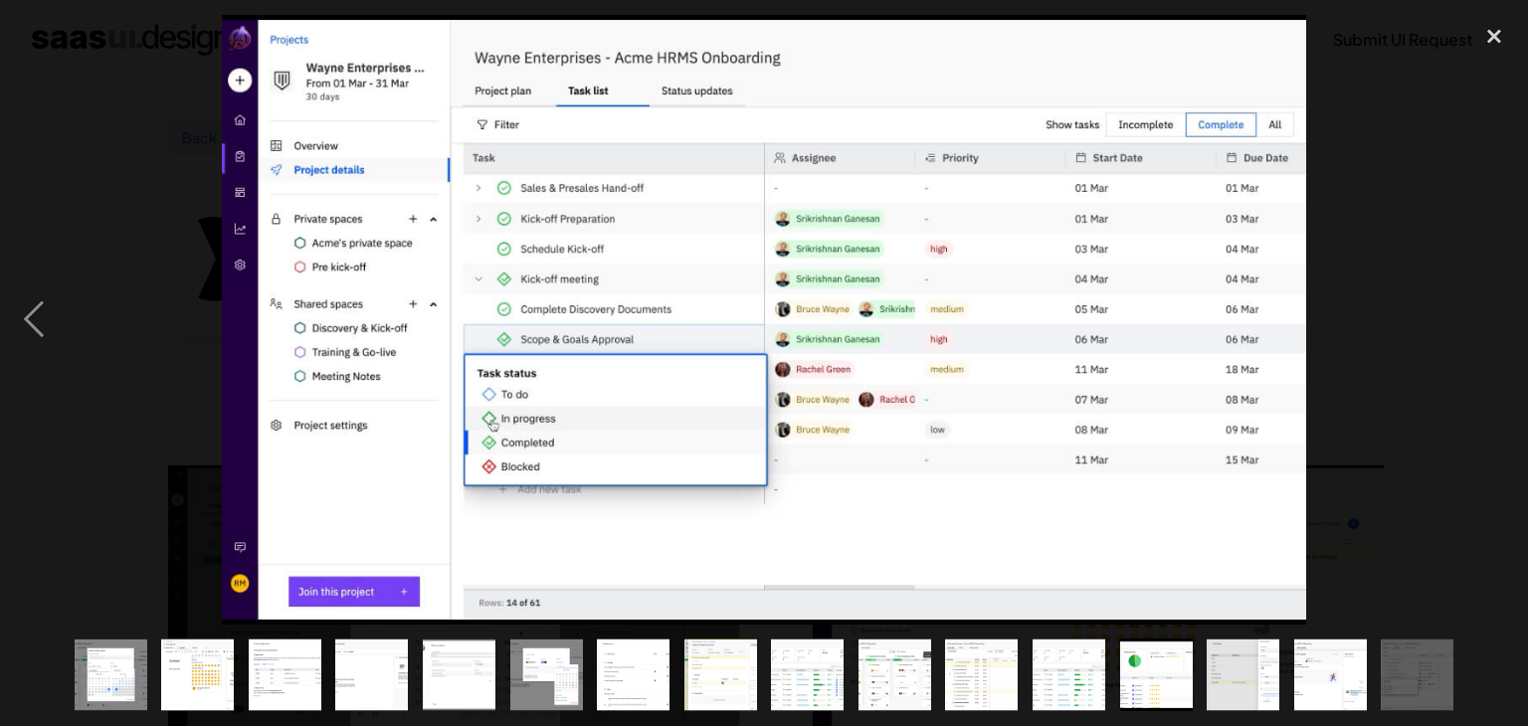
click at [1490, 316] on div "next image" at bounding box center [1494, 320] width 68 height 610
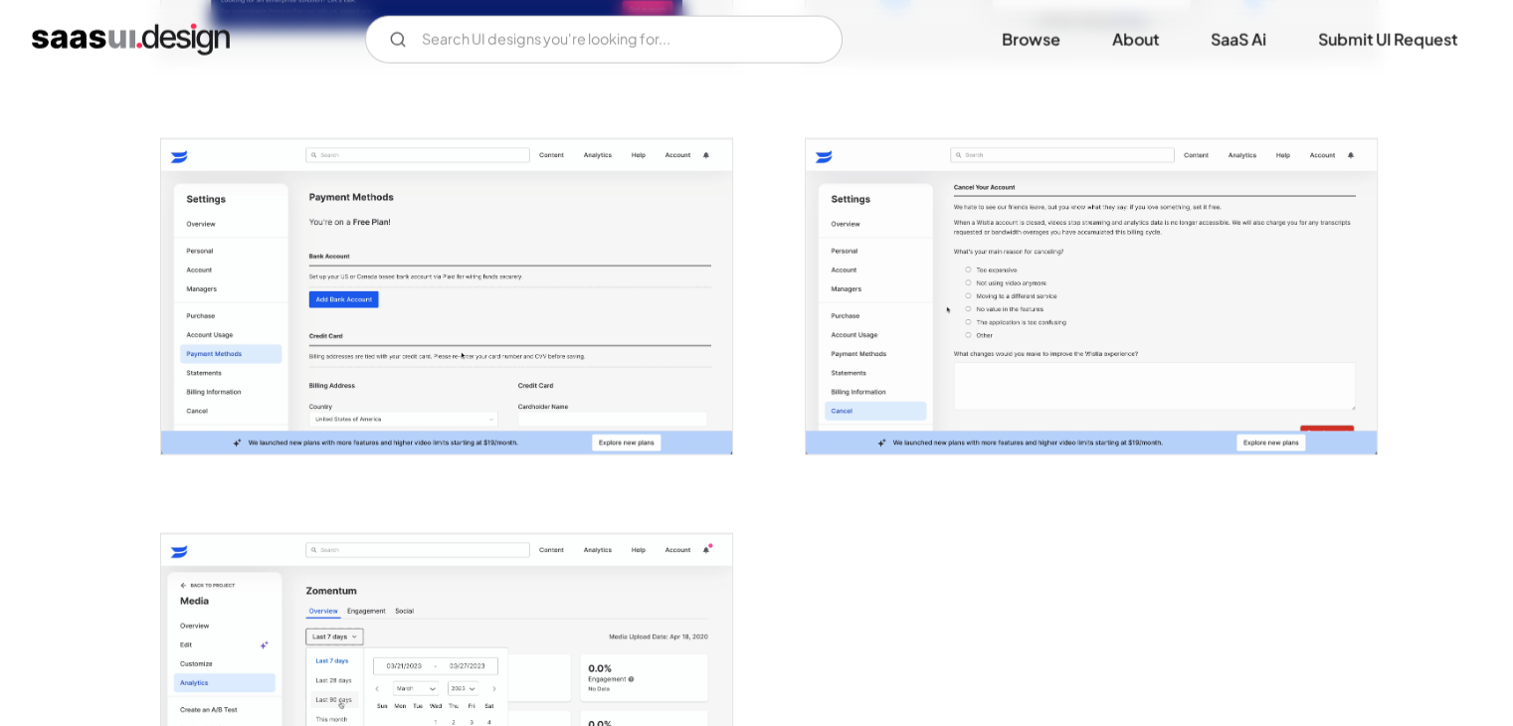
scroll to position [4476, 0]
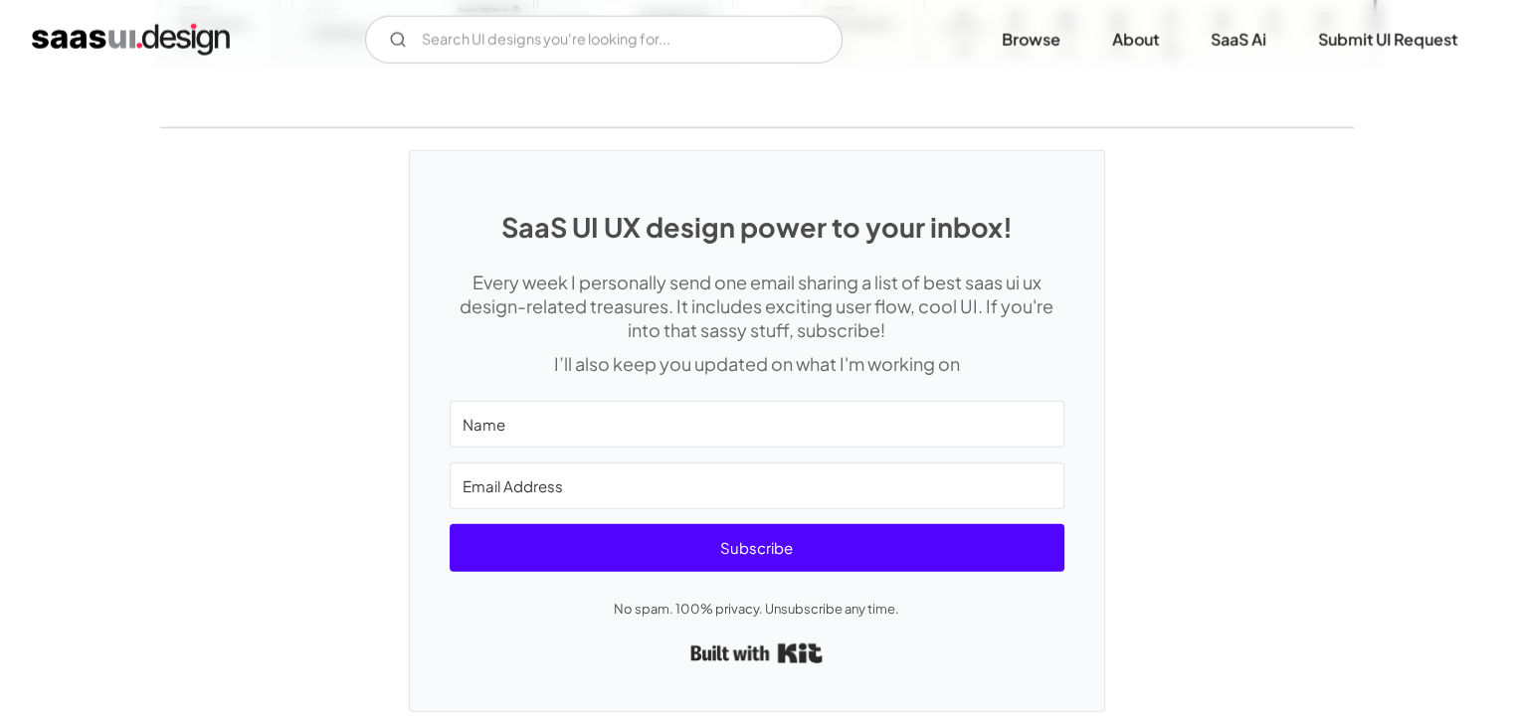
scroll to position [3672, 0]
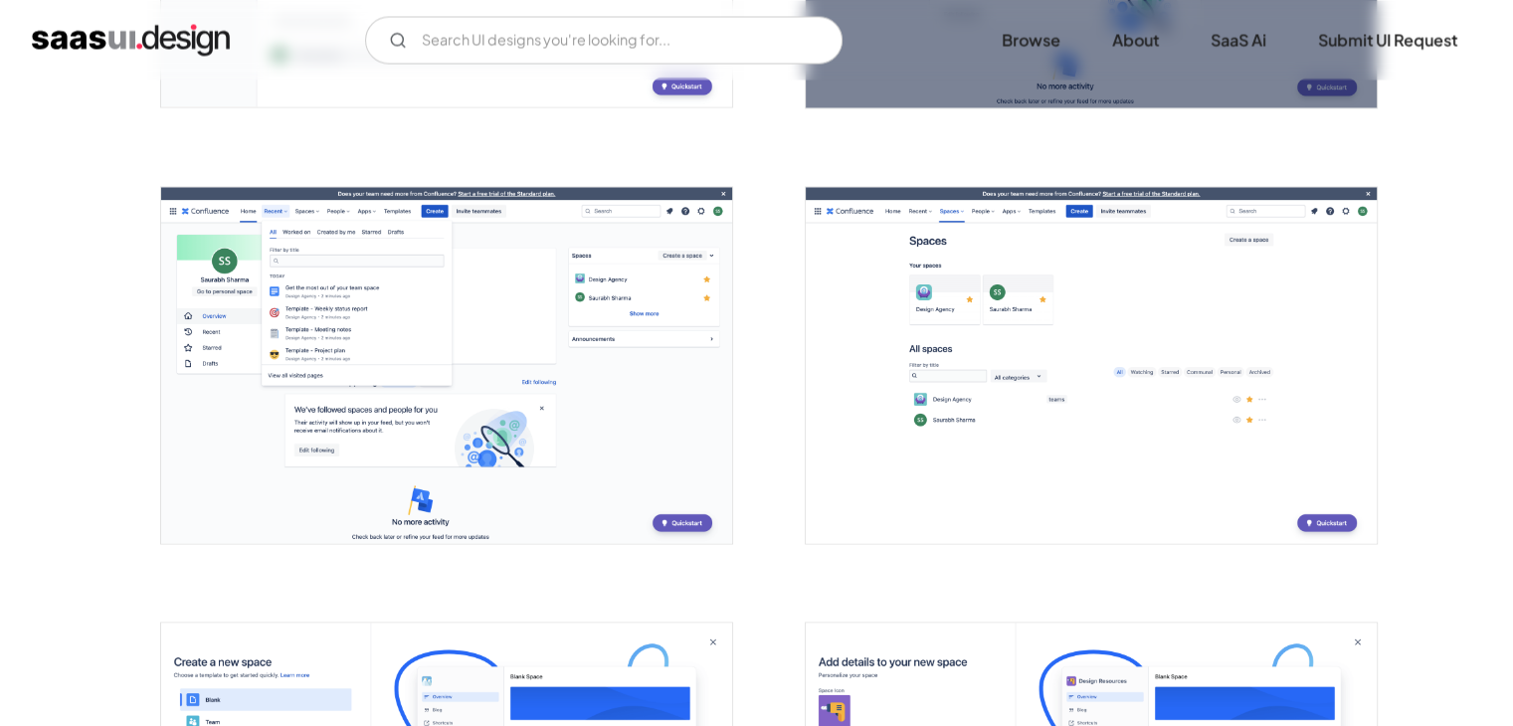
scroll to position [3382, 0]
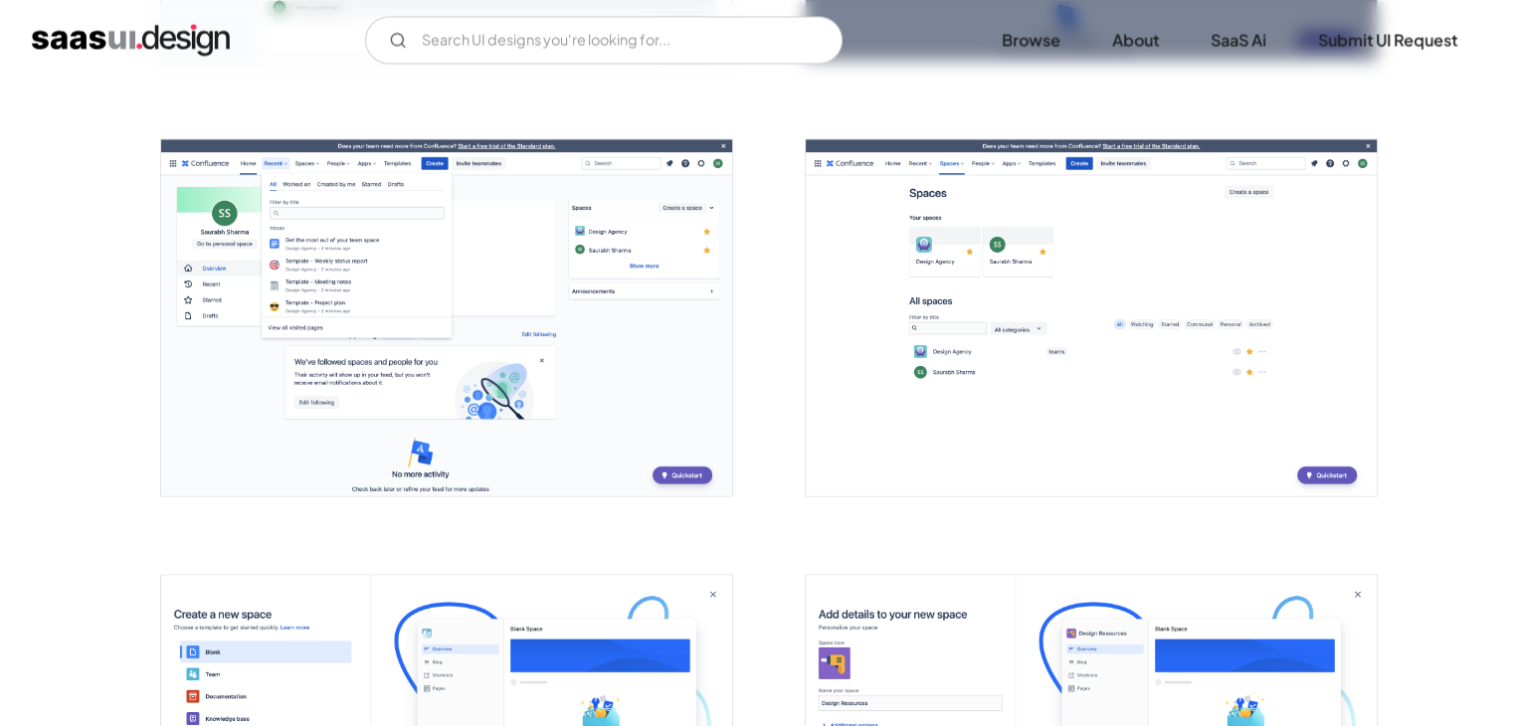
drag, startPoint x: 867, startPoint y: 385, endPoint x: 774, endPoint y: 434, distance: 105.4
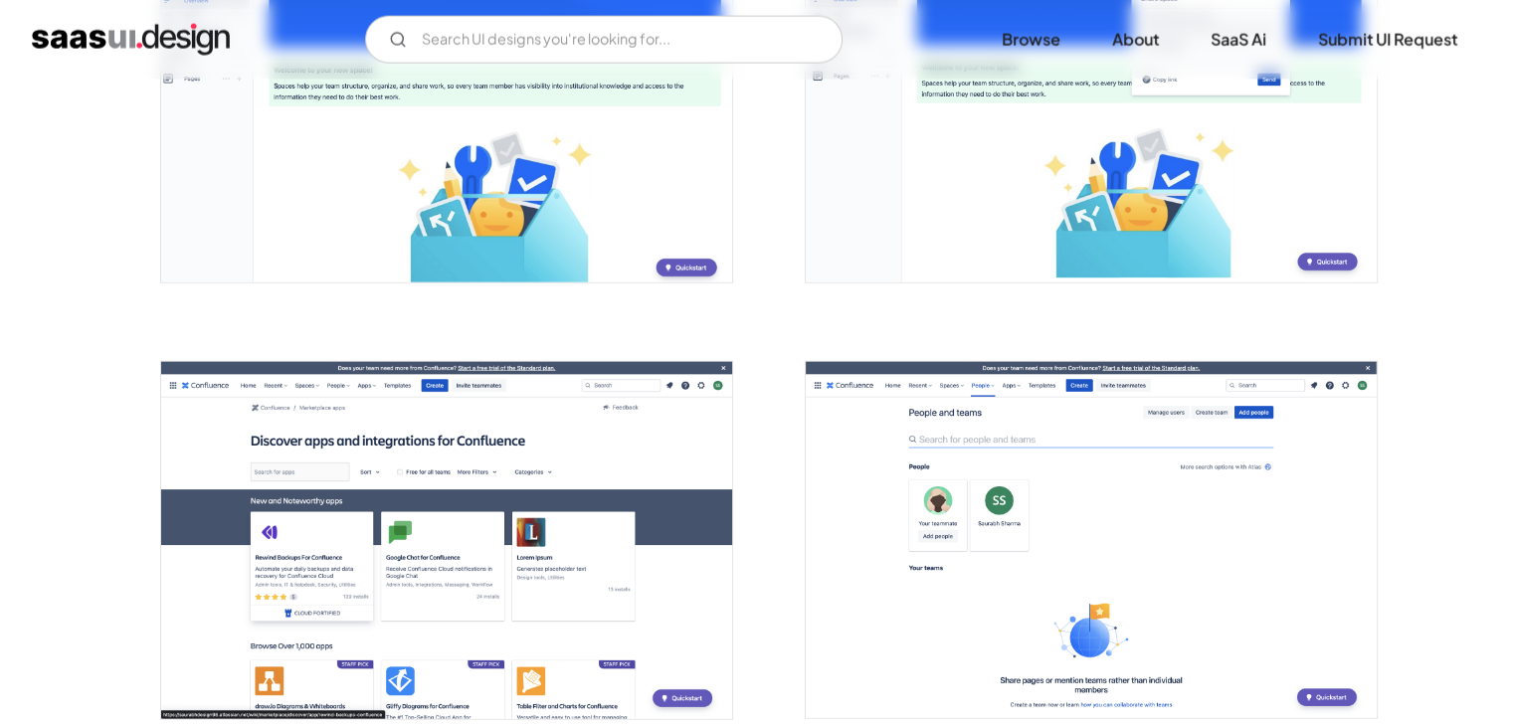
scroll to position [4576, 0]
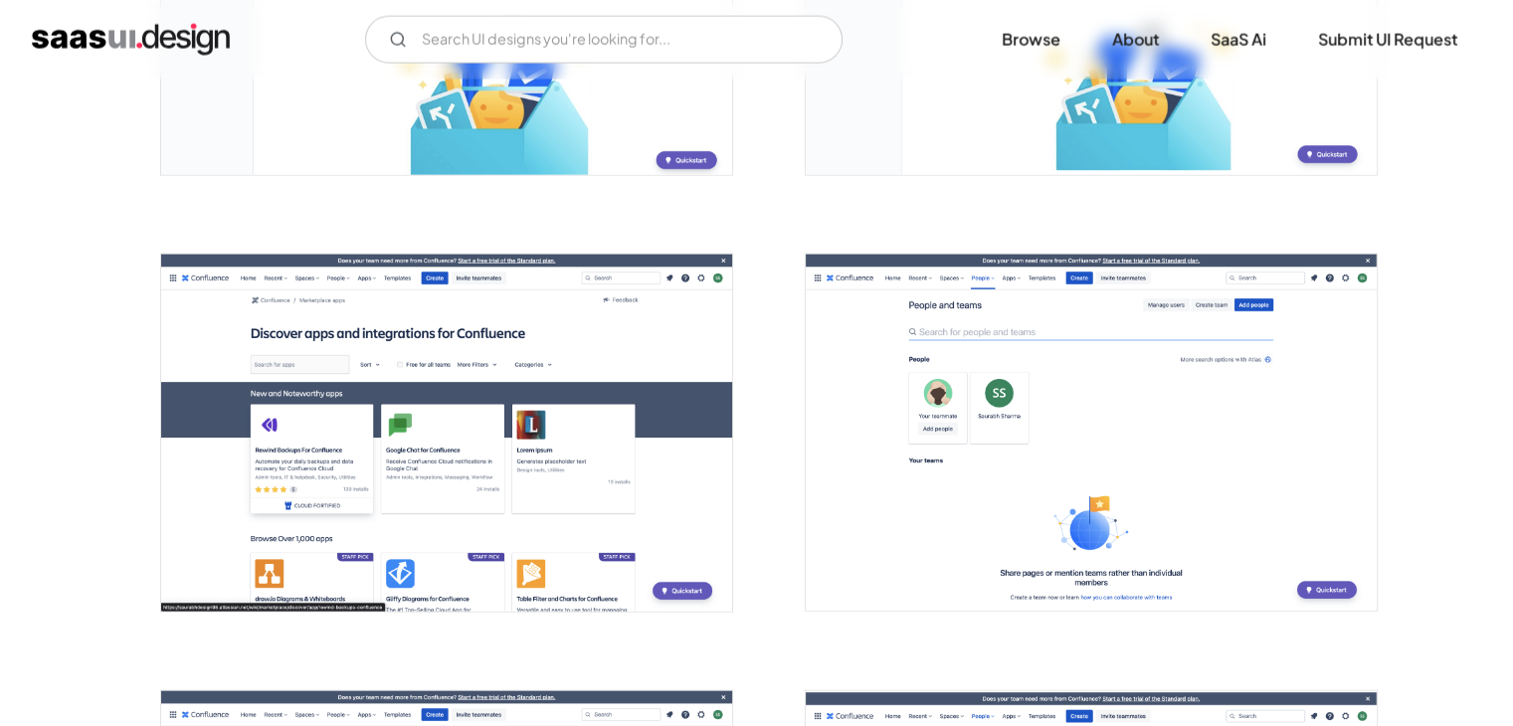
drag, startPoint x: 1527, startPoint y: 120, endPoint x: 1497, endPoint y: 150, distance: 42.2
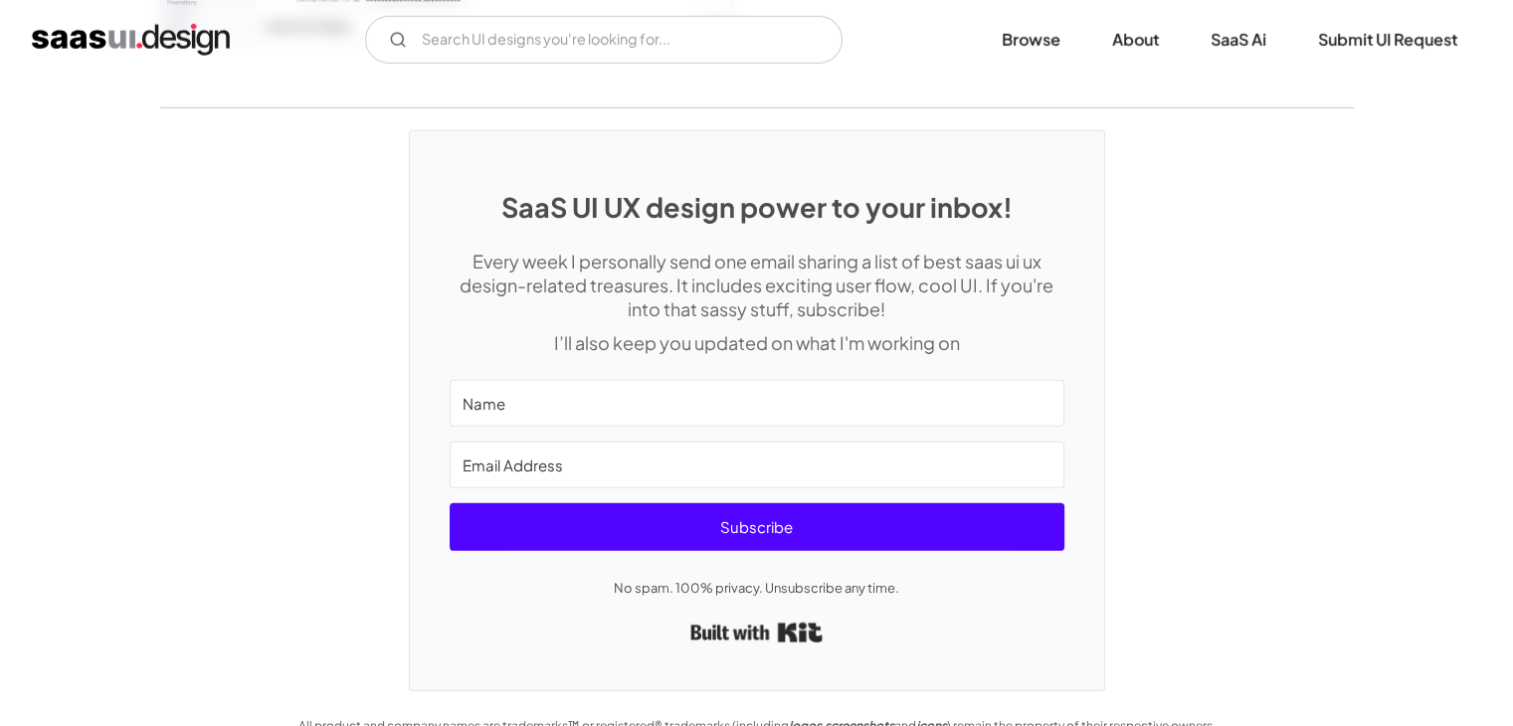
scroll to position [6052, 0]
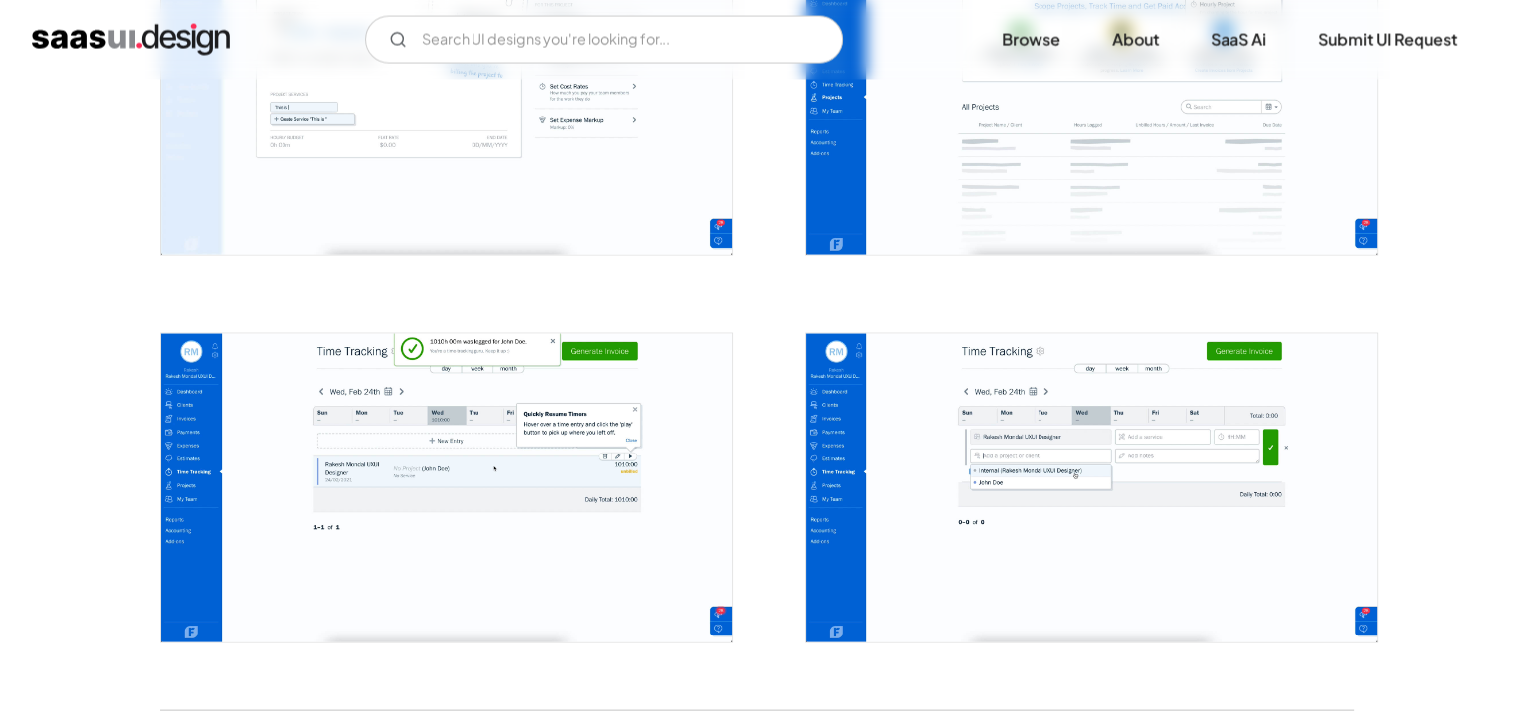
scroll to position [4078, 0]
